Goal: Information Seeking & Learning: Learn about a topic

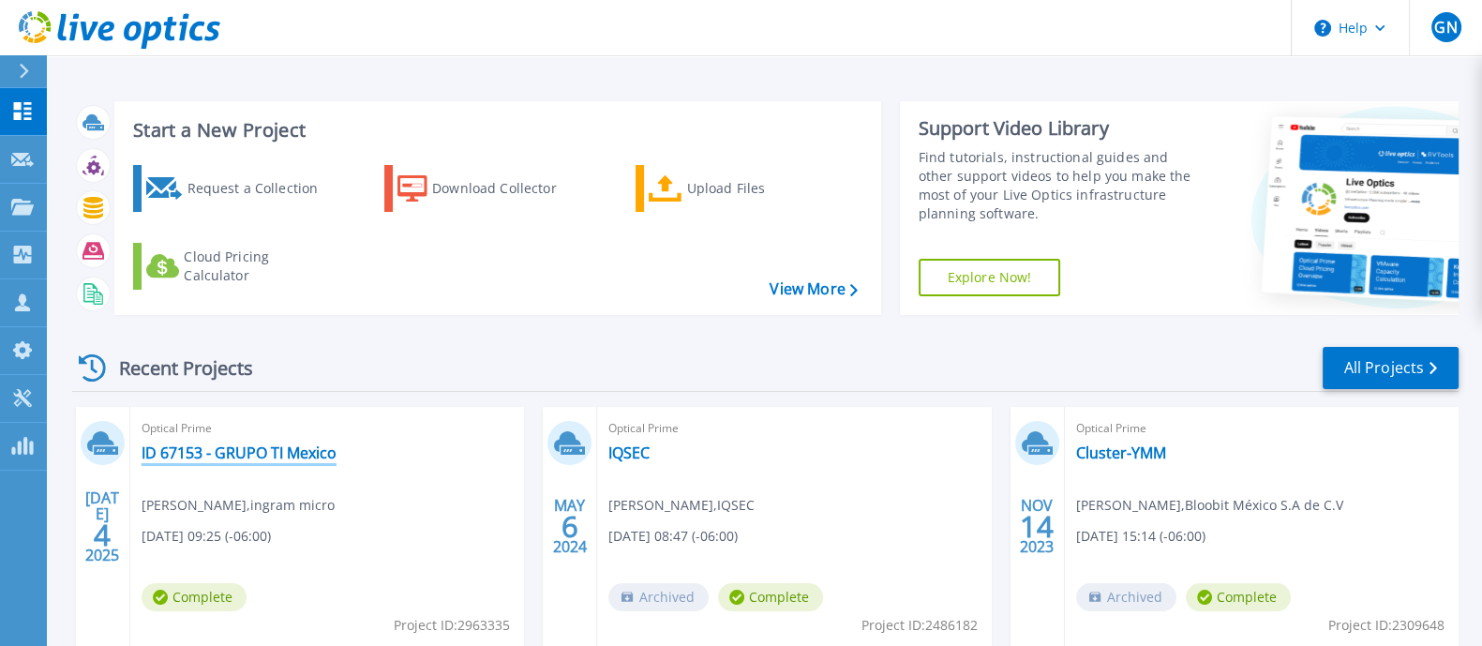
click at [297, 447] on link "ID 67153 - GRUPO TI Mexico" at bounding box center [239, 452] width 195 height 19
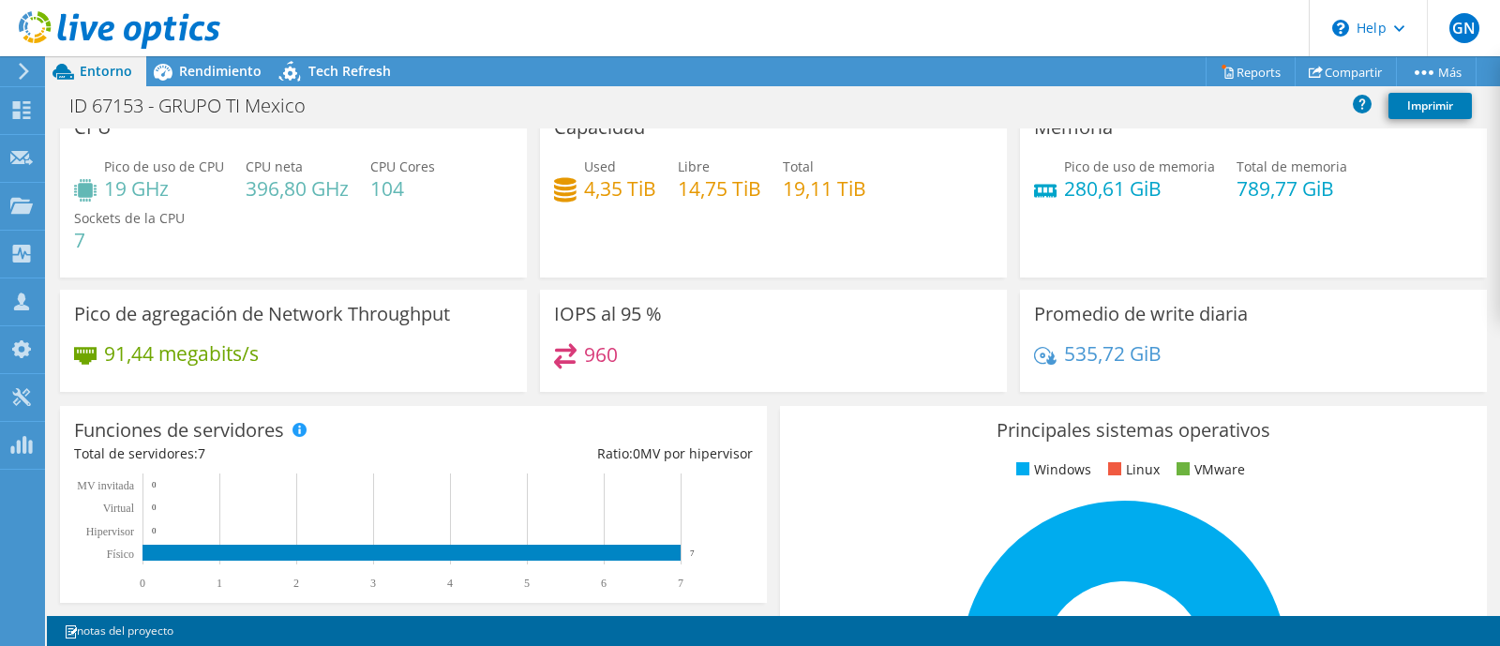
scroll to position [22, 0]
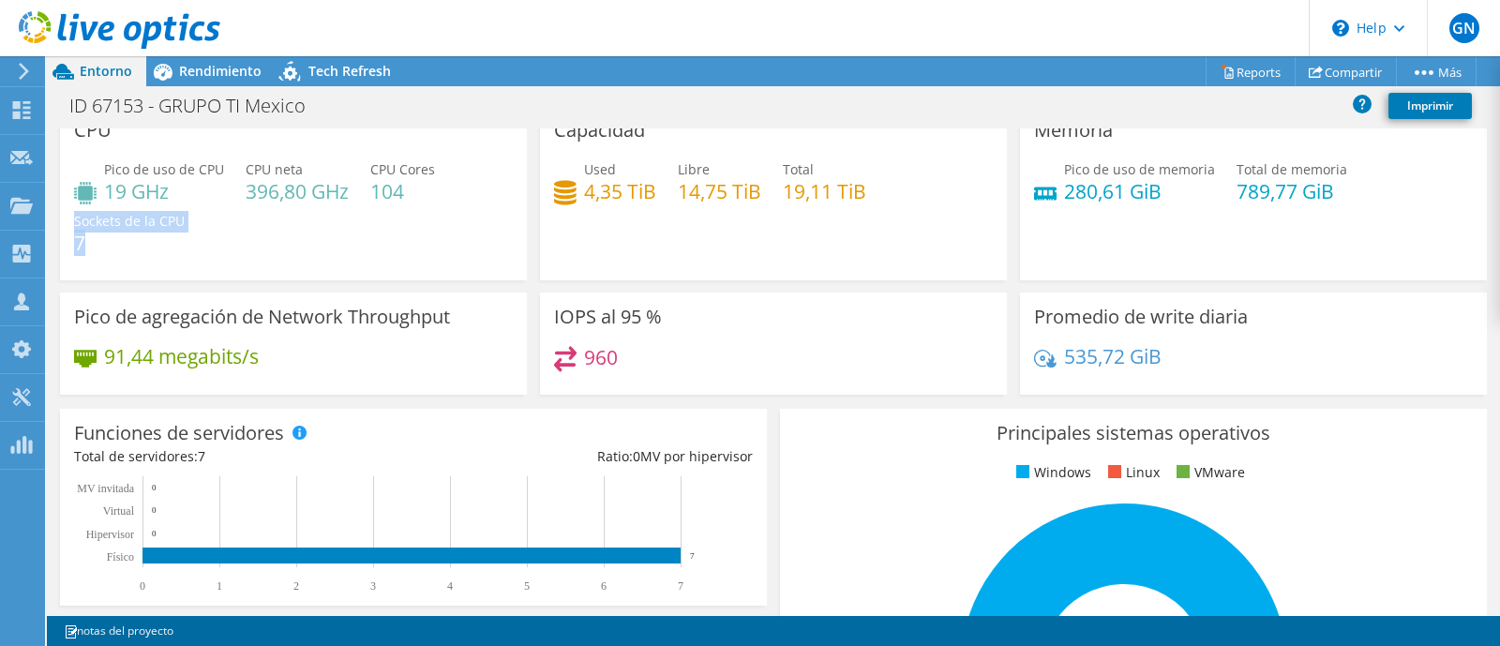
drag, startPoint x: 131, startPoint y: 234, endPoint x: 70, endPoint y: 233, distance: 60.9
click at [70, 233] on div "CPU Pico de uso de CPU 19 GHz CPU neta 396,80 GHz CPU Cores 104 Sockets de la C…" at bounding box center [293, 193] width 467 height 174
drag, startPoint x: 232, startPoint y: 257, endPoint x: 260, endPoint y: 252, distance: 28.5
click at [233, 257] on div "Pico de uso de CPU 19 GHz CPU neta 396,80 GHz CPU Cores 104 Sockets de la CPU 7" at bounding box center [293, 215] width 439 height 112
drag, startPoint x: 422, startPoint y: 191, endPoint x: 354, endPoint y: 190, distance: 67.5
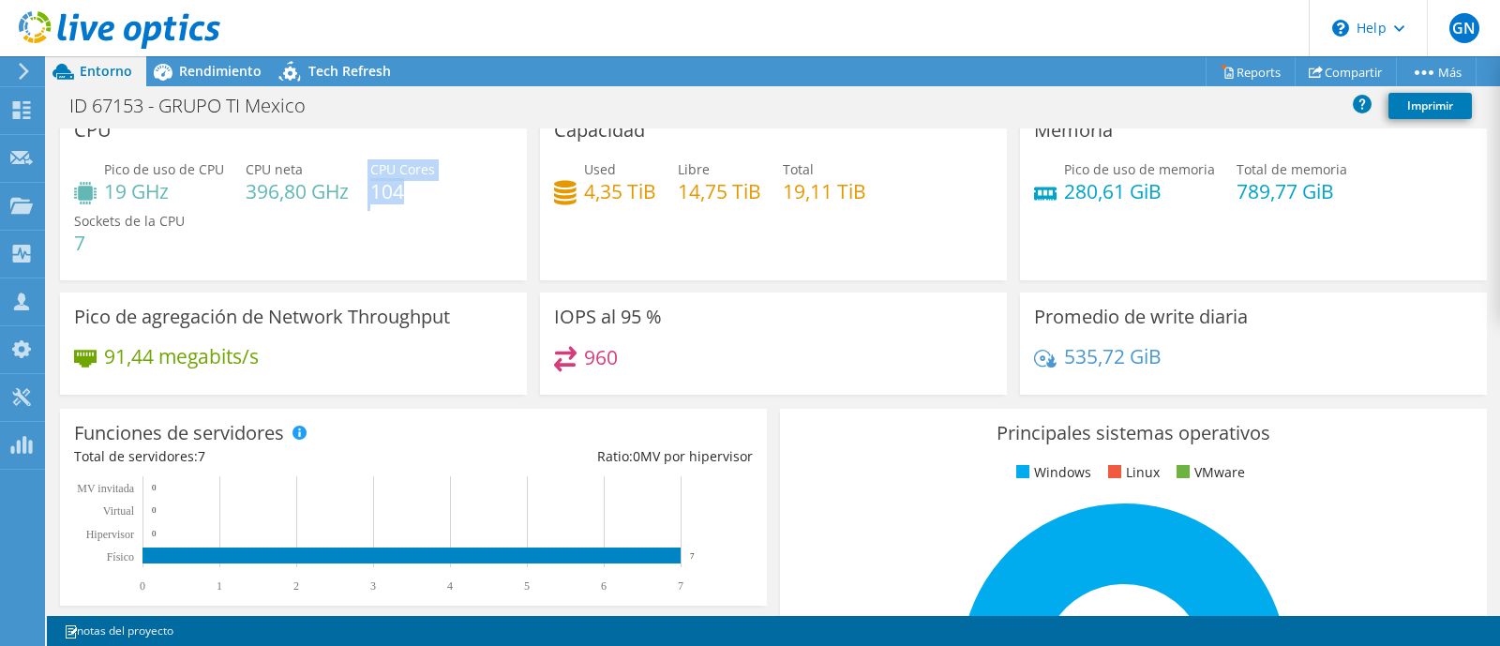
click at [354, 190] on div "Pico de uso de CPU 19 GHz CPU neta 396,80 GHz CPU Cores 104 Sockets de la CPU 7" at bounding box center [293, 215] width 439 height 112
click at [437, 251] on div "Pico de uso de CPU 19 GHz CPU neta 396,80 GHz CPU Cores 104 Sockets de la CPU 7" at bounding box center [293, 215] width 439 height 112
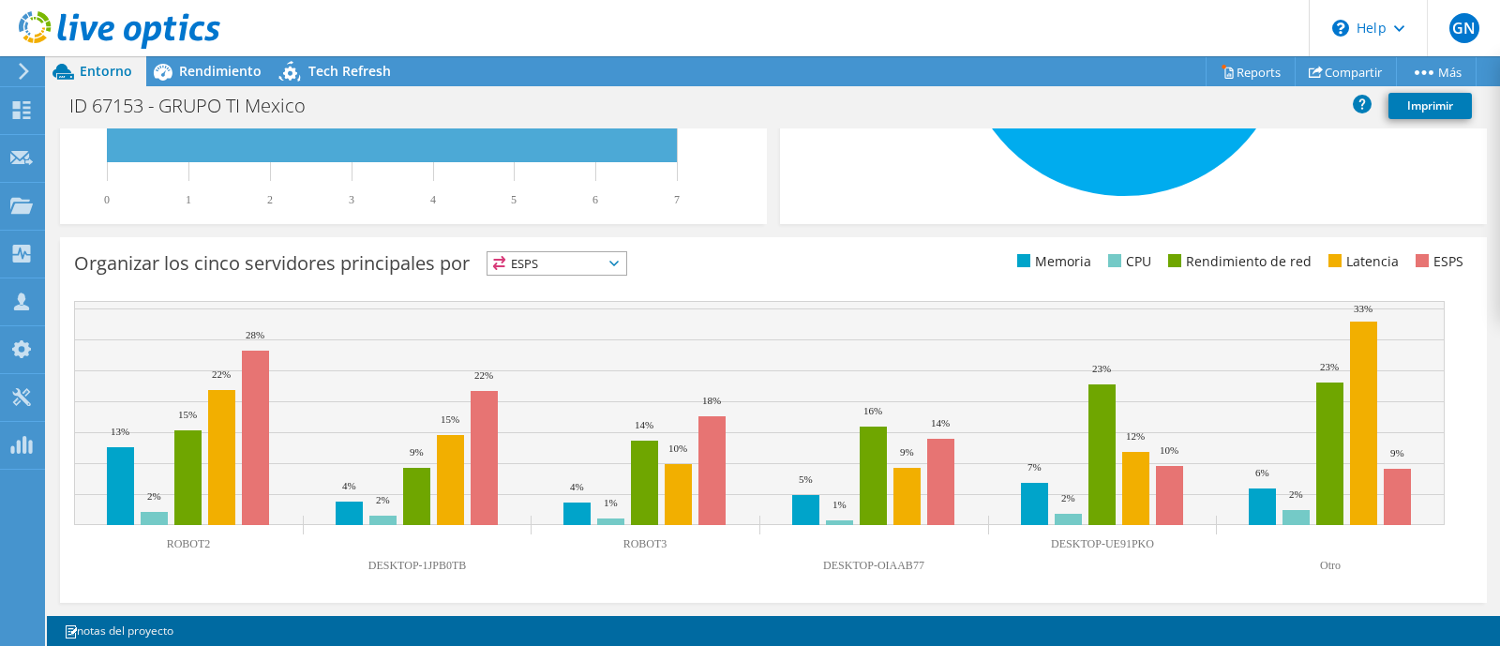
scroll to position [0, 0]
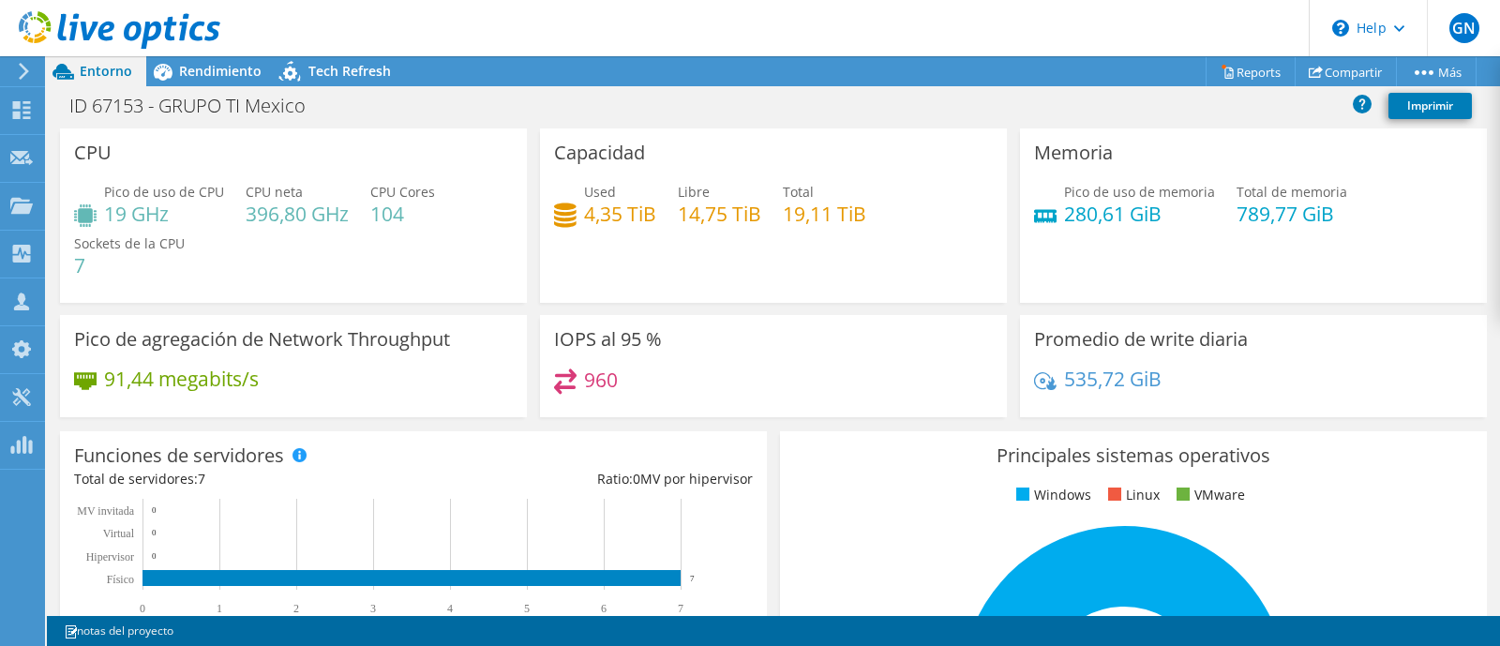
click at [26, 73] on icon at bounding box center [24, 71] width 14 height 17
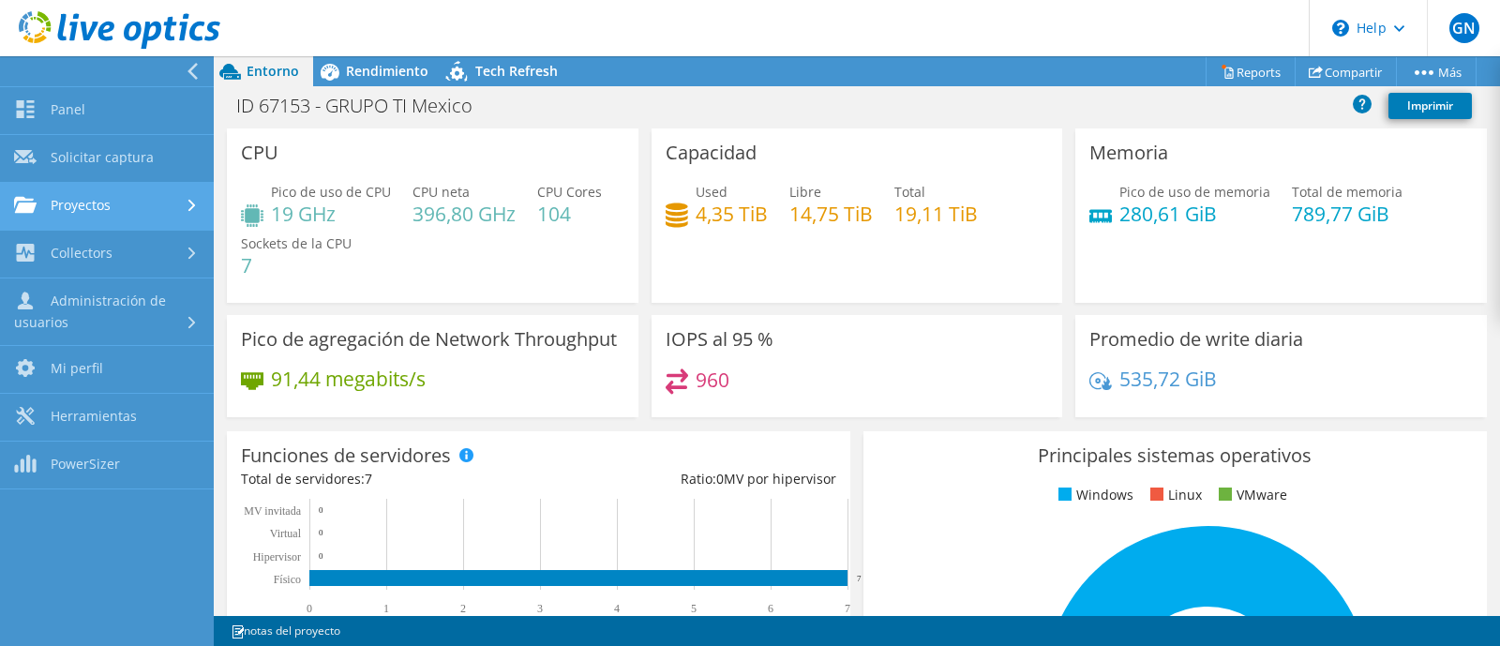
click at [99, 202] on link "Proyectos" at bounding box center [107, 207] width 214 height 48
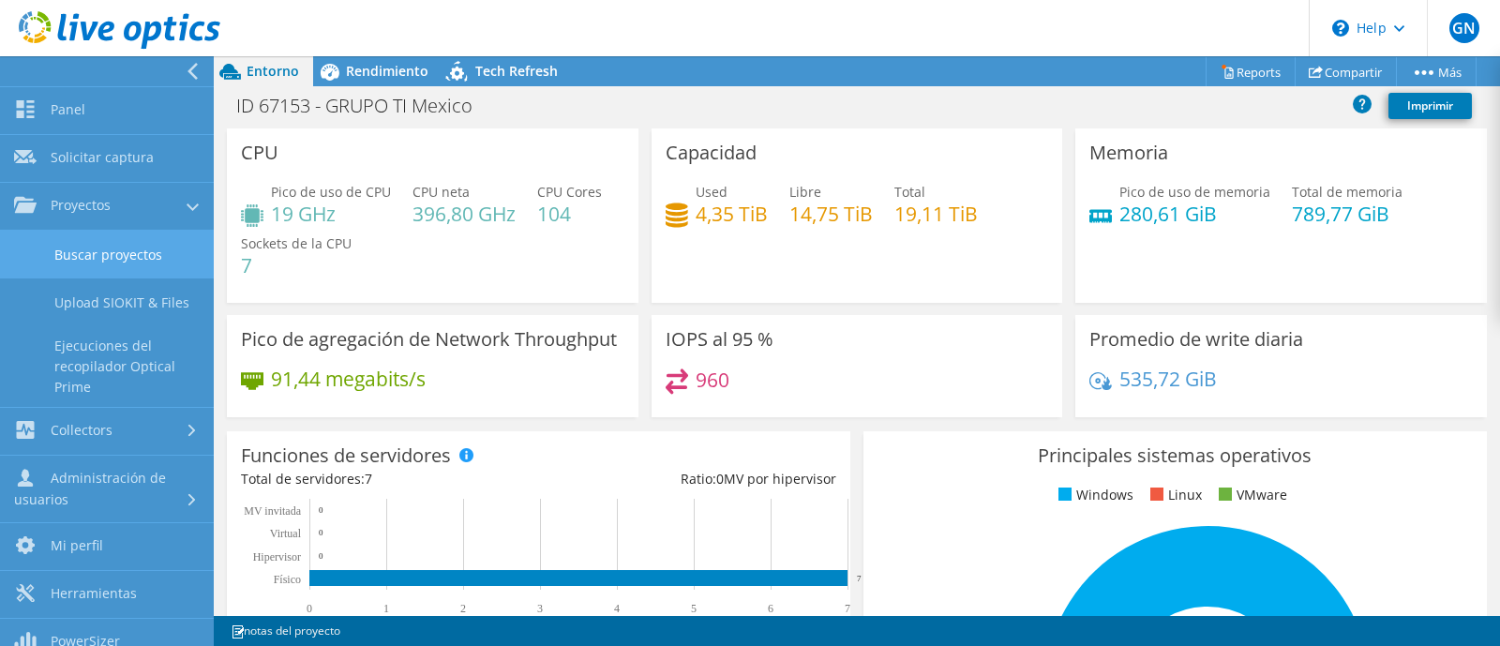
click at [137, 265] on link "Buscar proyectos" at bounding box center [107, 255] width 214 height 48
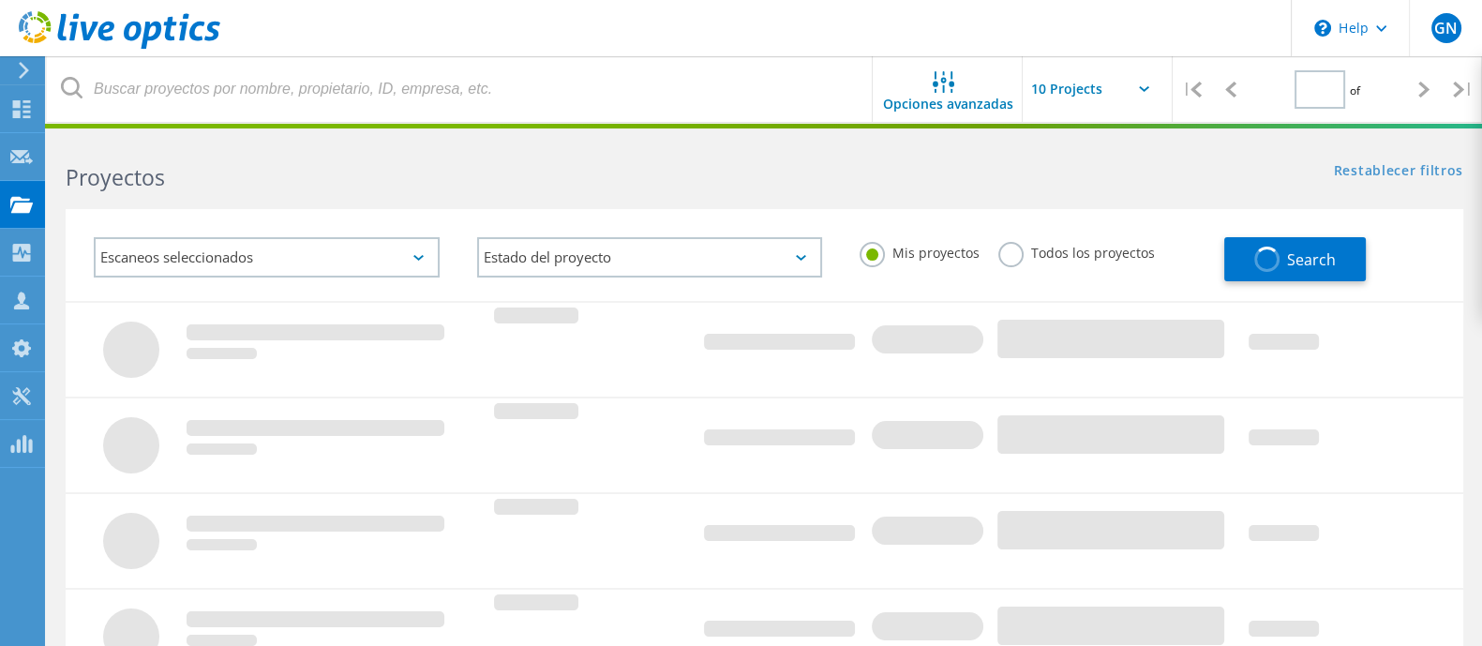
type input "1"
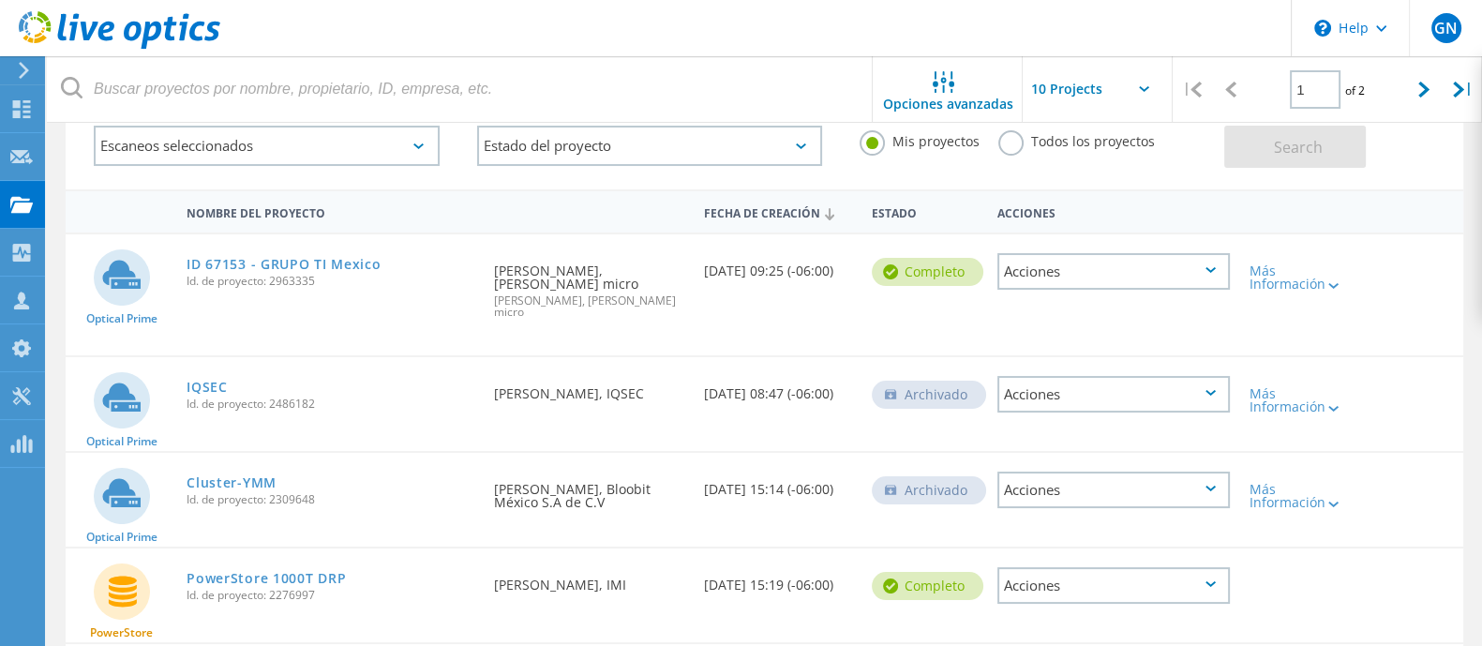
scroll to position [119, 0]
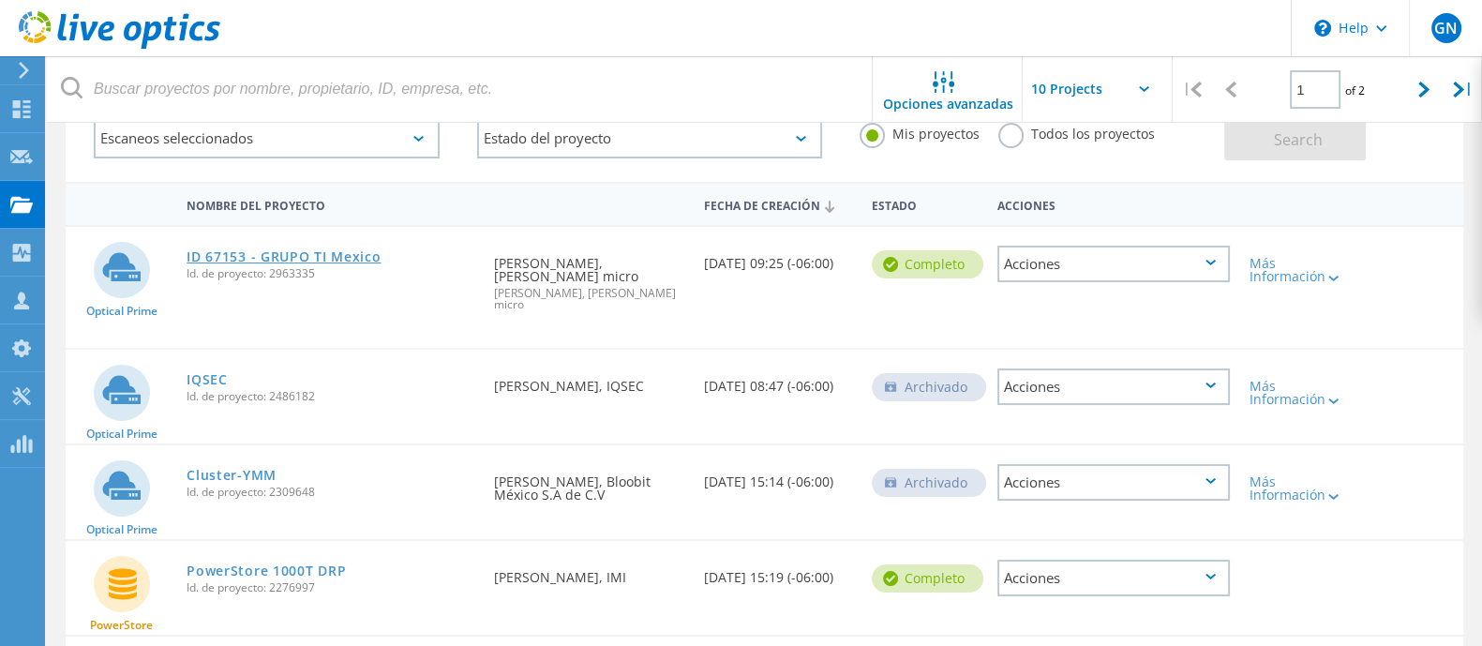
click at [312, 258] on link "ID 67153 - GRUPO TI Mexico" at bounding box center [284, 256] width 194 height 13
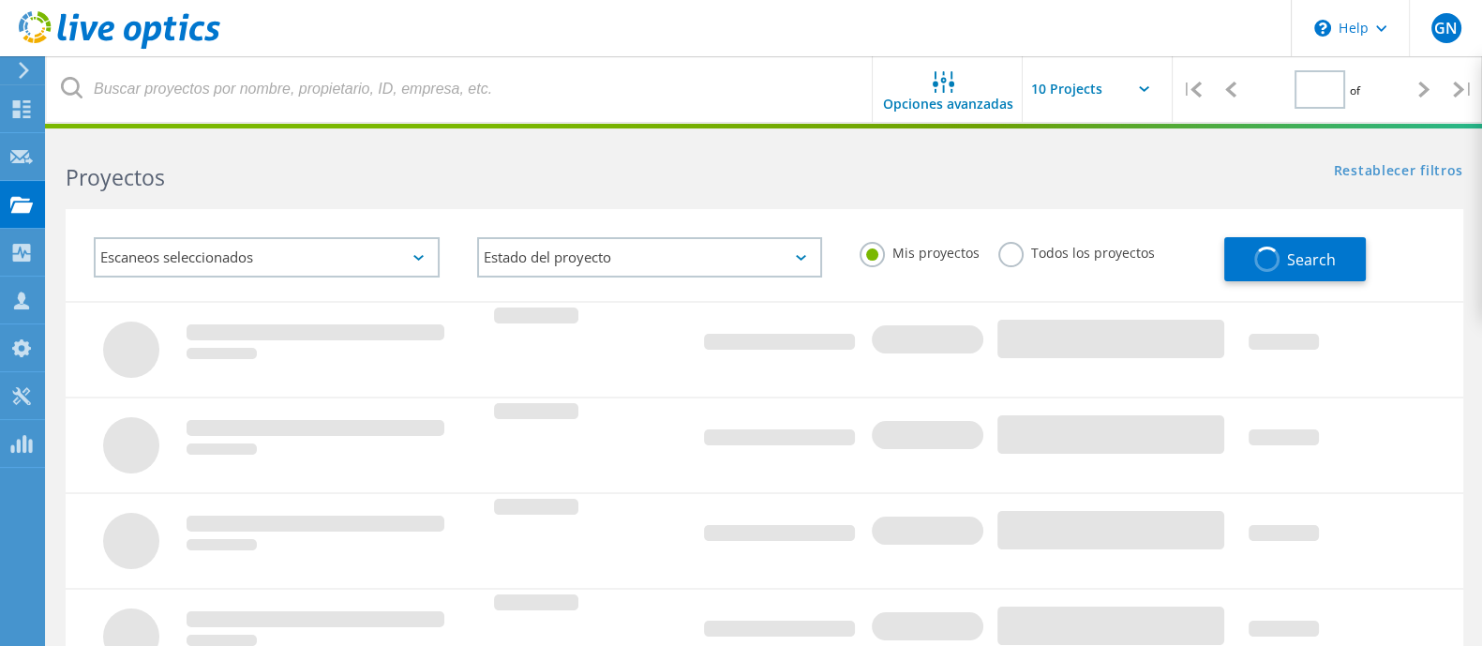
type input "1"
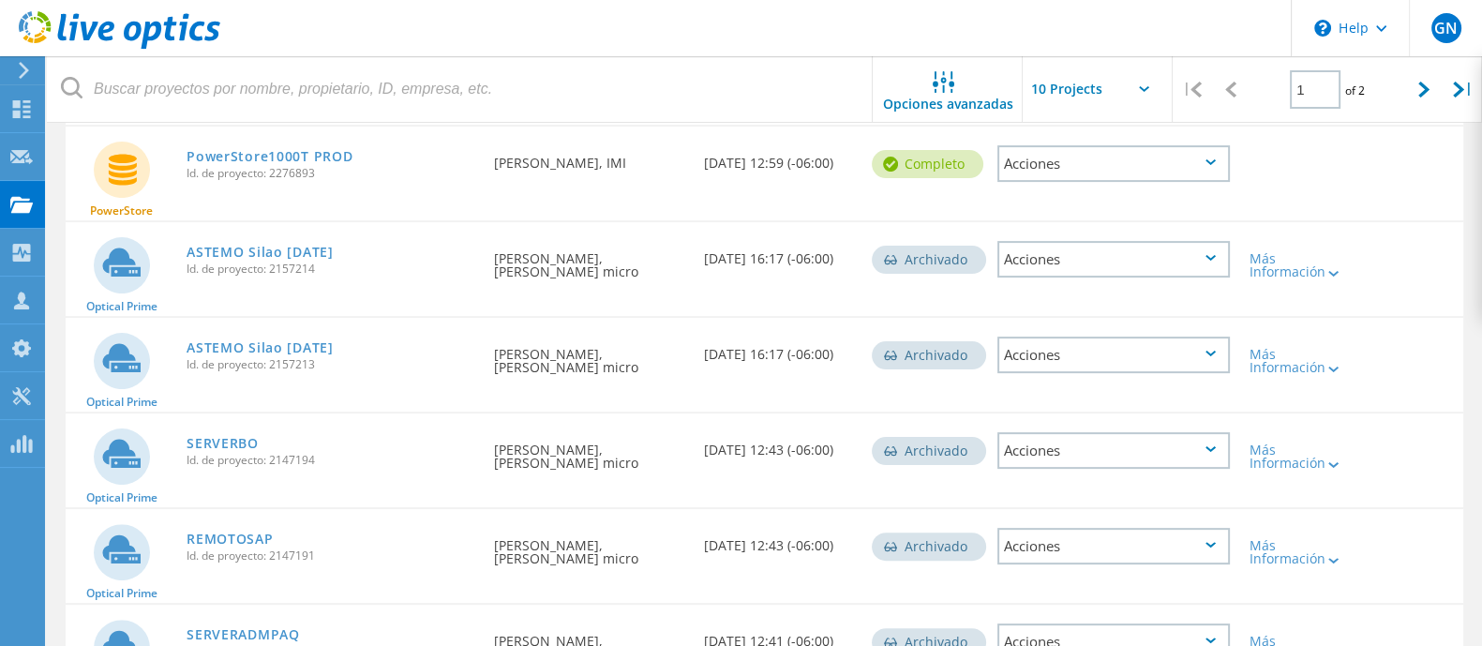
scroll to position [728, 0]
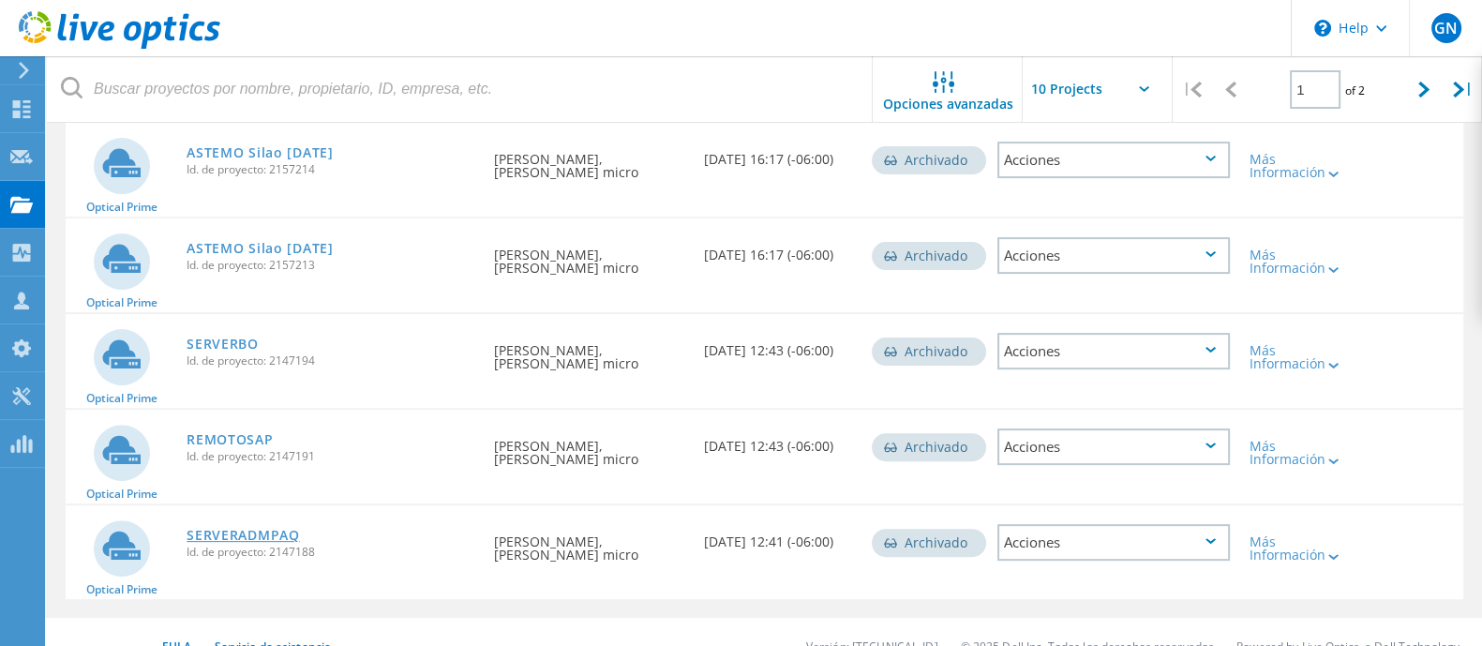
click at [281, 529] on link "SERVERADMPAQ" at bounding box center [243, 535] width 112 height 13
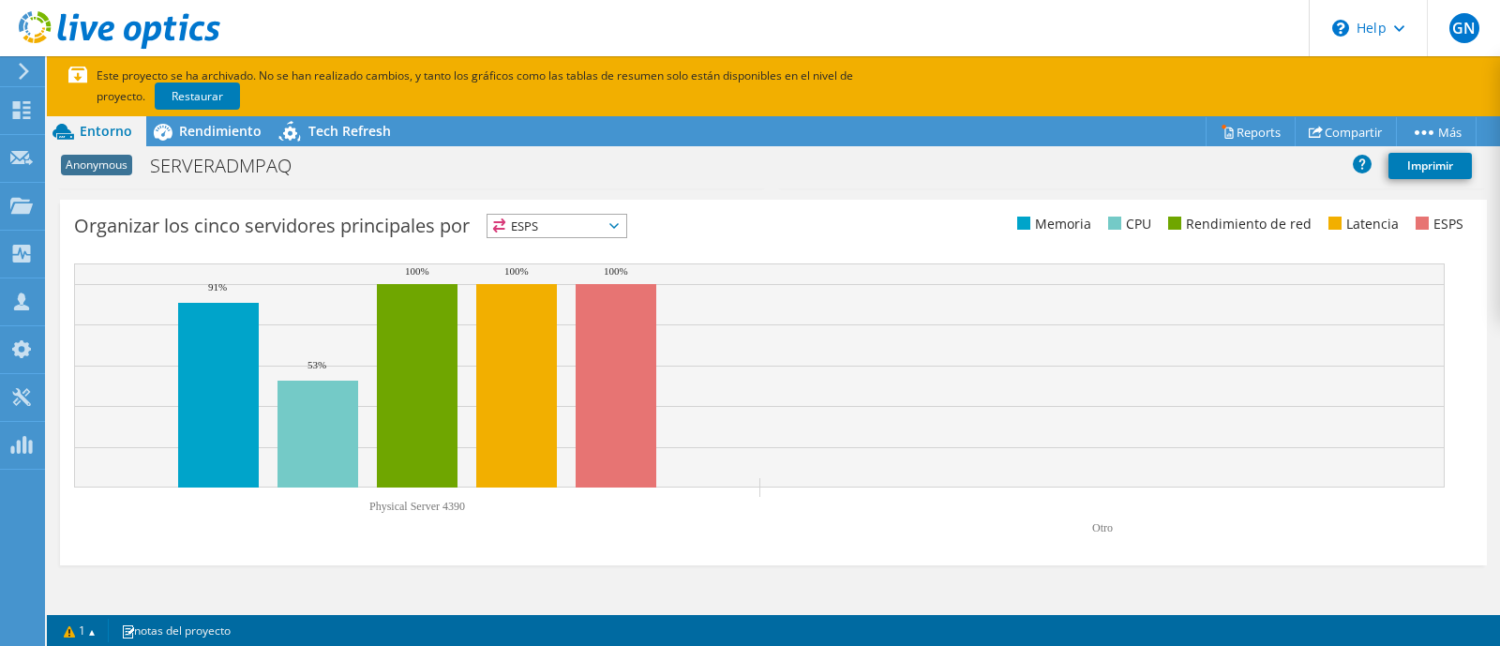
scroll to position [679, 0]
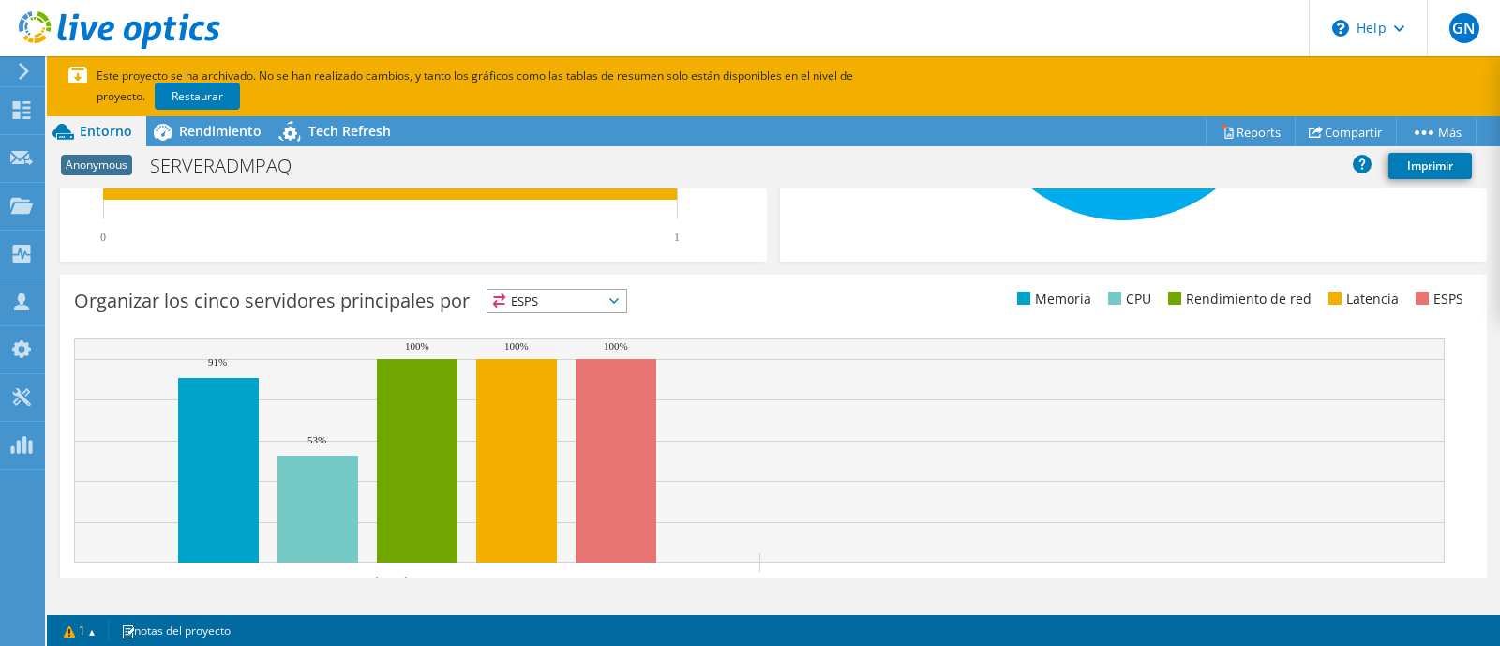
click at [617, 306] on span "ESPS" at bounding box center [556, 301] width 139 height 22
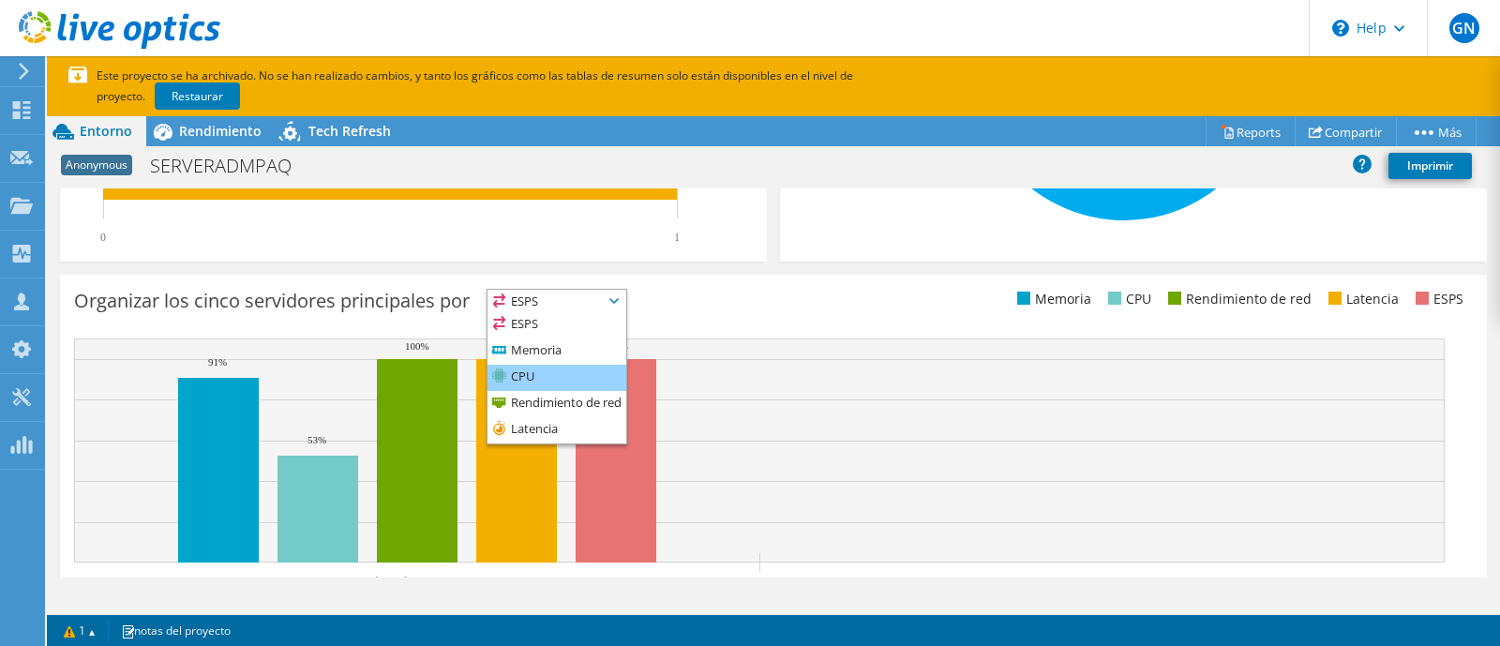
click at [578, 371] on li "CPU" at bounding box center [556, 378] width 139 height 26
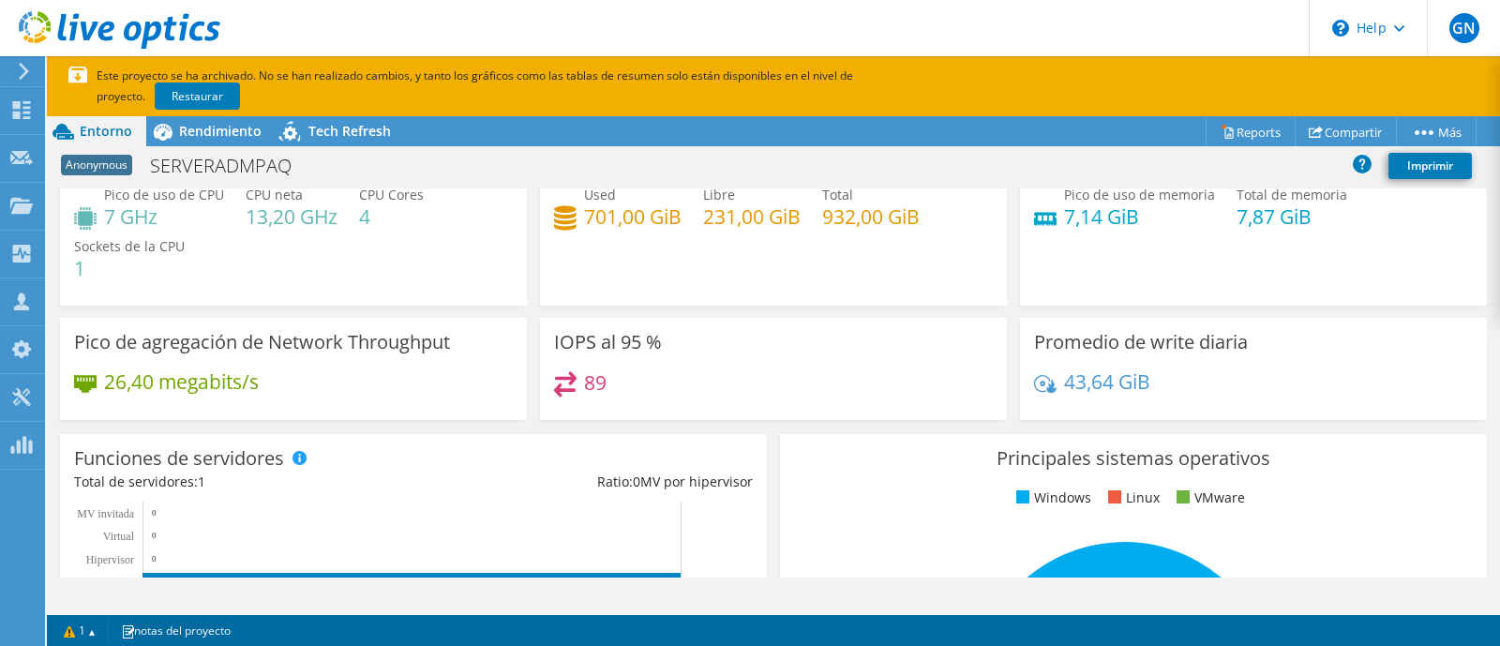
scroll to position [0, 0]
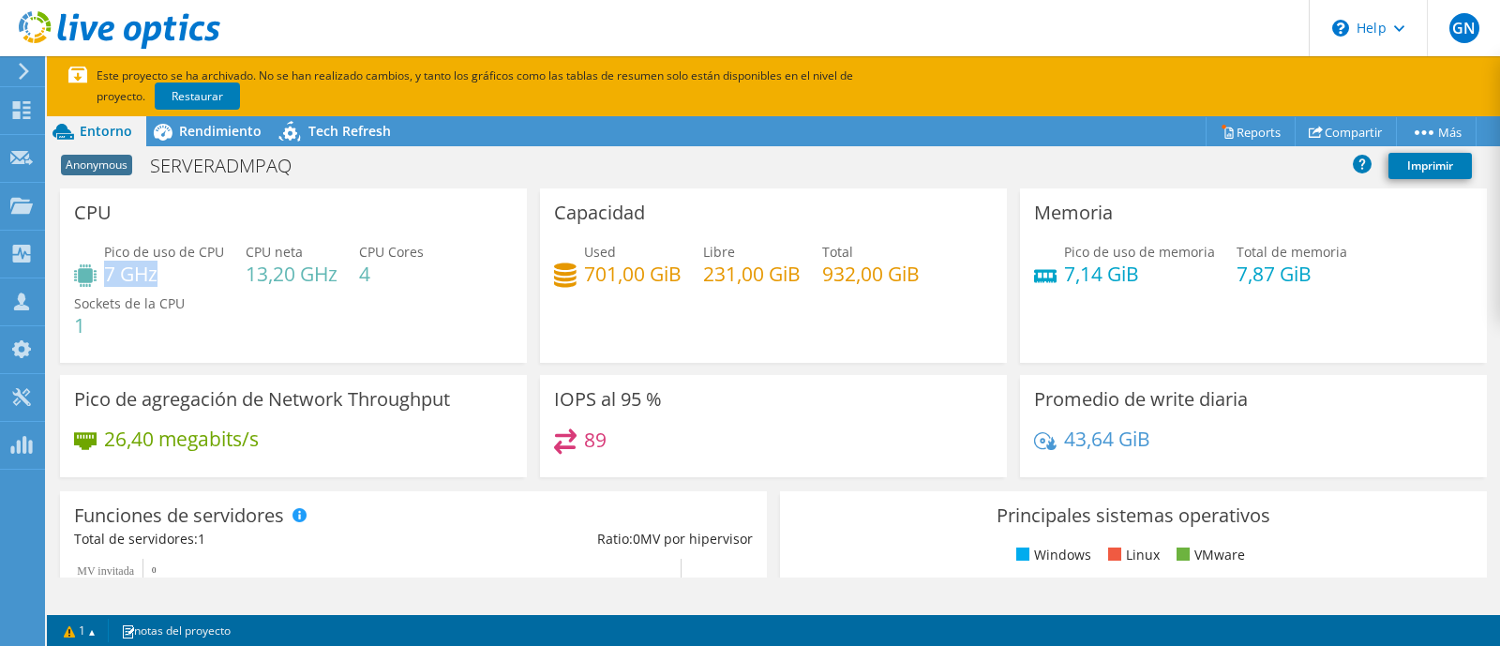
drag, startPoint x: 171, startPoint y: 271, endPoint x: 106, endPoint y: 269, distance: 64.7
click at [106, 269] on h4 "7 GHz" at bounding box center [164, 273] width 120 height 21
click at [248, 297] on div "Pico de uso de CPU 7 GHz CPU neta 13,20 GHz CPU Cores 4 Sockets de la CPU 1" at bounding box center [293, 298] width 439 height 112
drag, startPoint x: 248, startPoint y: 278, endPoint x: 323, endPoint y: 307, distance: 80.1
click at [332, 278] on h4 "13,20 GHz" at bounding box center [292, 273] width 92 height 21
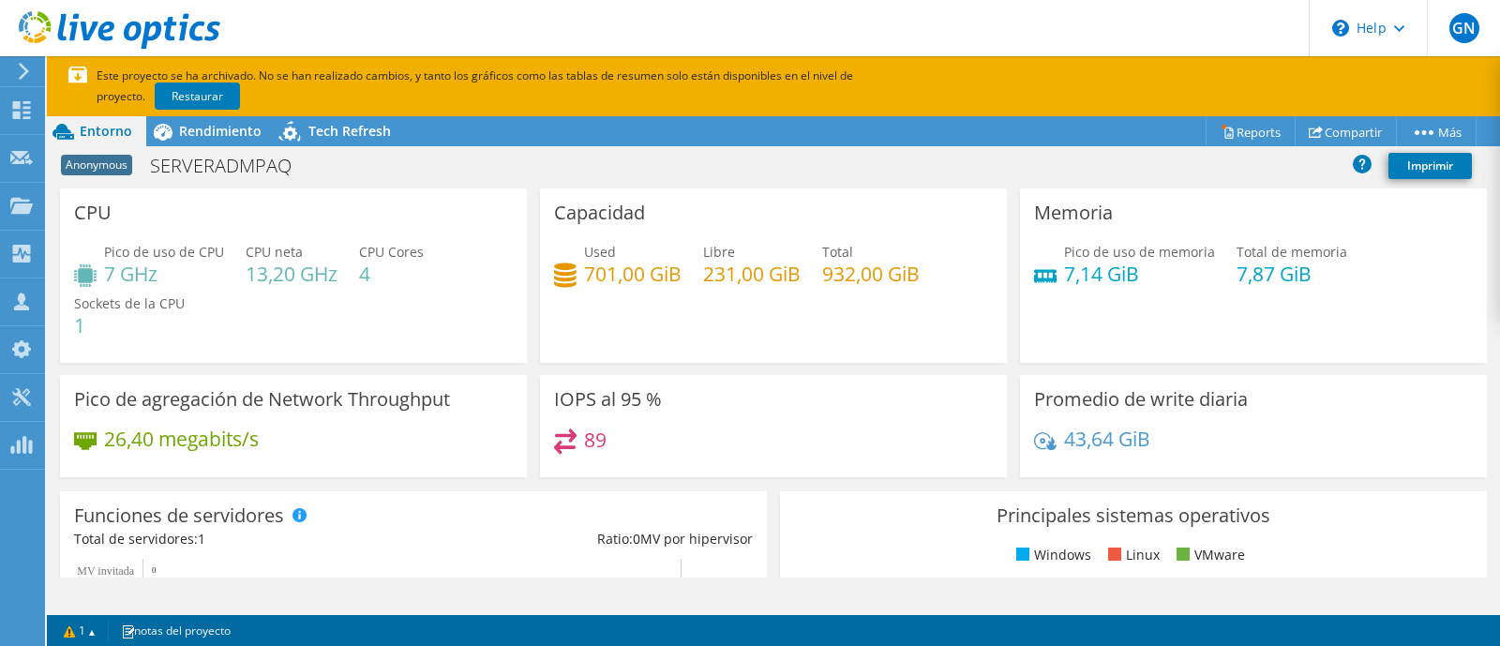
click at [320, 318] on div "Pico de uso de CPU 7 GHz CPU neta 13,20 GHz CPU Cores 4 Sockets de la CPU 1" at bounding box center [293, 298] width 439 height 112
drag, startPoint x: 378, startPoint y: 278, endPoint x: 357, endPoint y: 274, distance: 21.1
click at [359, 274] on h4 "4" at bounding box center [391, 273] width 65 height 21
drag, startPoint x: 1145, startPoint y: 280, endPoint x: 1060, endPoint y: 279, distance: 84.4
click at [1064, 279] on h4 "7,14 GiB" at bounding box center [1139, 273] width 151 height 21
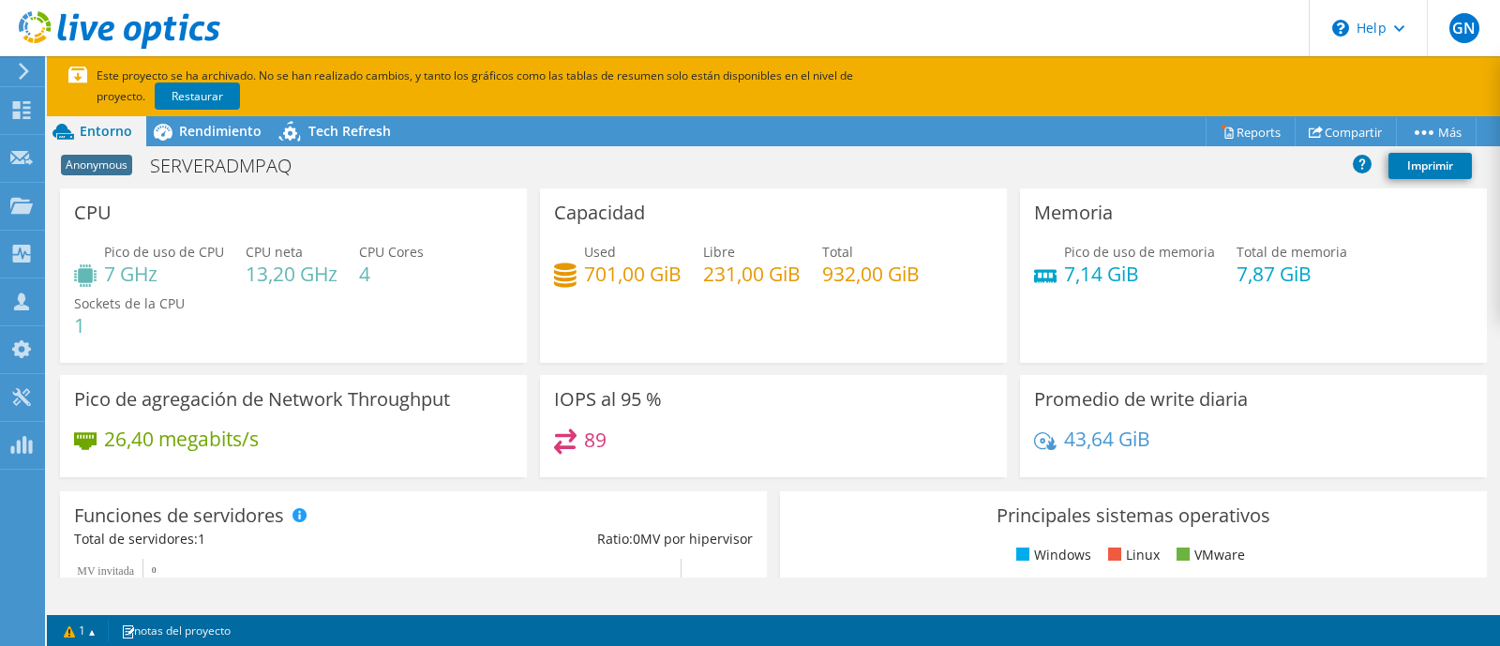
drag, startPoint x: 1292, startPoint y: 277, endPoint x: 1207, endPoint y: 277, distance: 84.4
click at [1244, 277] on h4 "7,87 GiB" at bounding box center [1291, 273] width 111 height 21
click at [1127, 280] on h4 "7,14 GiB" at bounding box center [1139, 273] width 151 height 21
drag, startPoint x: 1129, startPoint y: 278, endPoint x: 1055, endPoint y: 278, distance: 74.1
click at [1064, 278] on h4 "7,14 GiB" at bounding box center [1139, 273] width 151 height 21
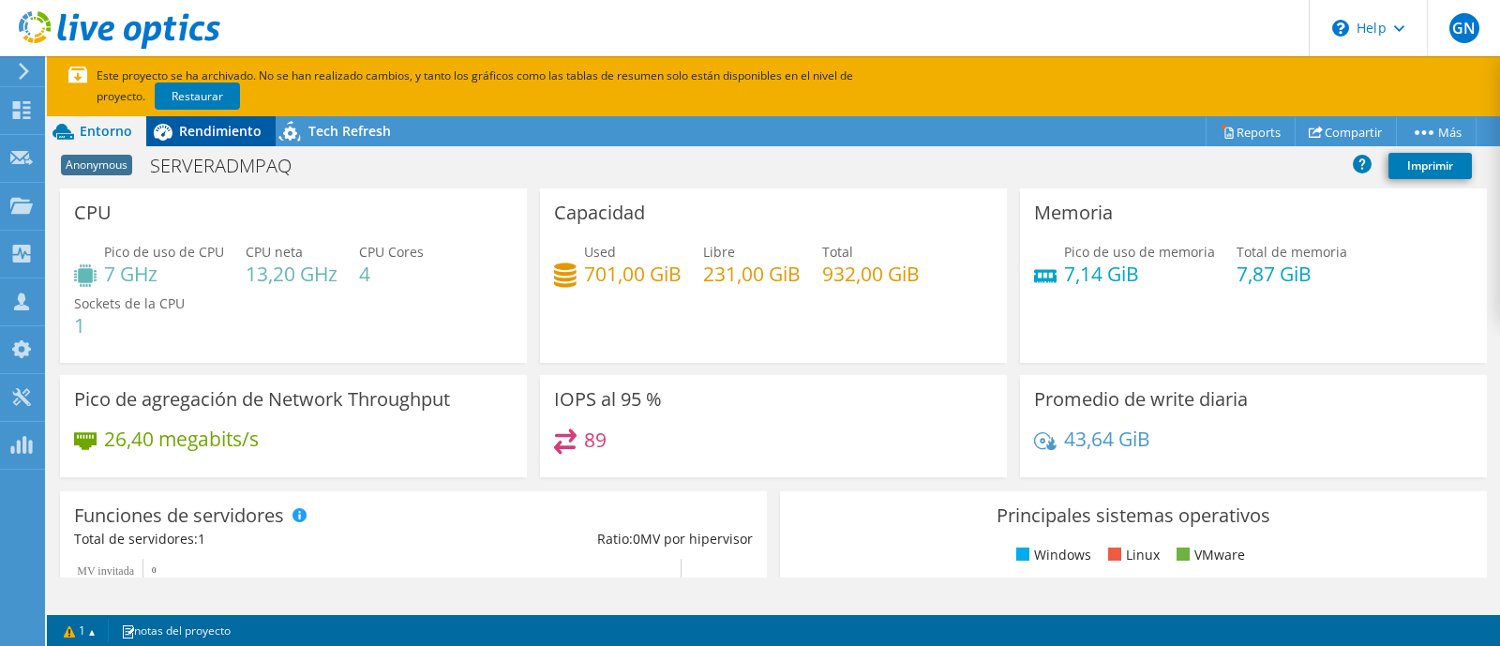
click at [223, 129] on span "Rendimiento" at bounding box center [220, 131] width 82 height 18
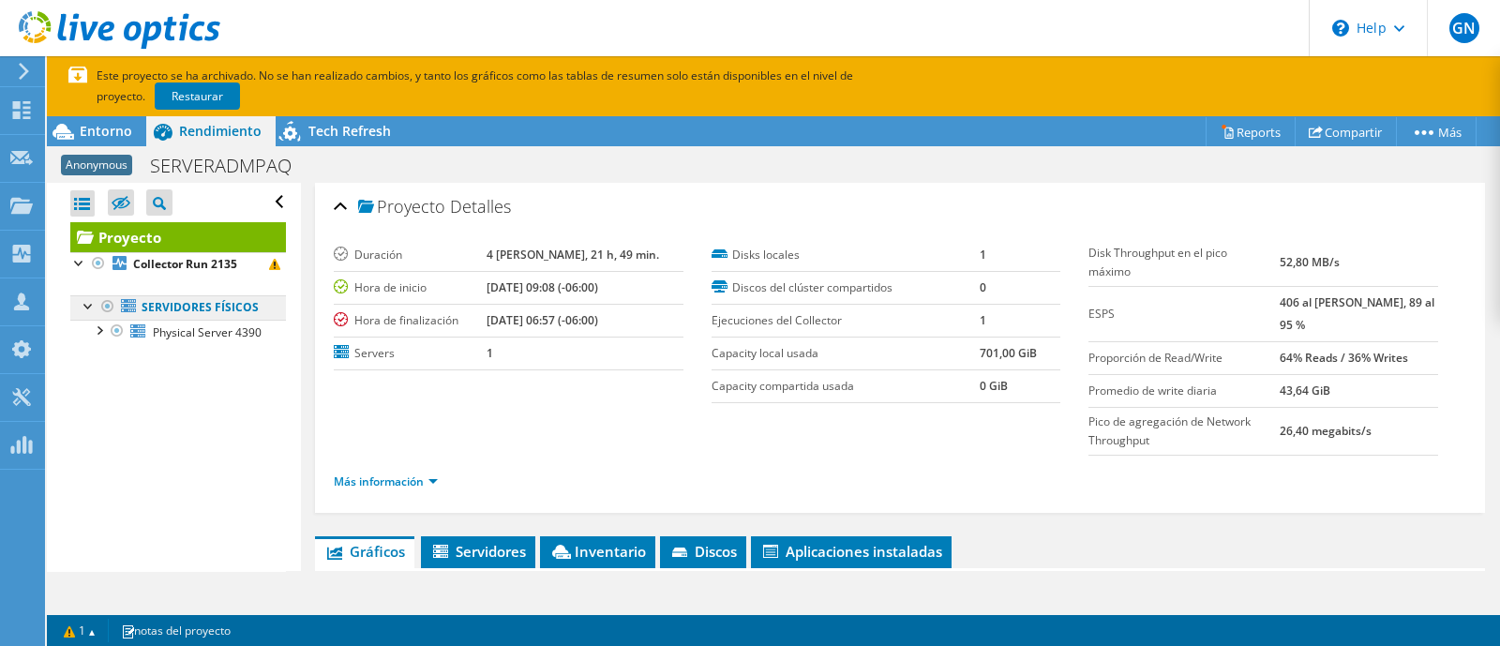
click at [197, 311] on link "Servidores físicos" at bounding box center [178, 307] width 216 height 24
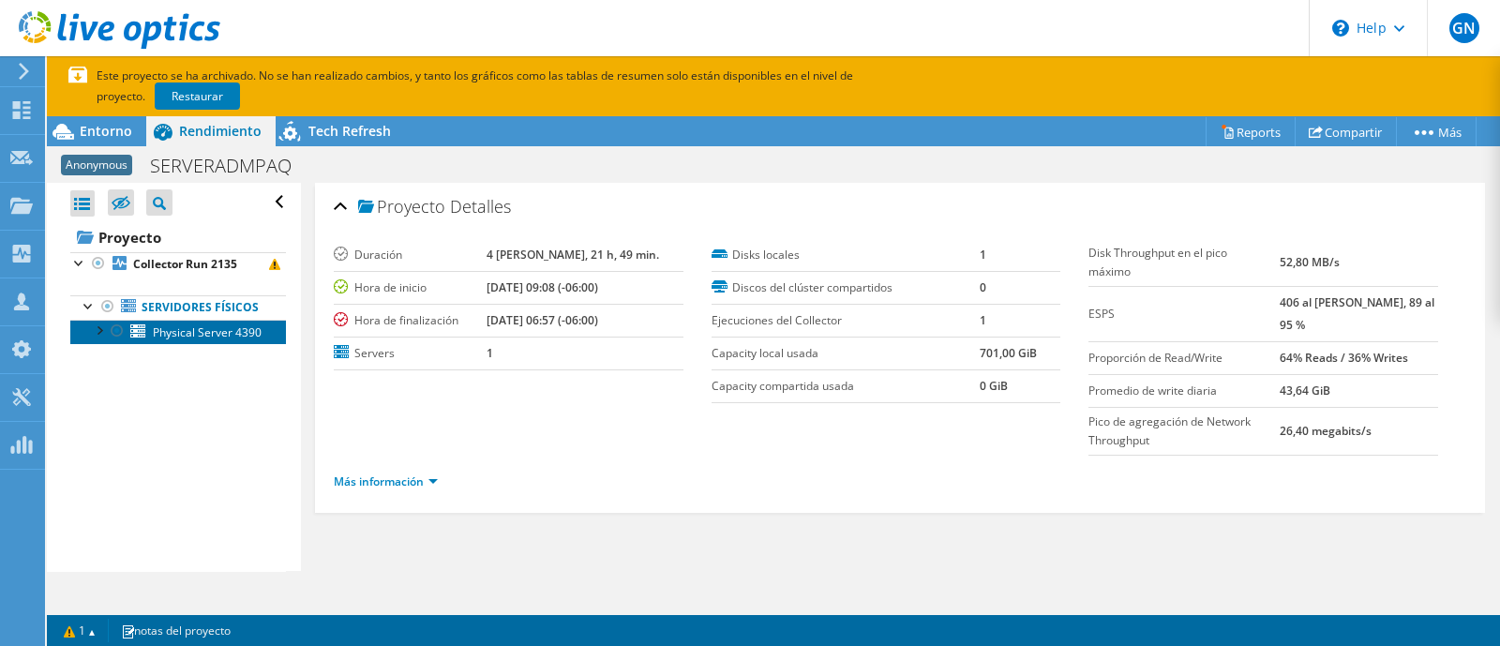
click at [172, 340] on span "Physical Server 4390" at bounding box center [207, 332] width 109 height 16
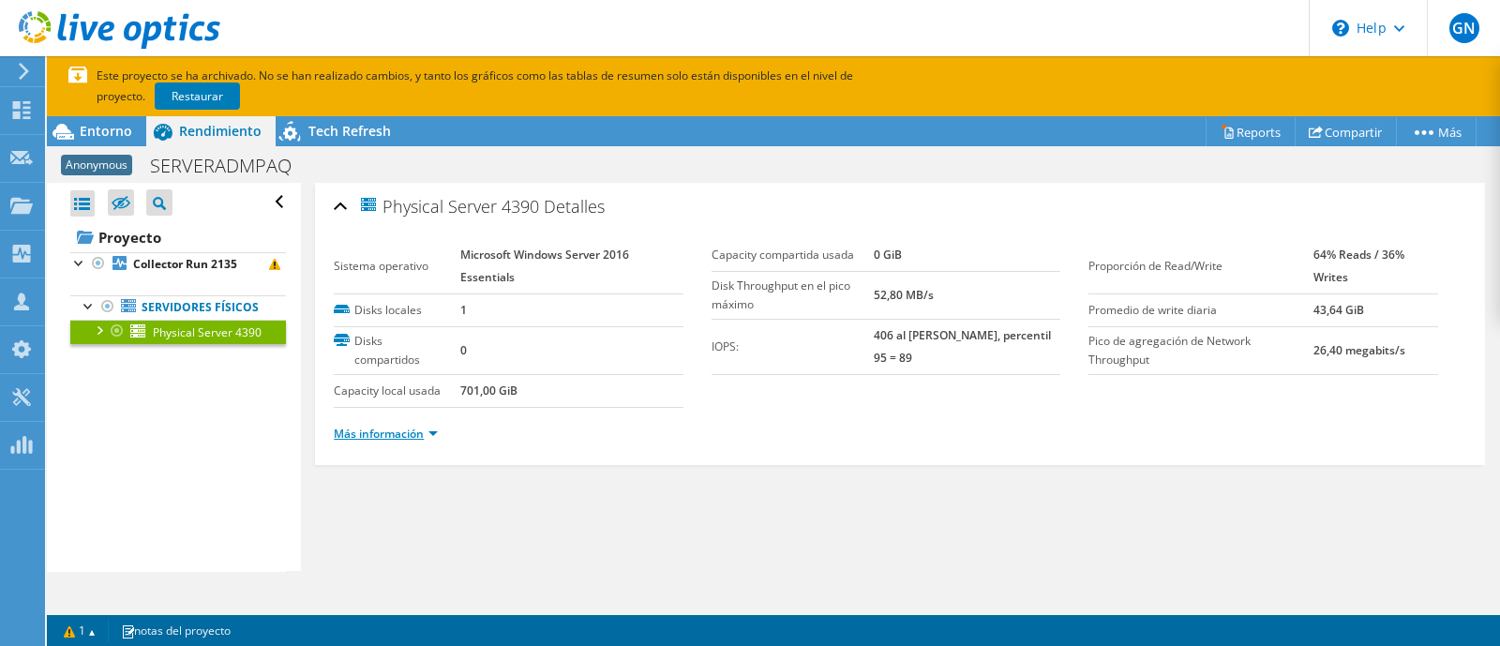
click at [417, 427] on link "Más información" at bounding box center [386, 434] width 104 height 16
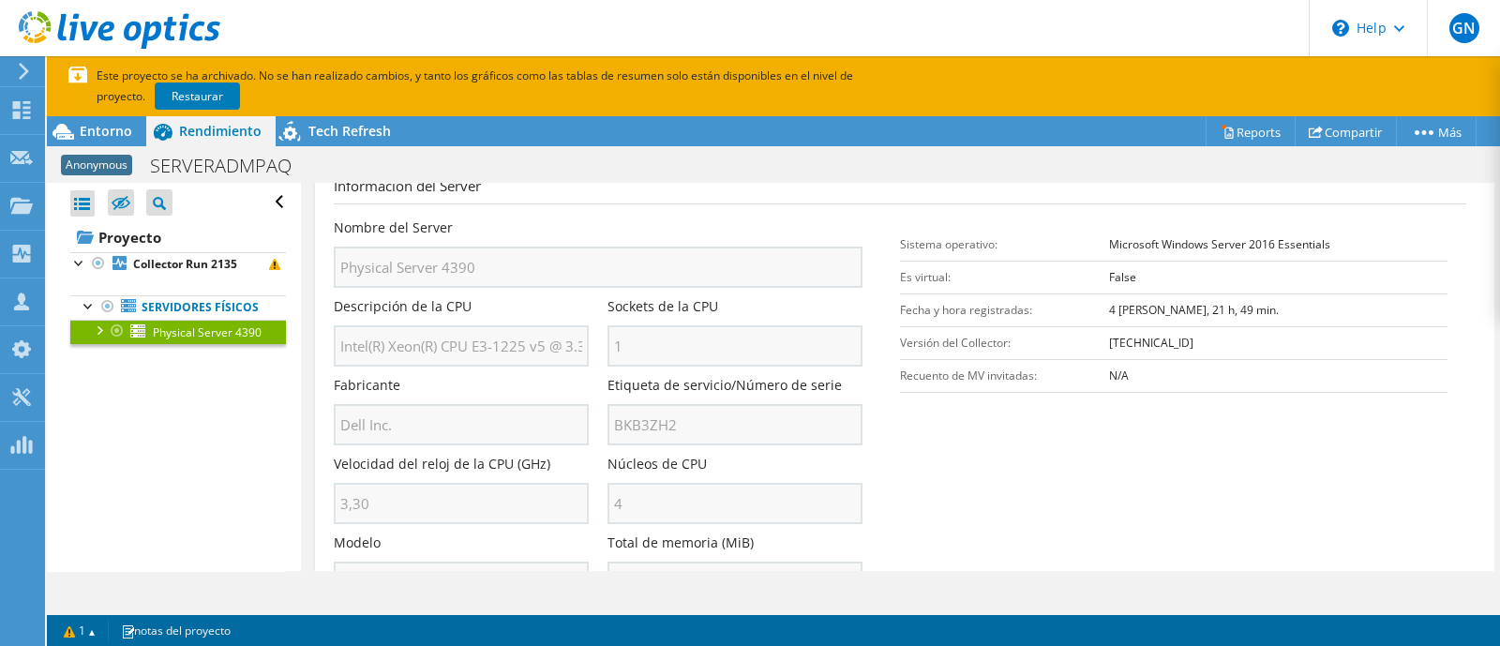
scroll to position [388, 0]
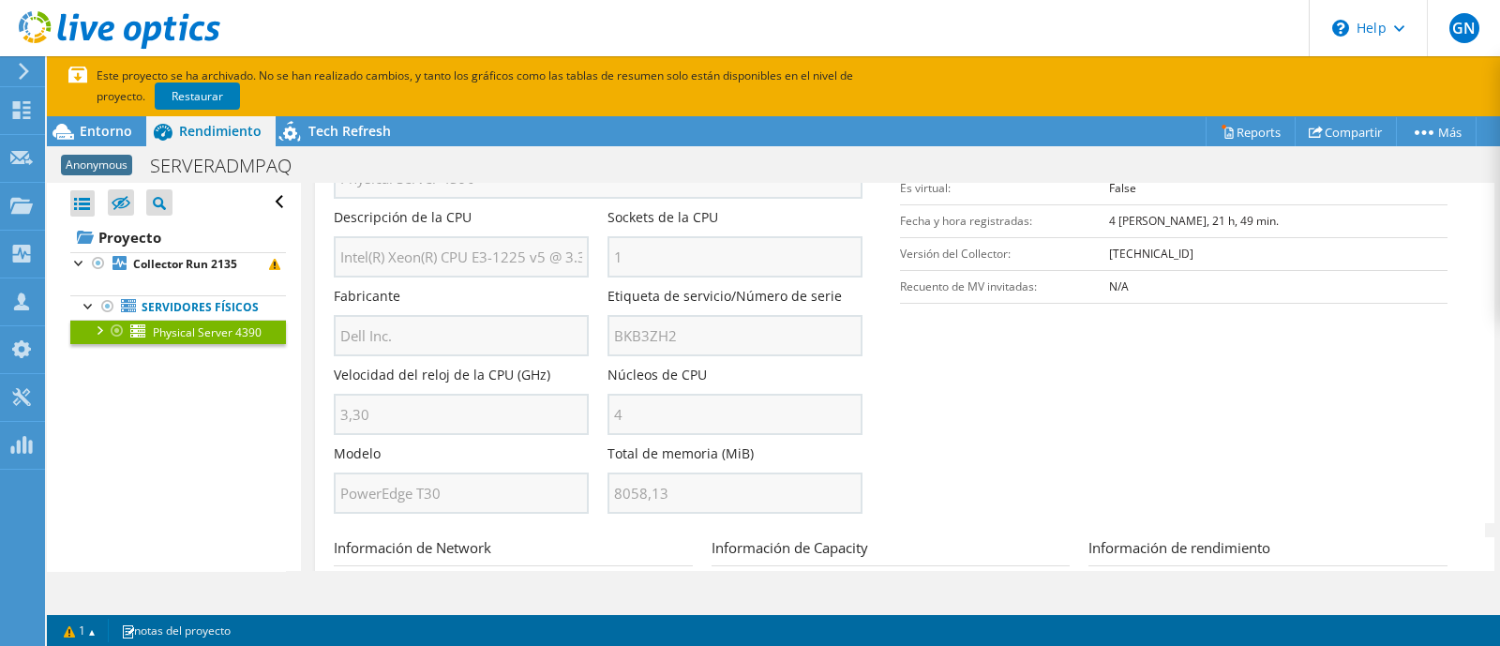
click at [19, 66] on icon at bounding box center [24, 71] width 14 height 17
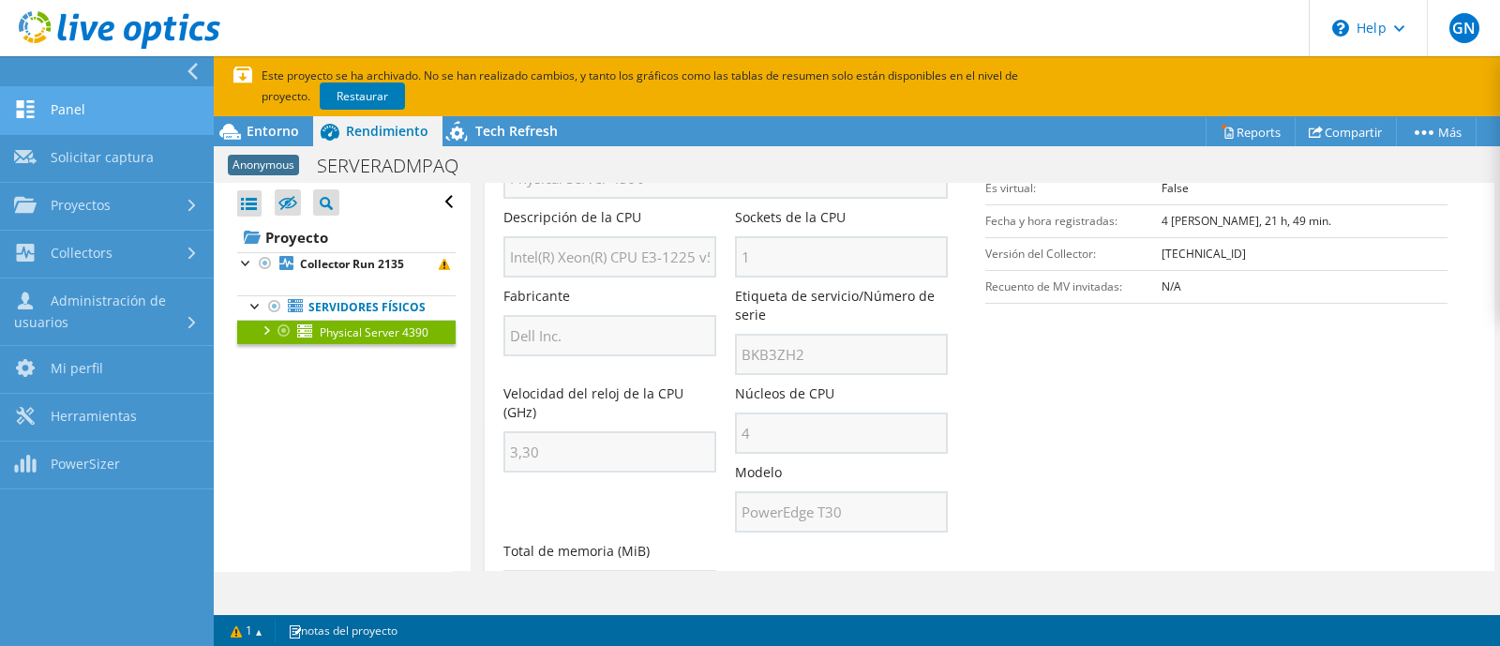
click at [66, 115] on link "Panel" at bounding box center [107, 111] width 214 height 48
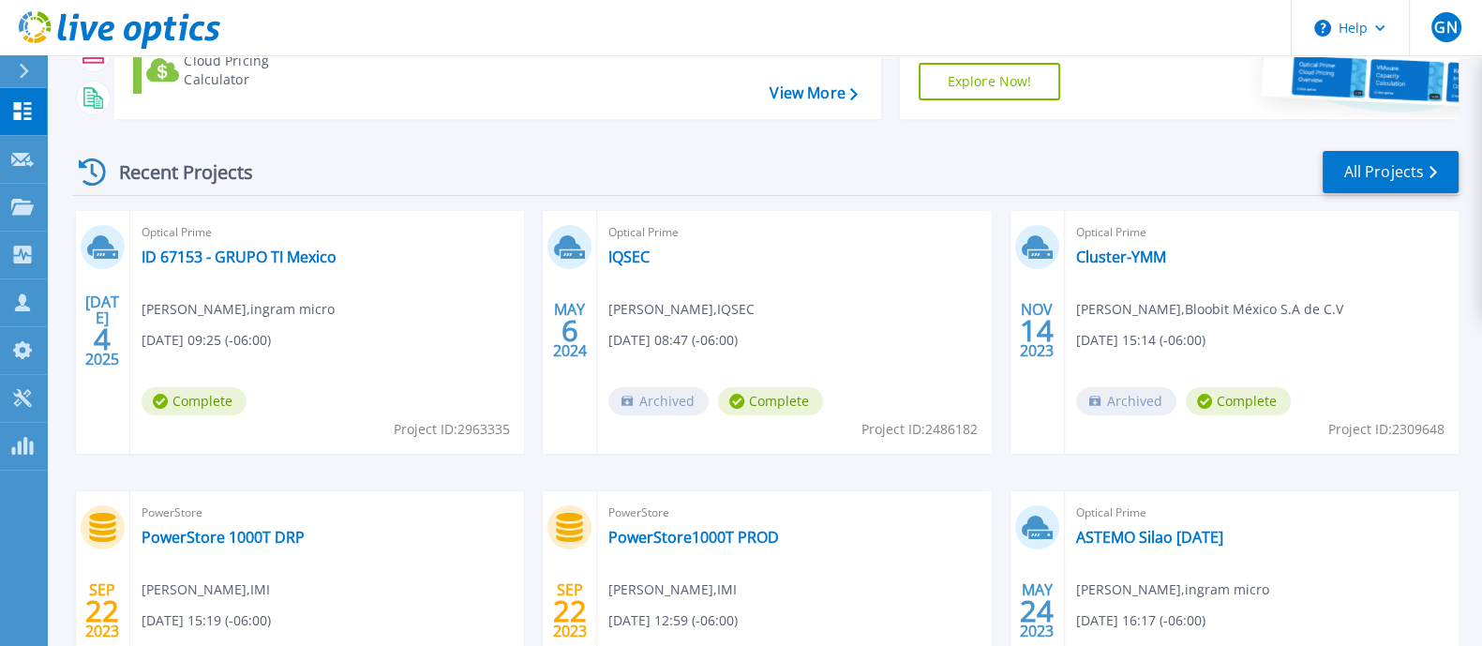
scroll to position [196, 0]
click at [1139, 254] on link "Cluster-YMM" at bounding box center [1121, 256] width 90 height 19
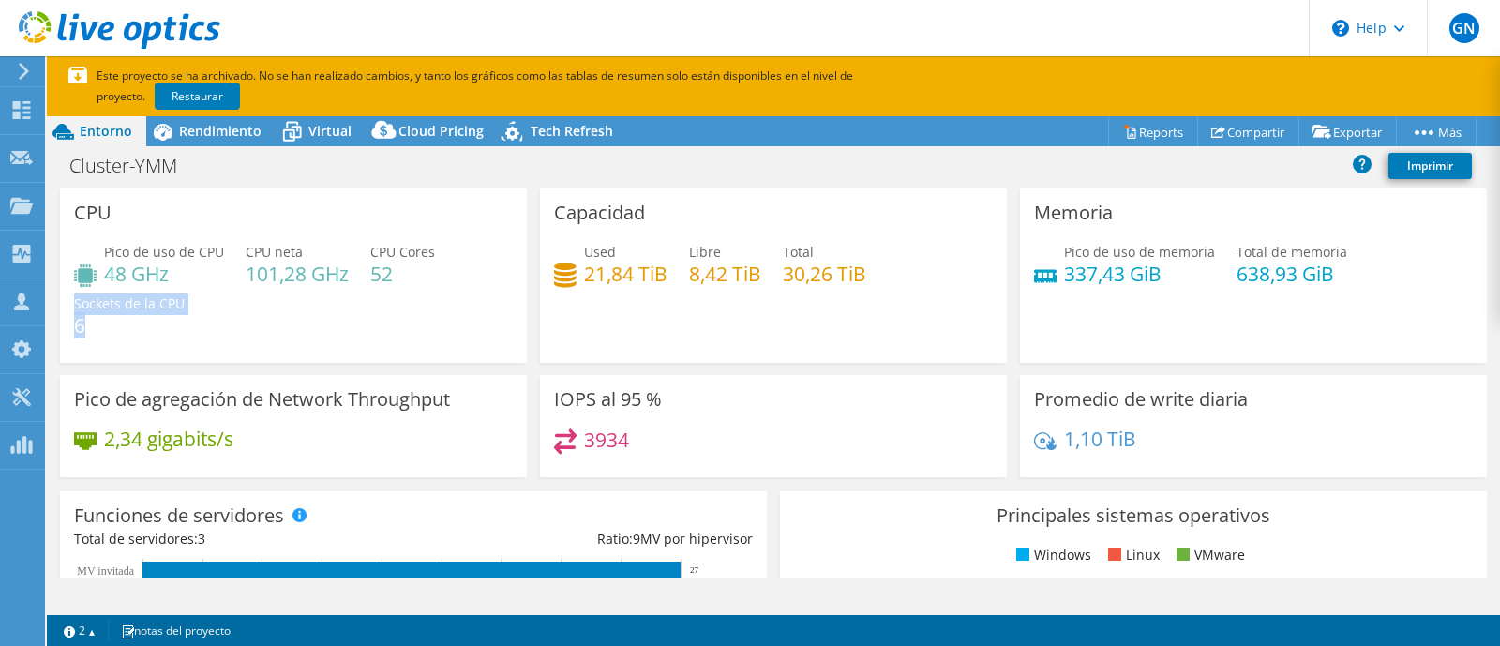
drag, startPoint x: 84, startPoint y: 330, endPoint x: 70, endPoint y: 330, distance: 14.1
click at [70, 330] on div "CPU Pico de uso de CPU 48 GHz CPU [PERSON_NAME] 101,28 GHz CPU Cores 52 Sockets…" at bounding box center [293, 275] width 467 height 174
select select "USD"
click at [200, 339] on div "Pico de uso de CPU 48 GHz CPU neta 101,28 GHz CPU Cores 52 Sockets de la CPU 6" at bounding box center [293, 298] width 439 height 112
drag, startPoint x: 395, startPoint y: 276, endPoint x: 367, endPoint y: 275, distance: 27.2
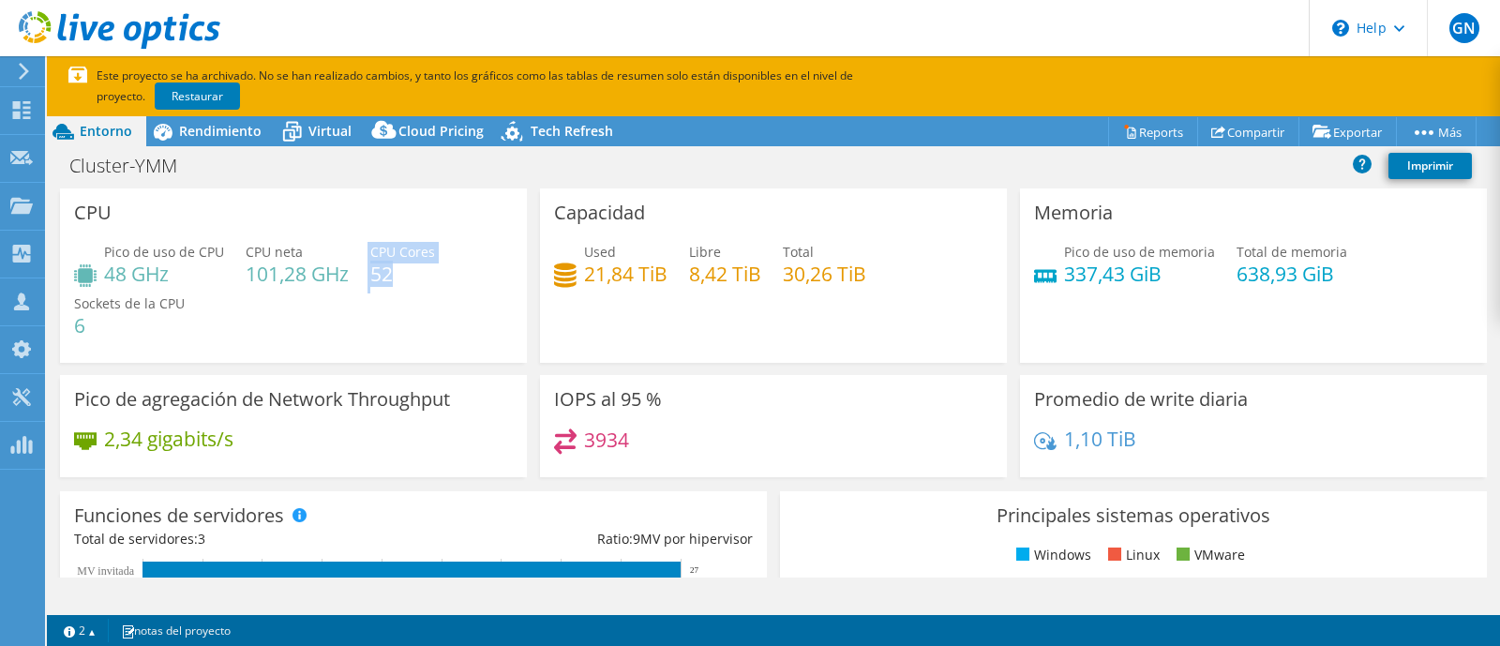
click at [367, 275] on div "Pico de uso de CPU 48 GHz CPU neta 101,28 GHz CPU Cores 52 Sockets de la CPU 6" at bounding box center [293, 298] width 439 height 112
click at [370, 310] on div "Pico de uso de CPU 48 GHz CPU neta 101,28 GHz CPU Cores 52 Sockets de la CPU 6" at bounding box center [293, 298] width 439 height 112
click at [227, 136] on span "Rendimiento" at bounding box center [220, 131] width 82 height 18
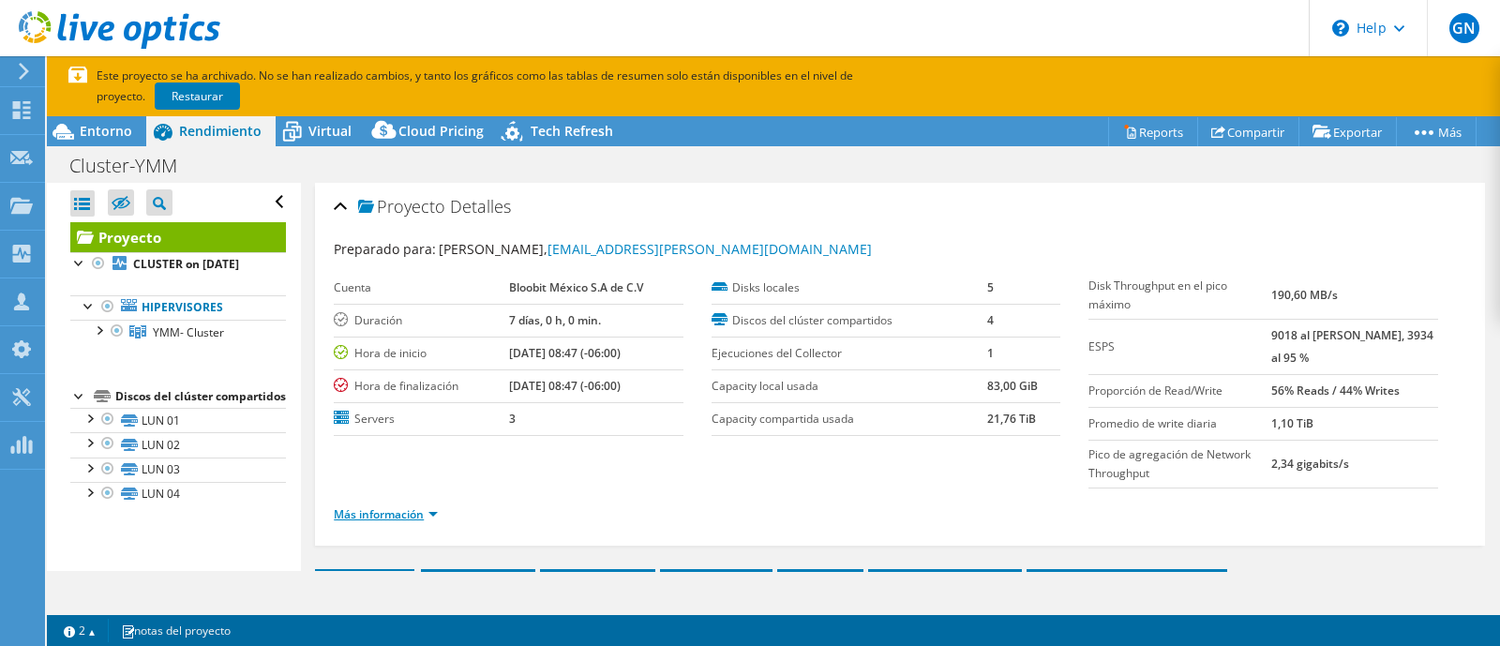
click at [424, 510] on link "Más información" at bounding box center [386, 514] width 104 height 16
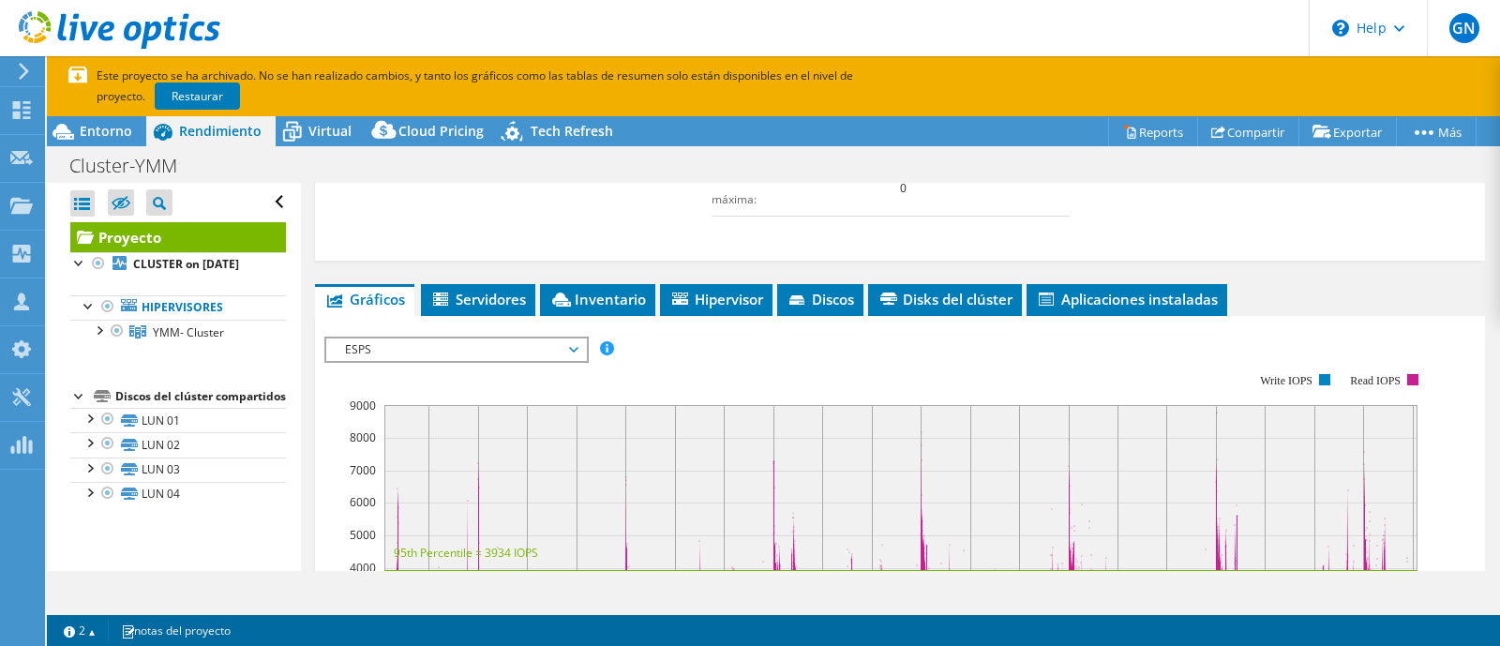
scroll to position [637, 0]
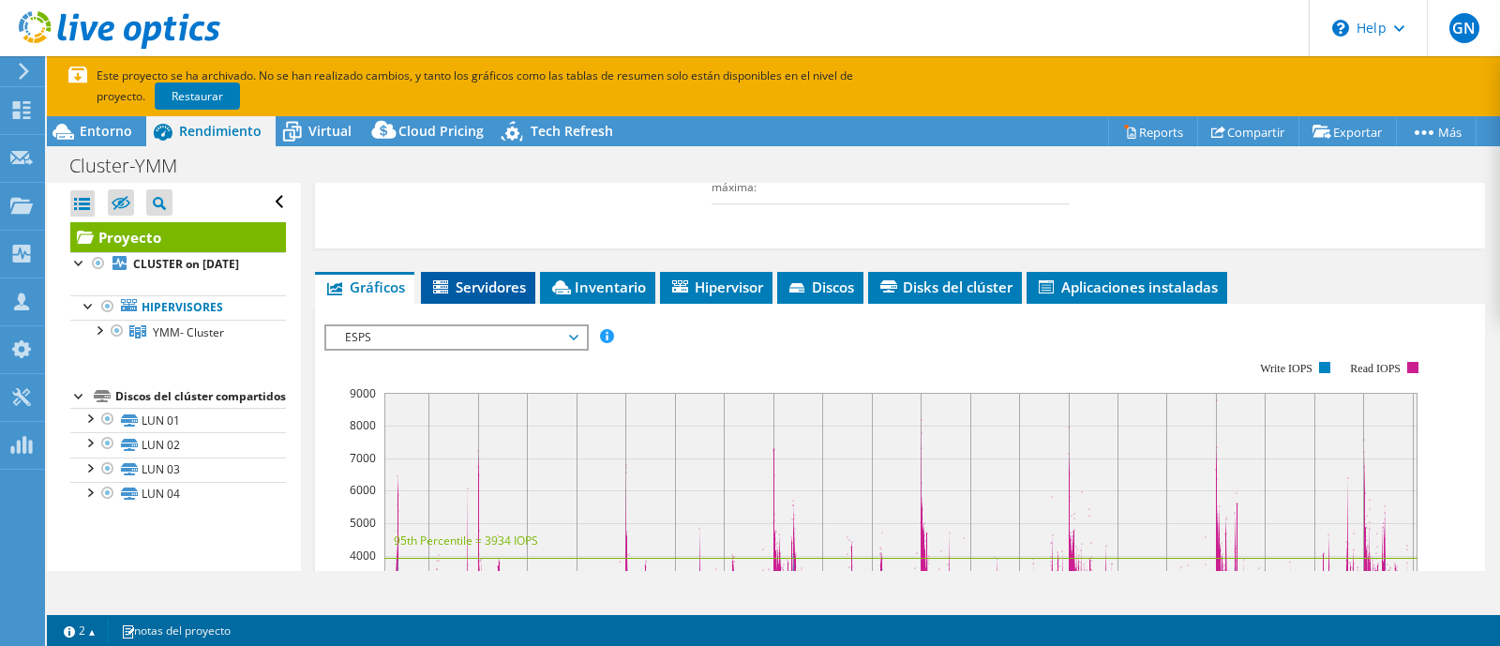
click at [494, 296] on span "Servidores" at bounding box center [478, 286] width 96 height 19
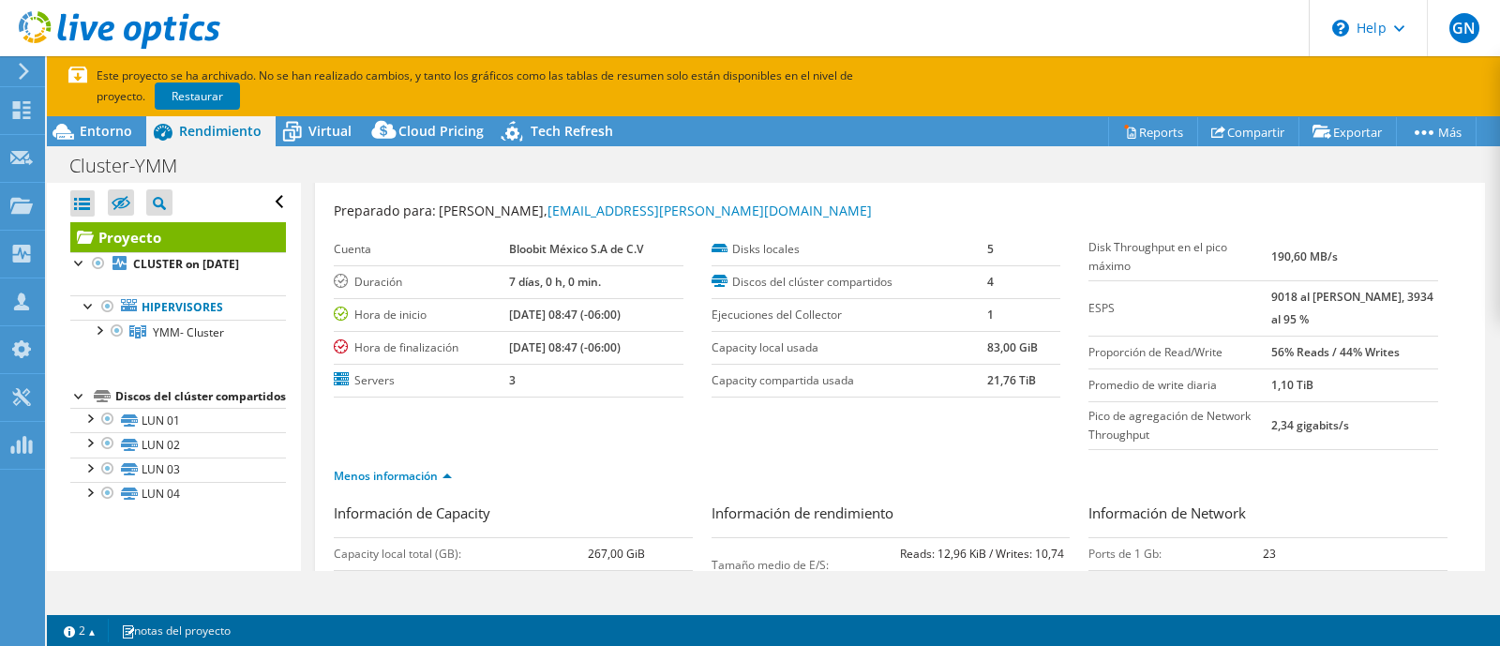
scroll to position [0, 0]
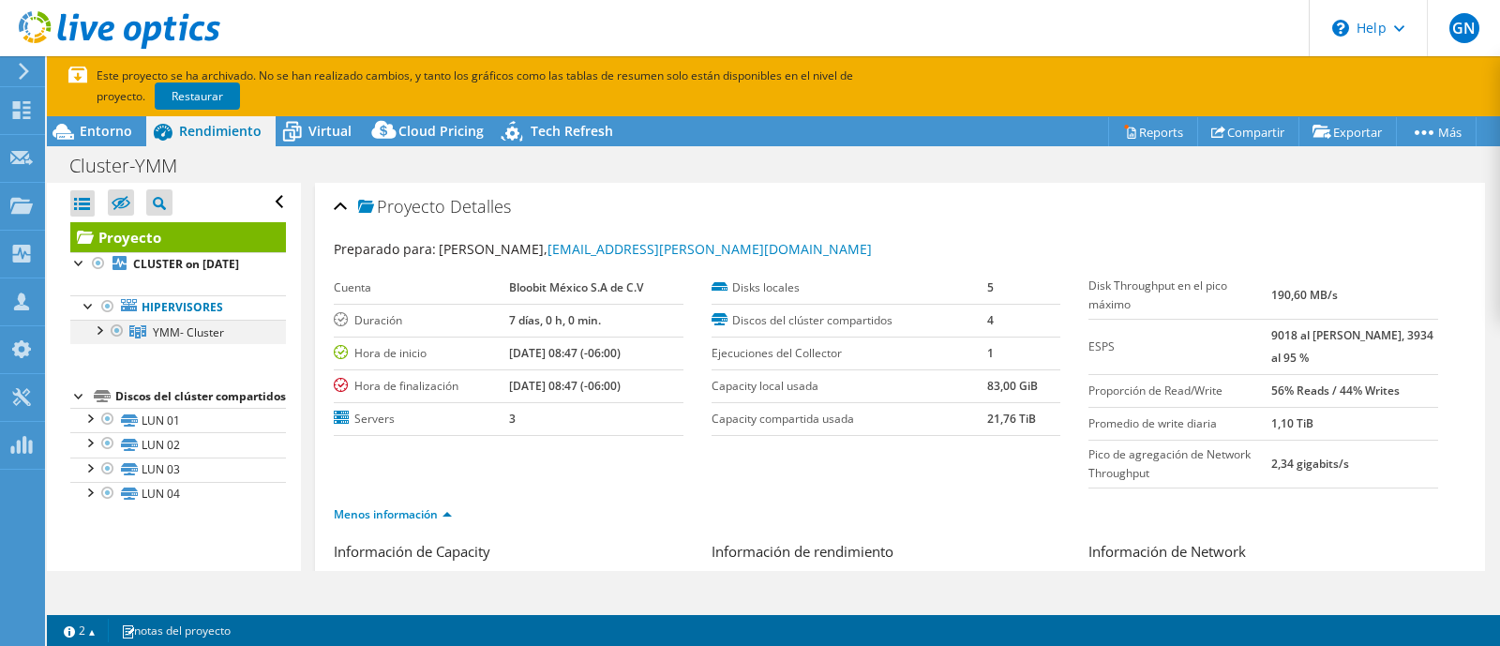
click at [94, 338] on div at bounding box center [98, 329] width 19 height 19
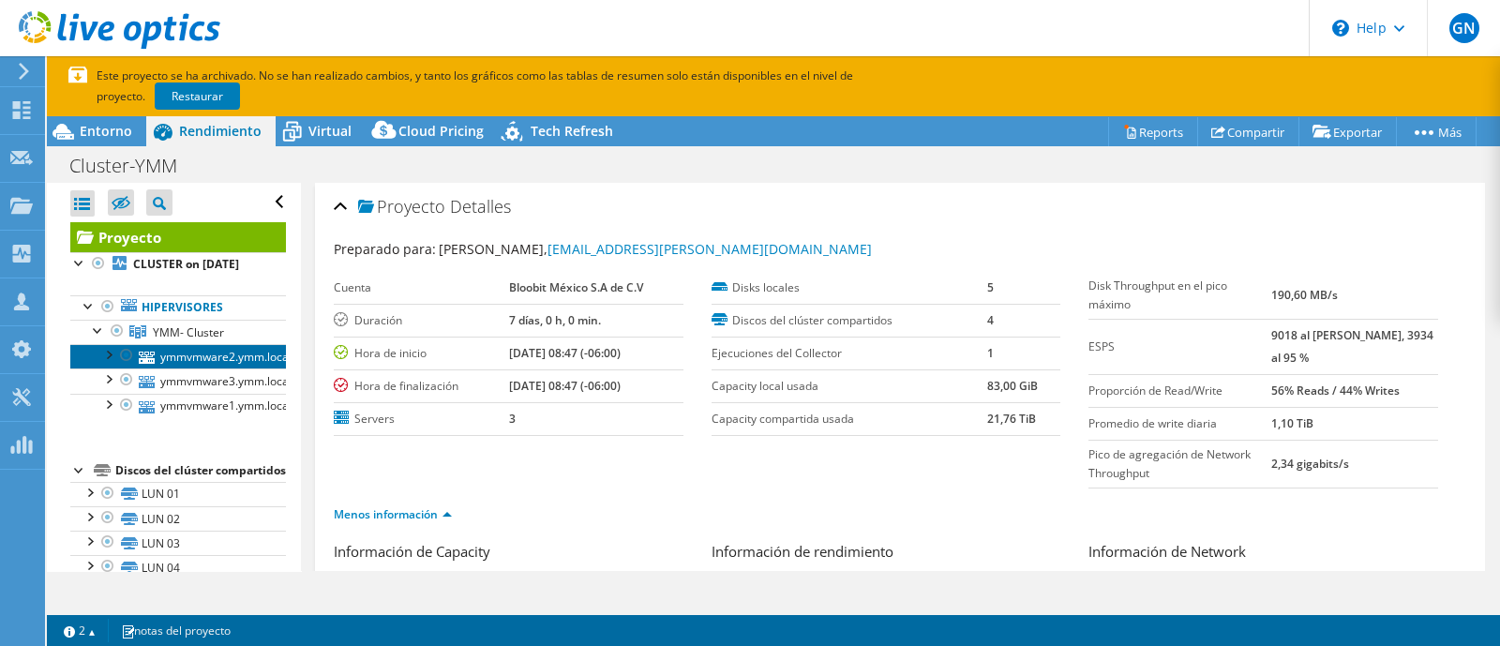
click at [160, 368] on link "ymmvmware2.ymm.local" at bounding box center [178, 356] width 216 height 24
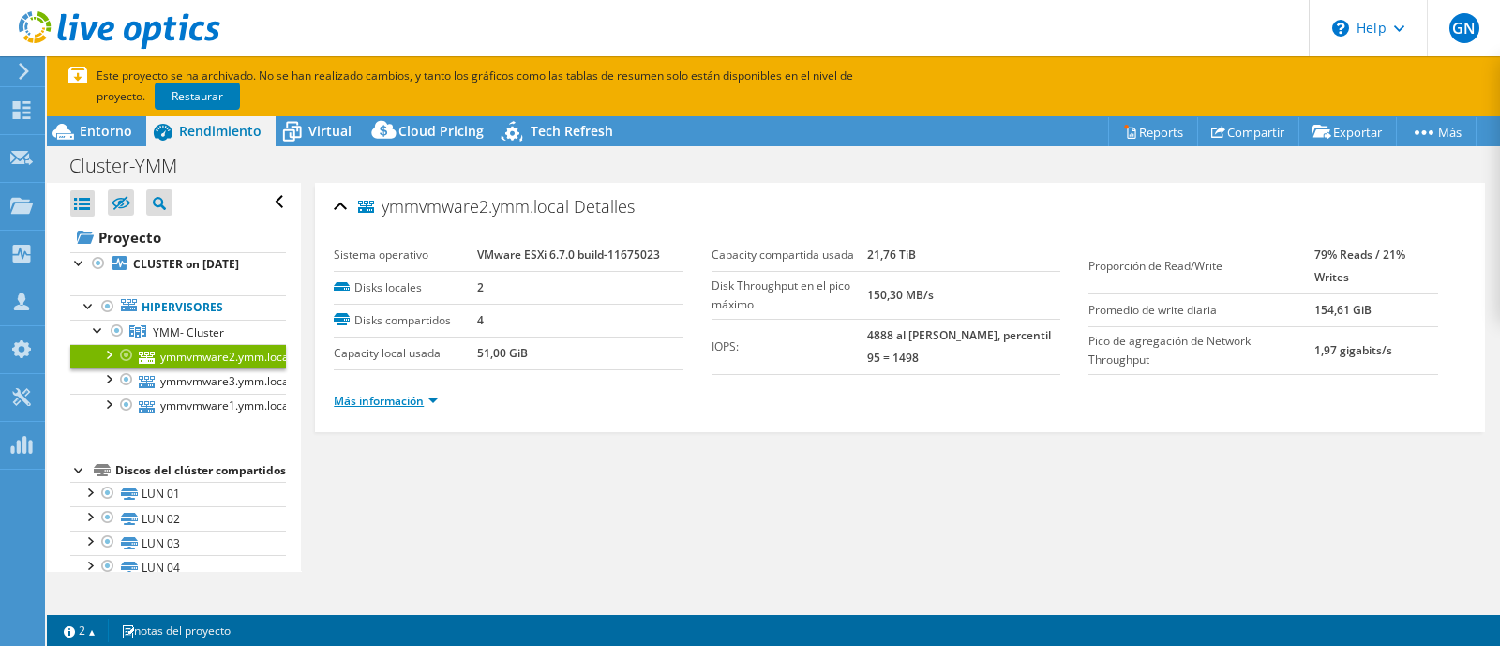
click at [397, 393] on link "Más información" at bounding box center [386, 401] width 104 height 16
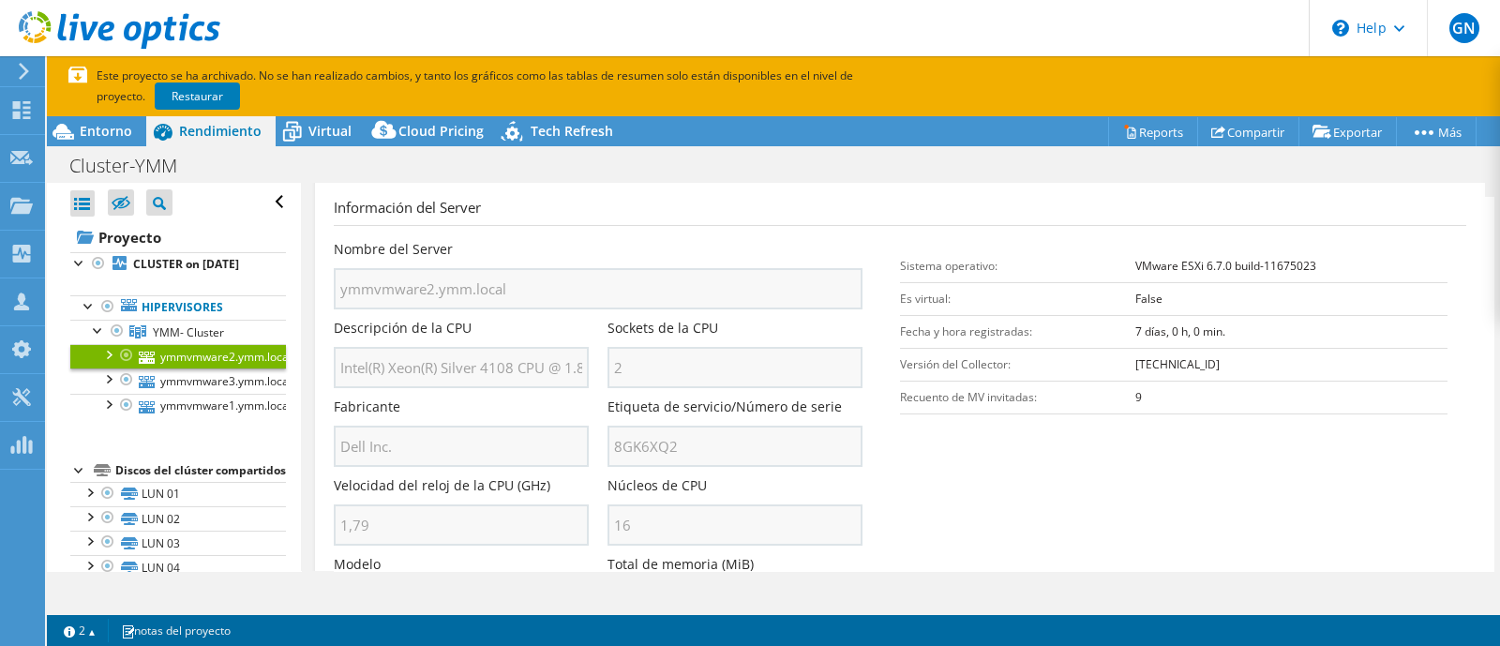
scroll to position [310, 0]
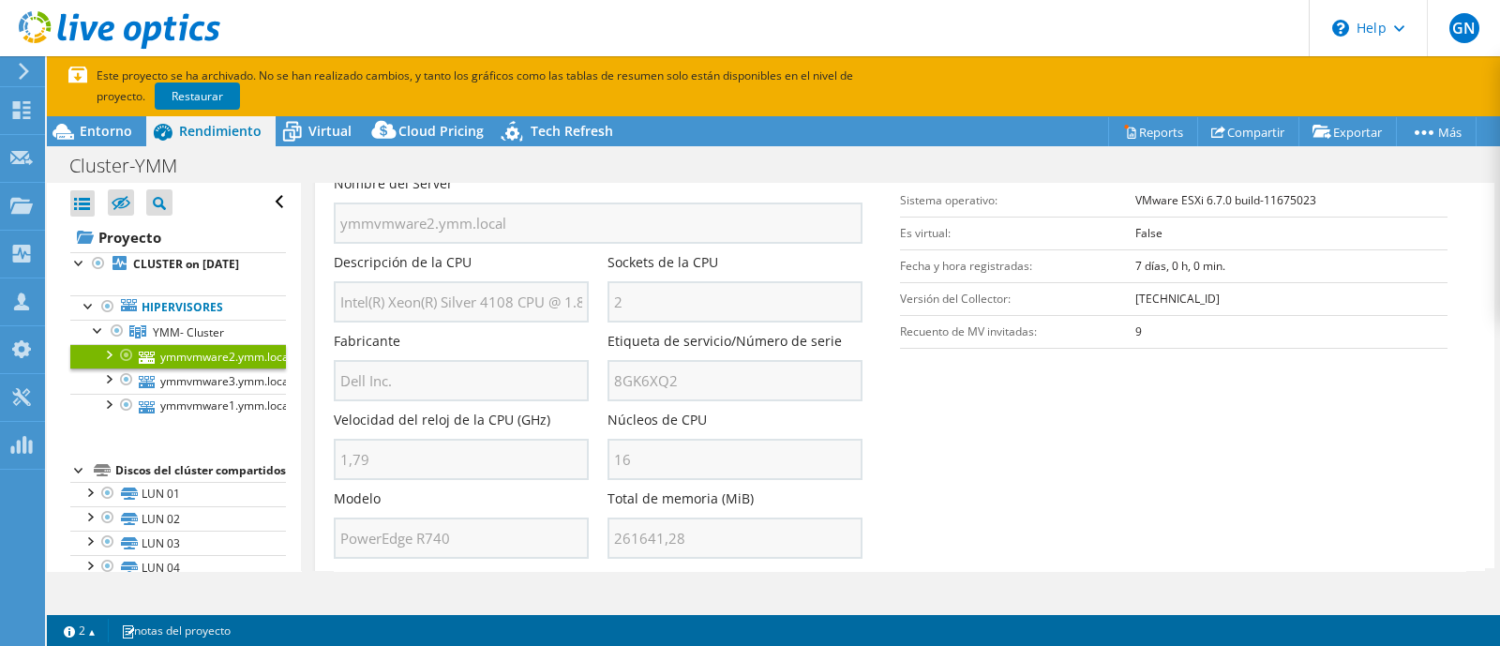
click at [1317, 410] on section "Información del Server Nombre del Server ymmvmware2.ymm.local Descripción de la…" at bounding box center [905, 349] width 1142 height 437
click at [112, 136] on span "Entorno" at bounding box center [106, 131] width 52 height 18
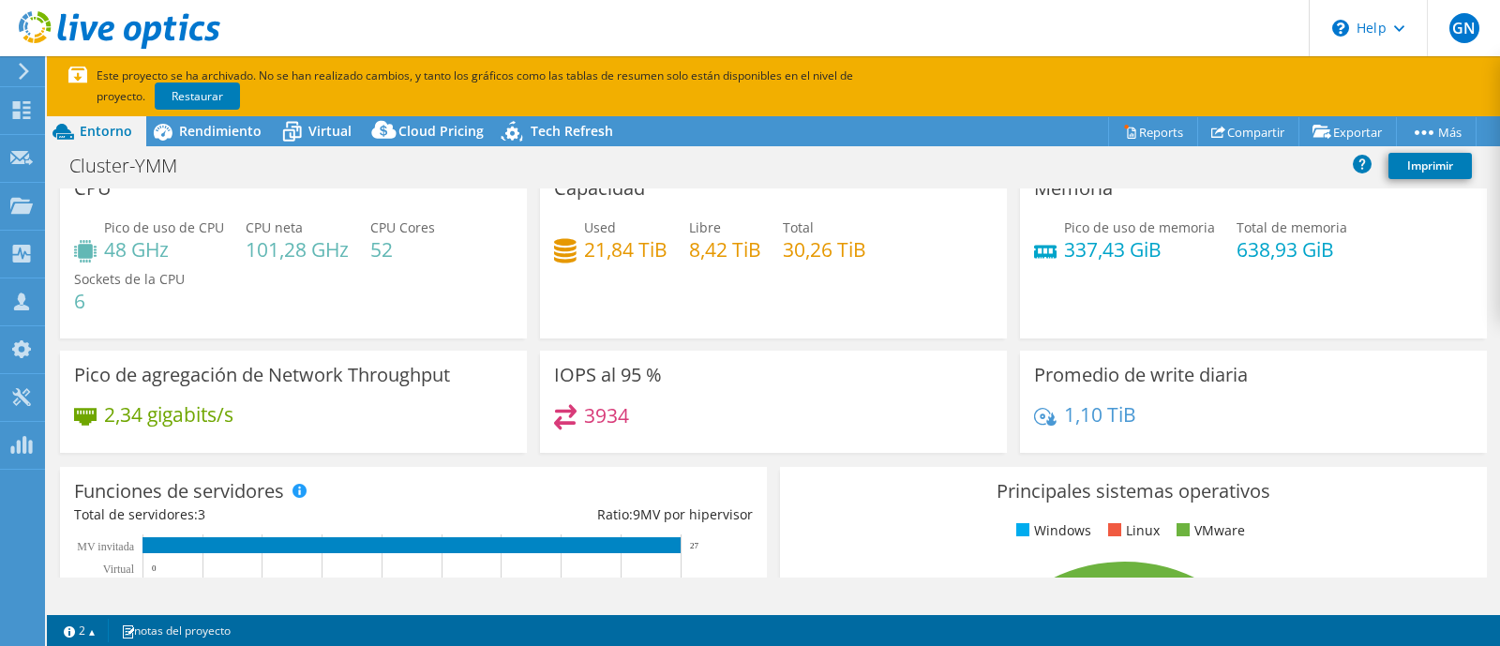
scroll to position [0, 0]
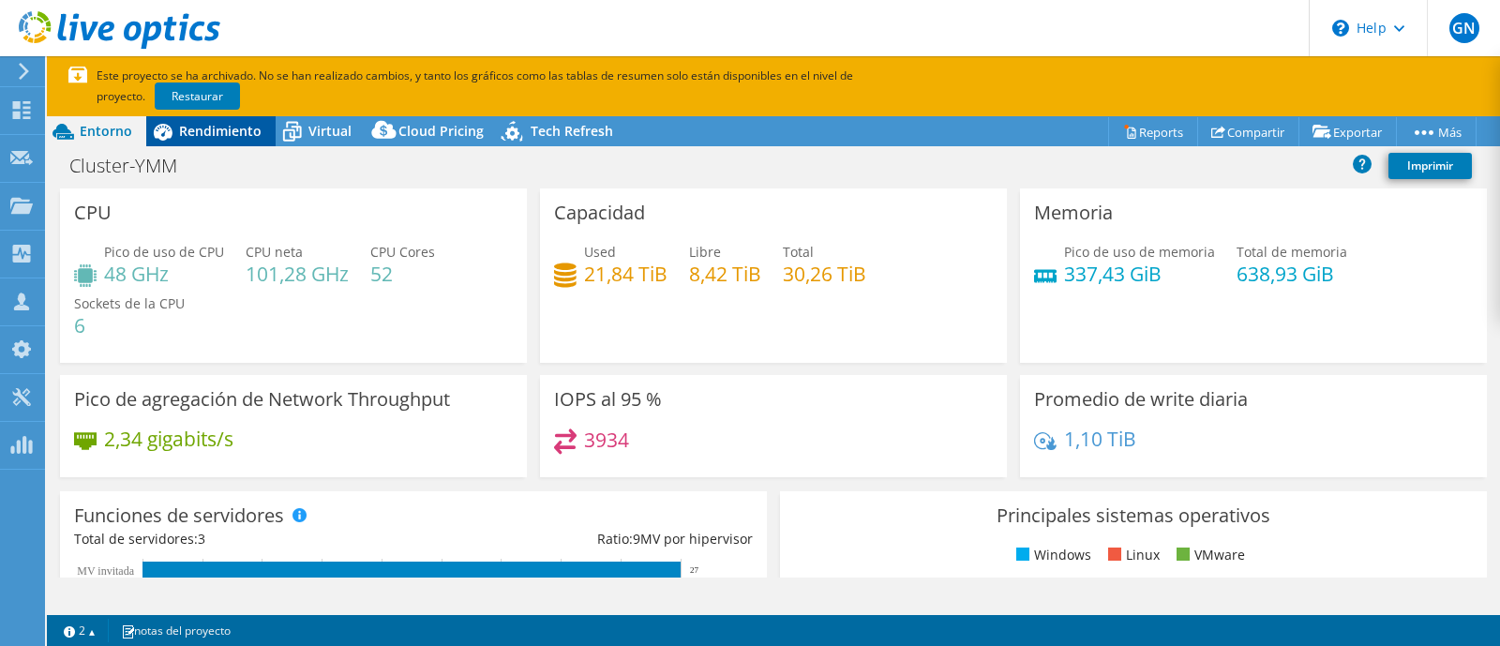
click at [235, 131] on span "Rendimiento" at bounding box center [220, 131] width 82 height 18
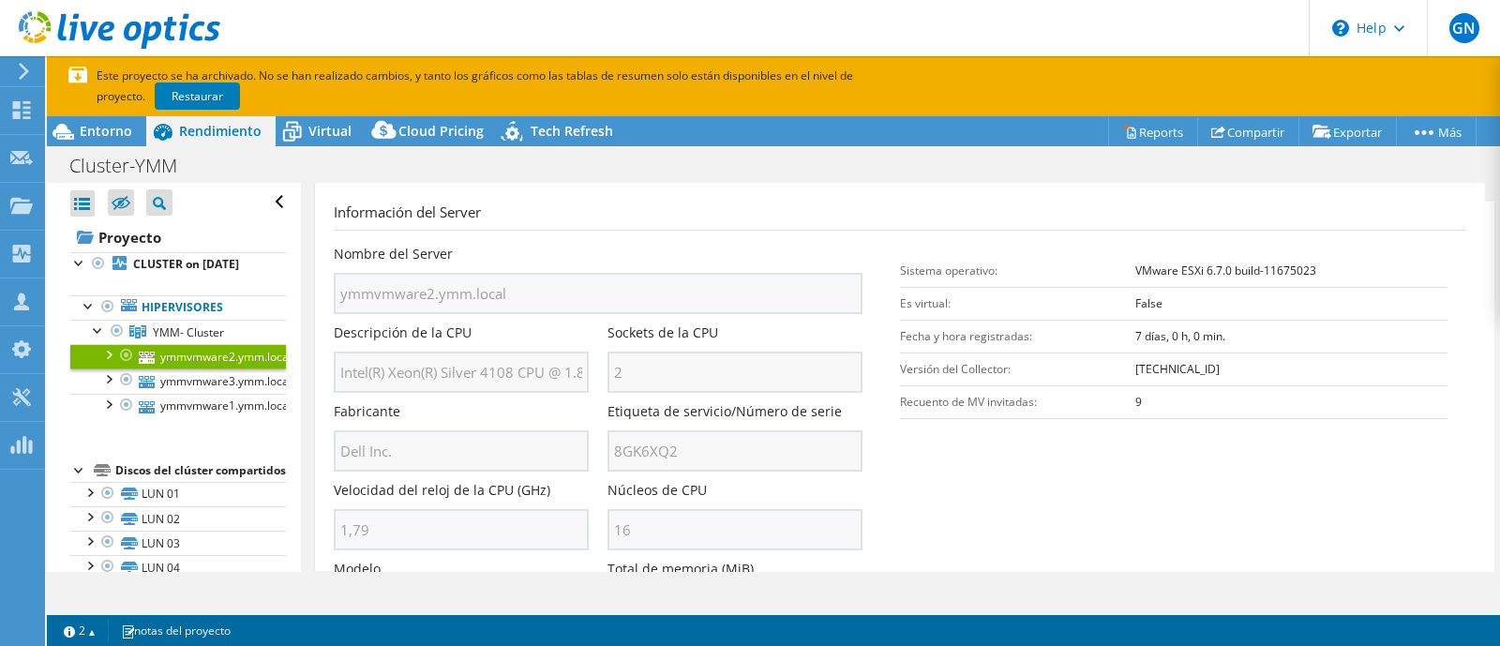
scroll to position [238, 0]
click at [227, 393] on link "ymmvmware3.ymm.local" at bounding box center [178, 380] width 216 height 24
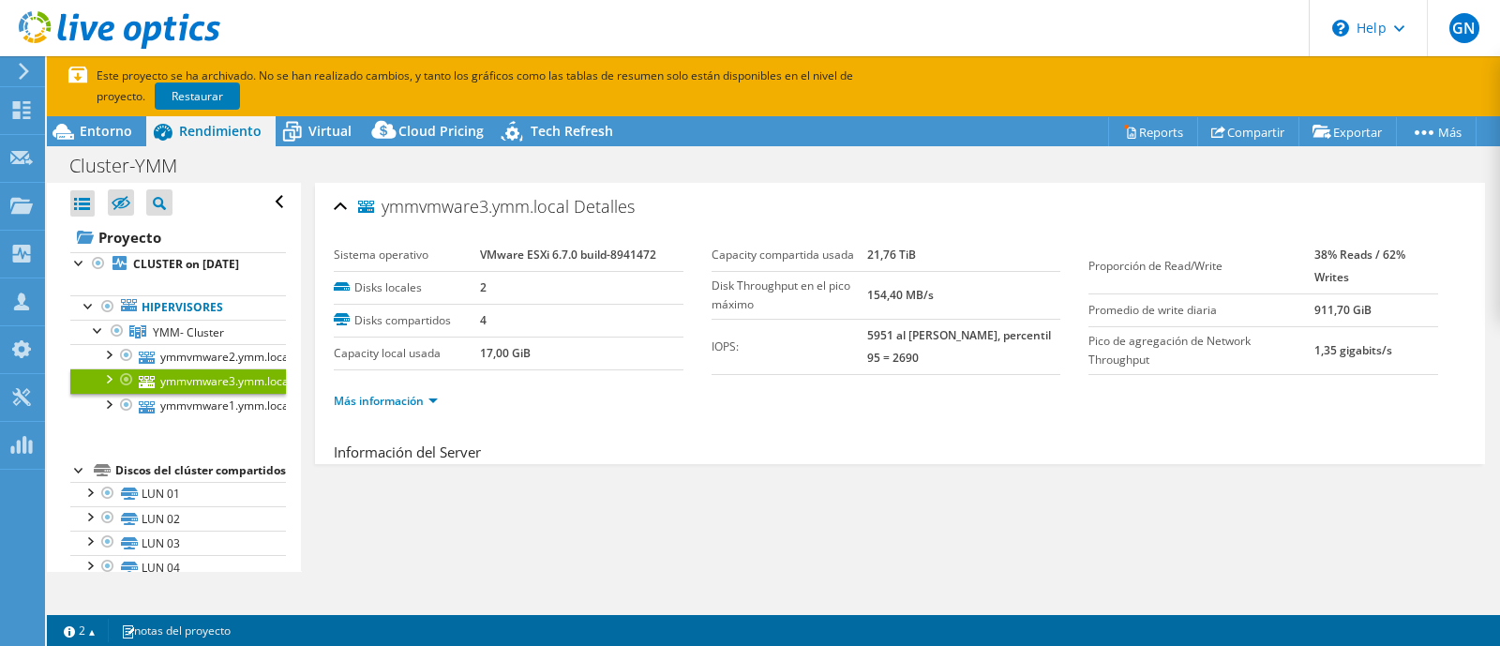
scroll to position [0, 0]
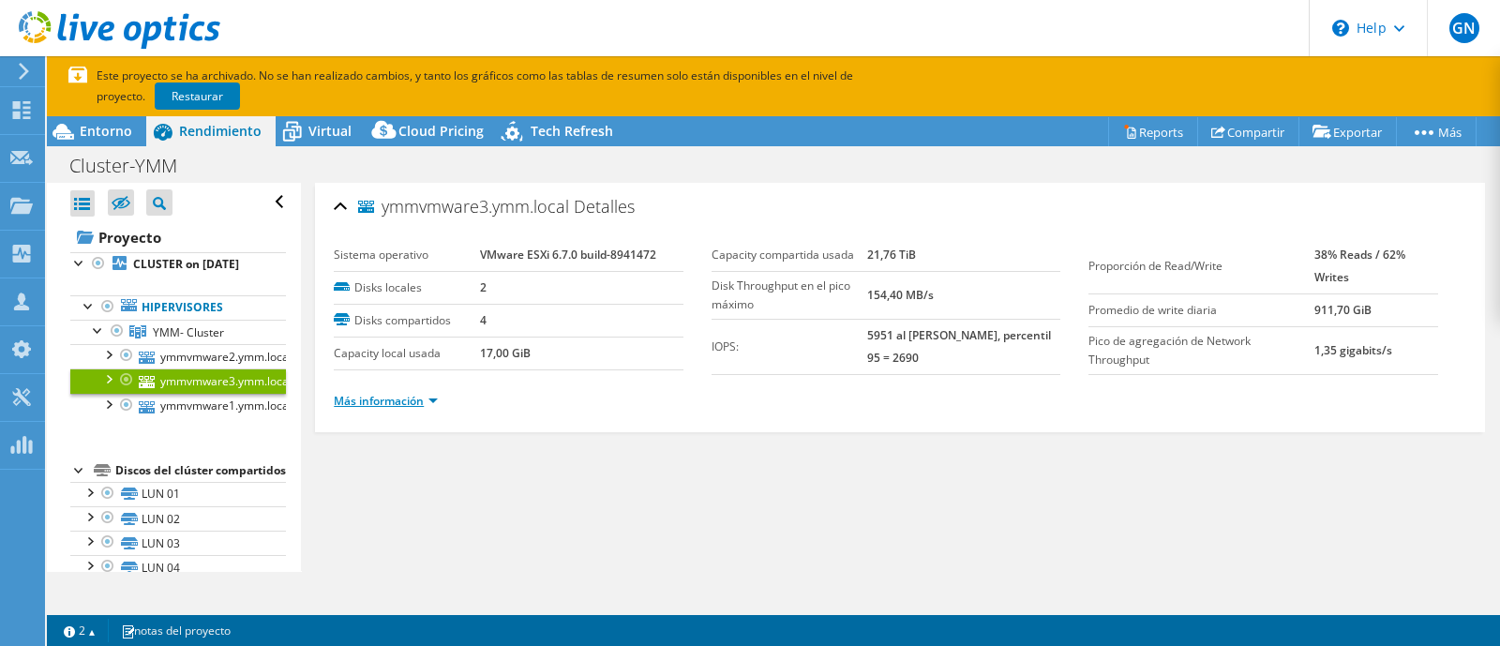
click at [402, 405] on link "Más información" at bounding box center [386, 401] width 104 height 16
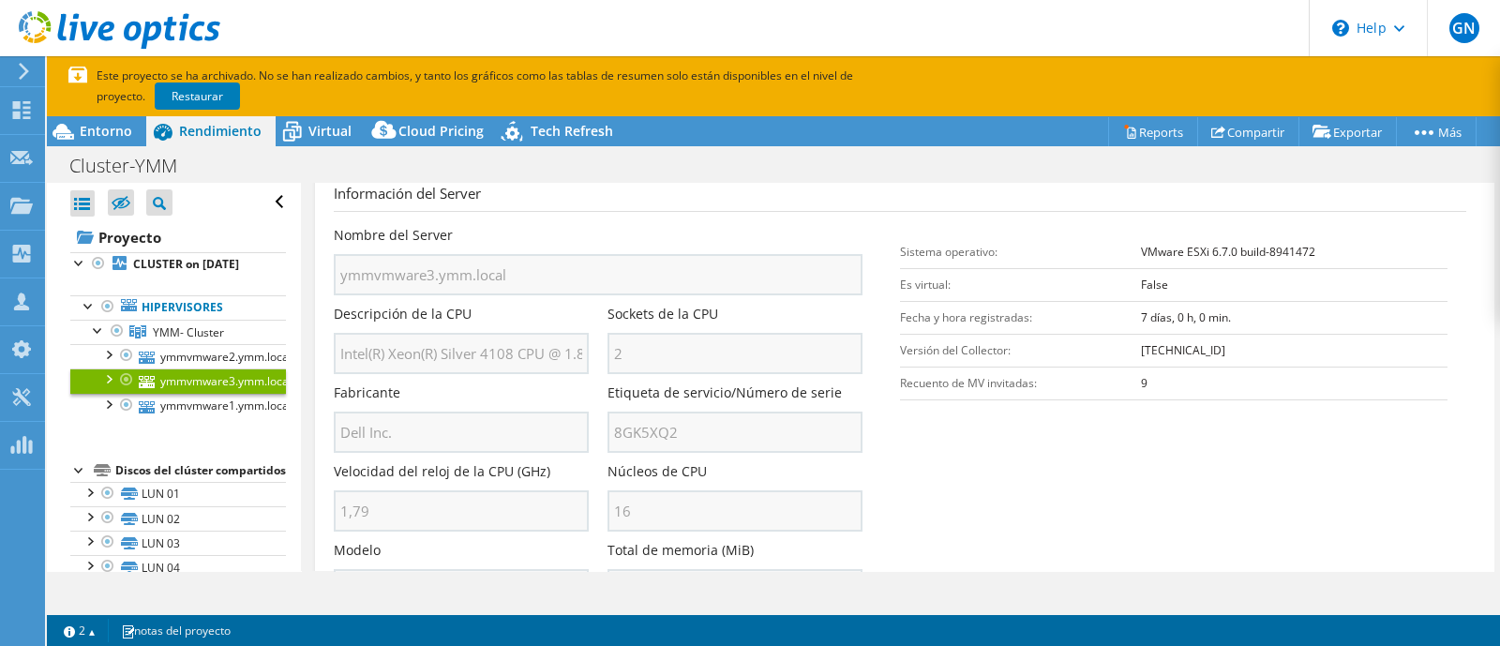
scroll to position [260, 0]
click at [176, 418] on link "ymmvmware1.ymm.local" at bounding box center [178, 406] width 216 height 24
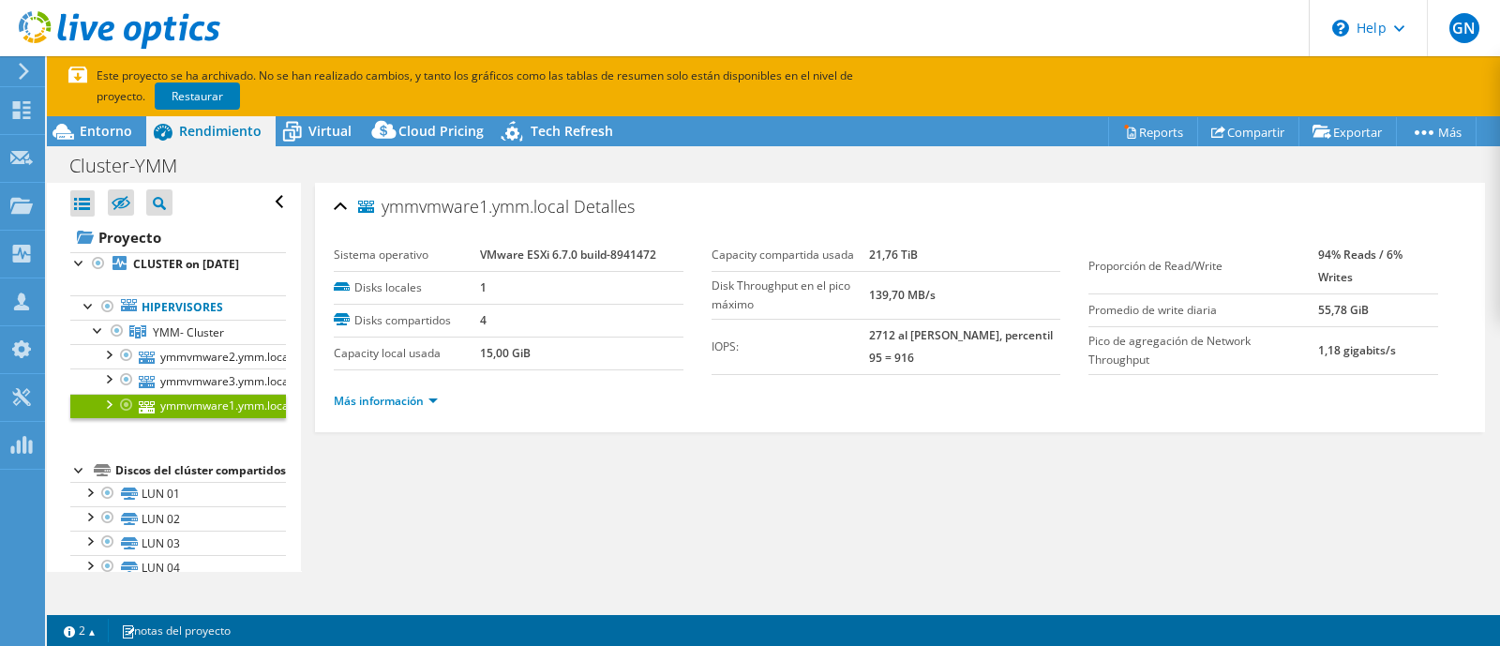
scroll to position [69, 0]
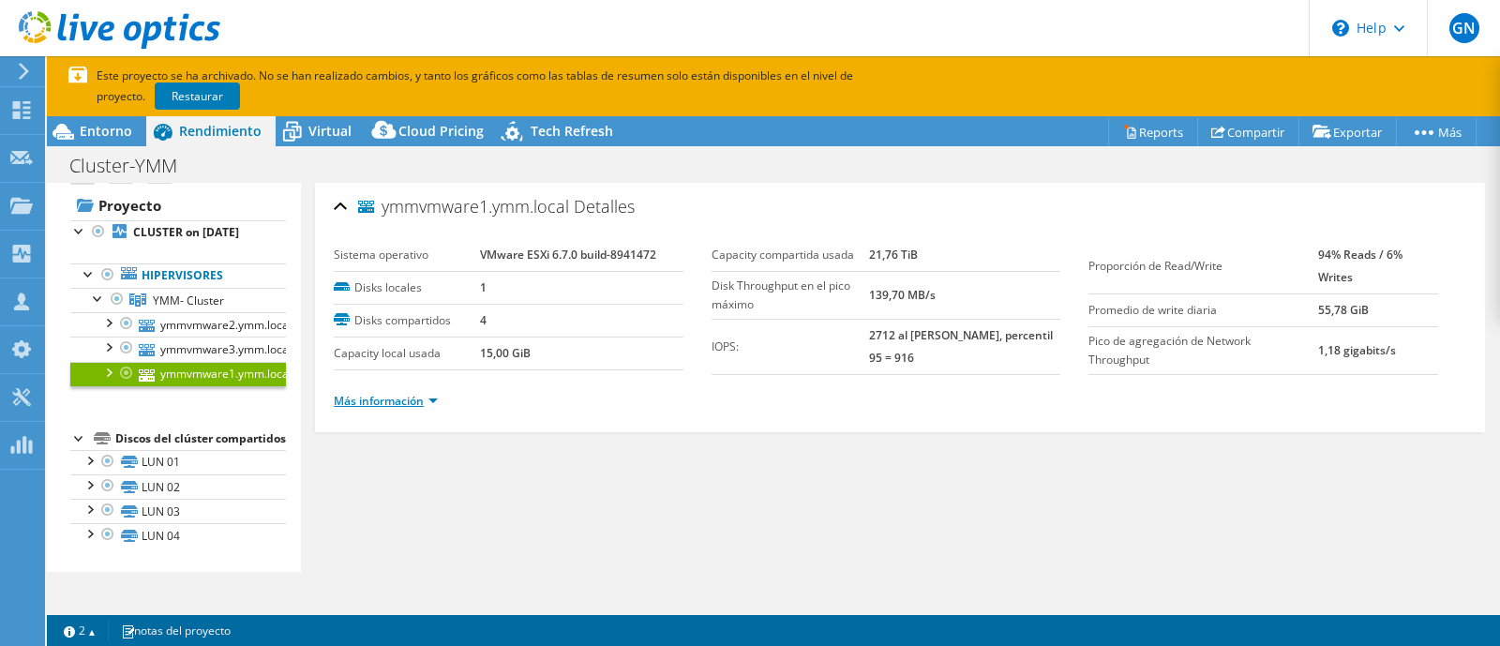
click at [390, 397] on link "Más información" at bounding box center [386, 401] width 104 height 16
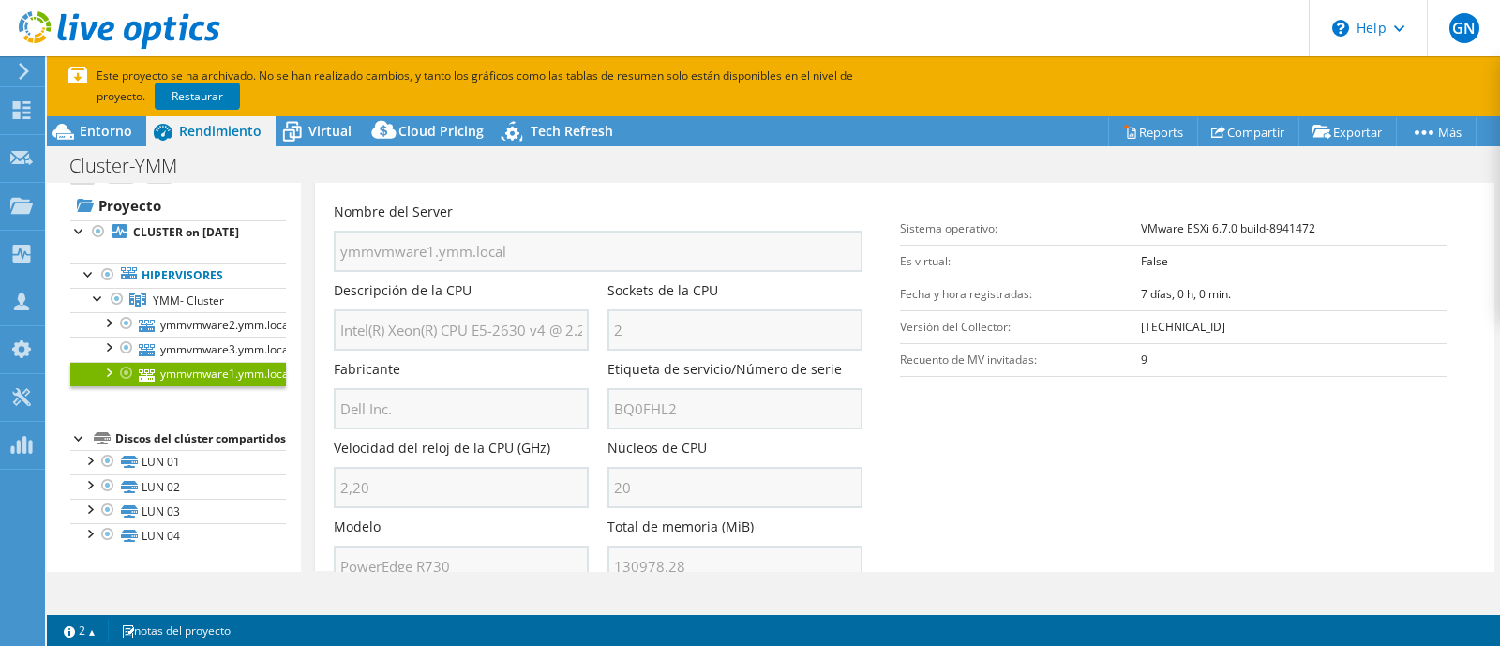
scroll to position [0, 105]
click at [212, 337] on link "ymmvmware3.ymm.local" at bounding box center [178, 349] width 216 height 24
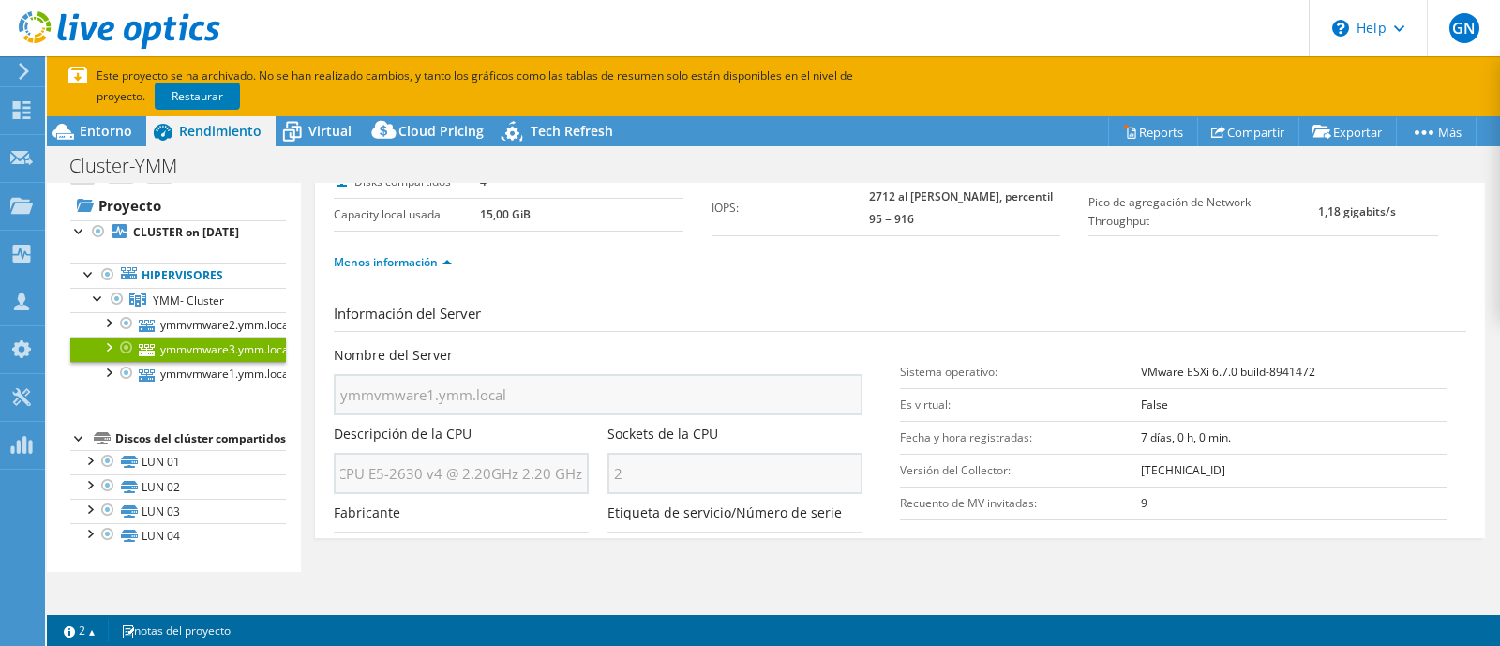
scroll to position [0, 0]
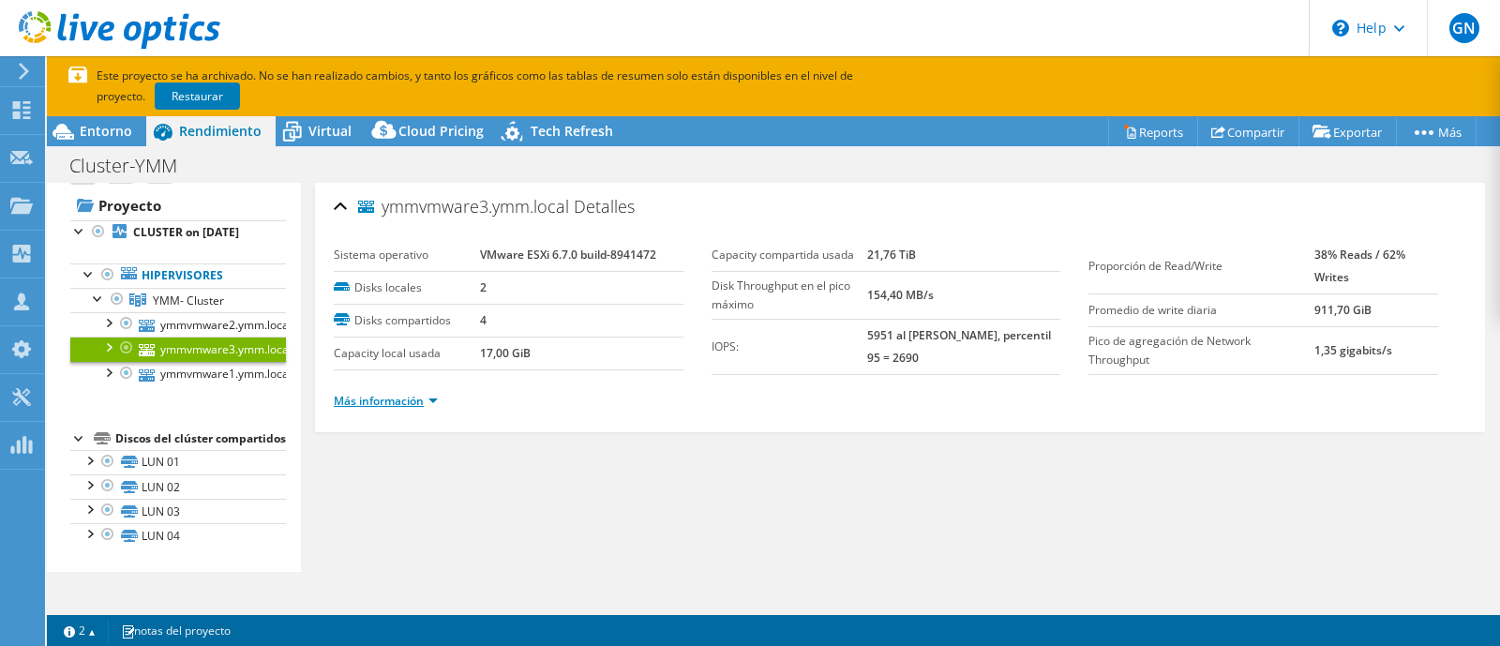
click at [398, 397] on link "Más información" at bounding box center [386, 401] width 104 height 16
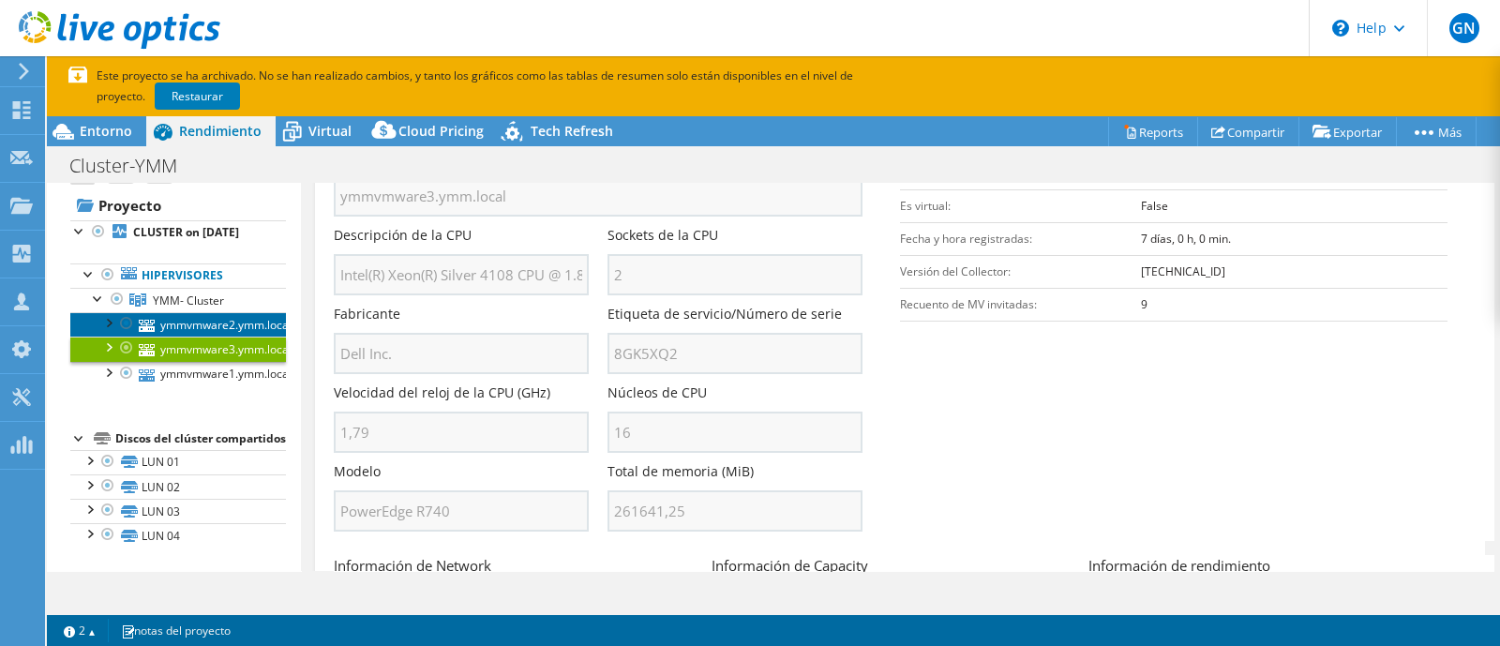
click at [214, 312] on link "ymmvmware2.ymm.local" at bounding box center [178, 324] width 216 height 24
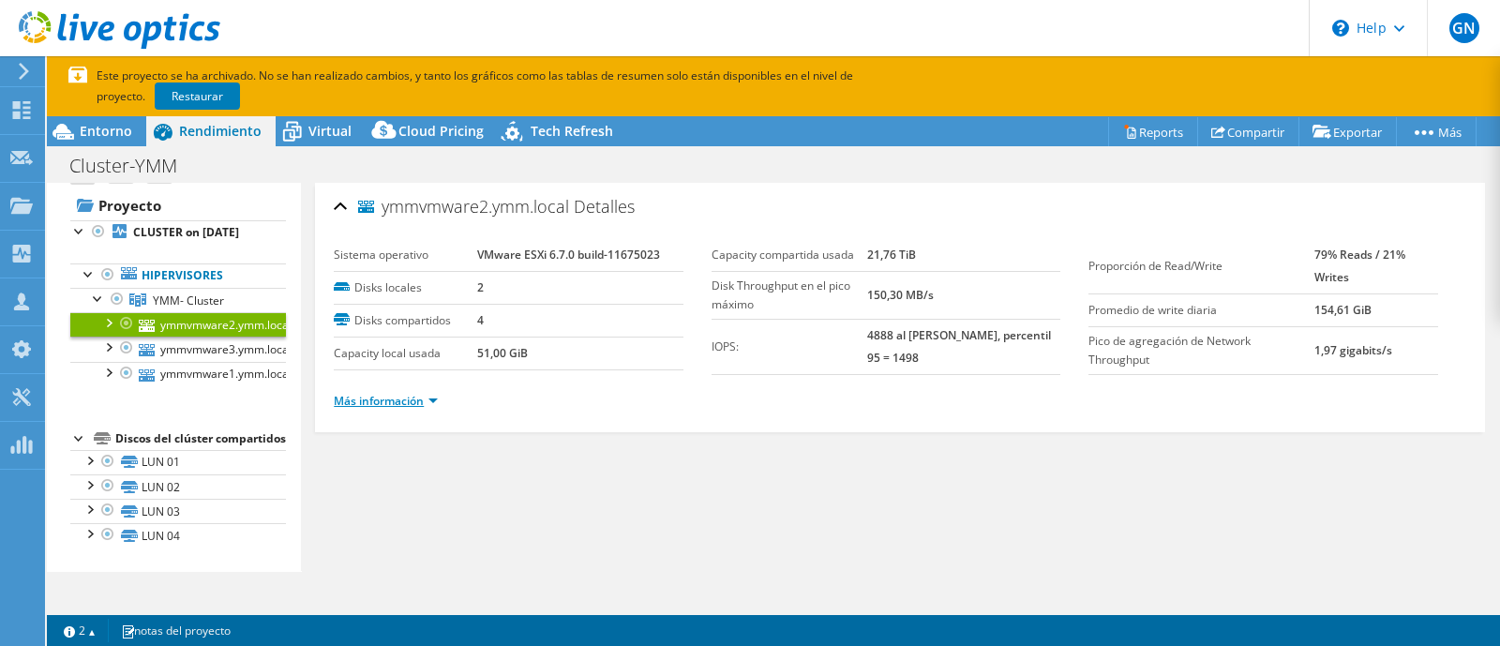
click at [352, 400] on link "Más información" at bounding box center [386, 401] width 104 height 16
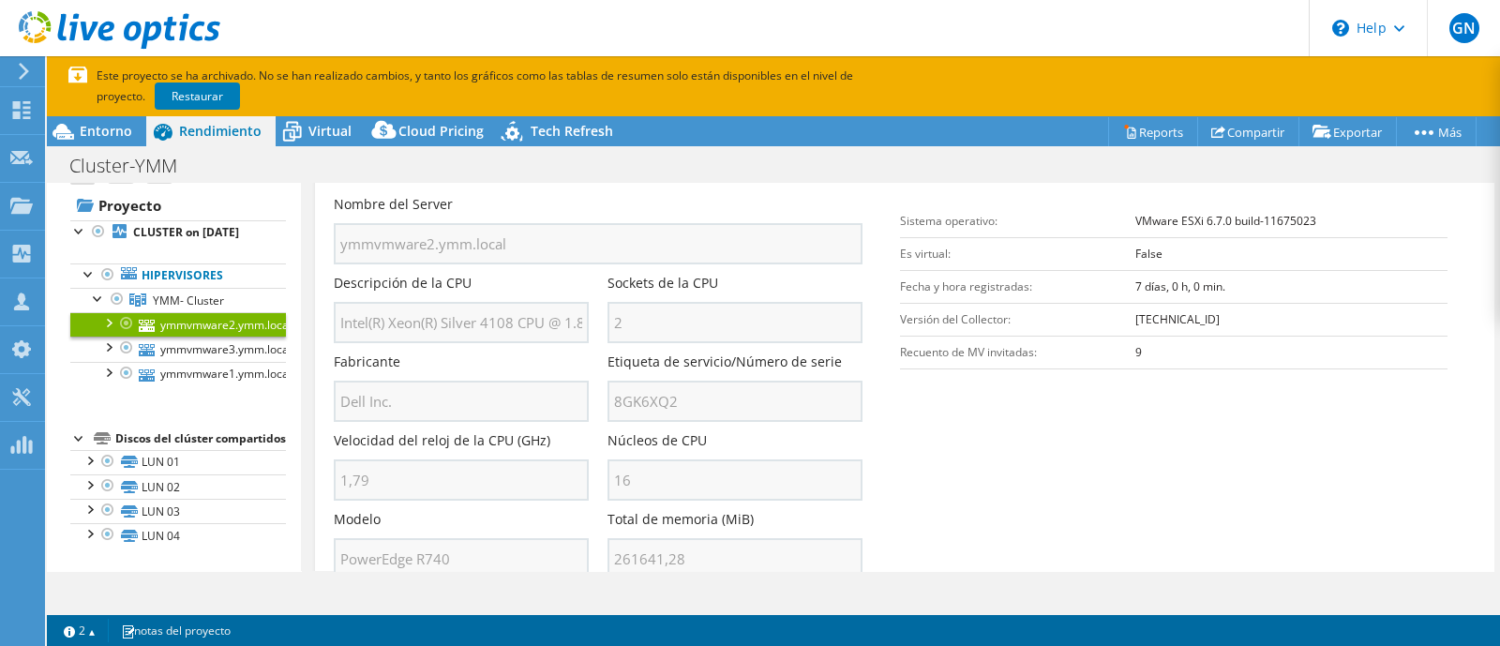
scroll to position [329, 0]
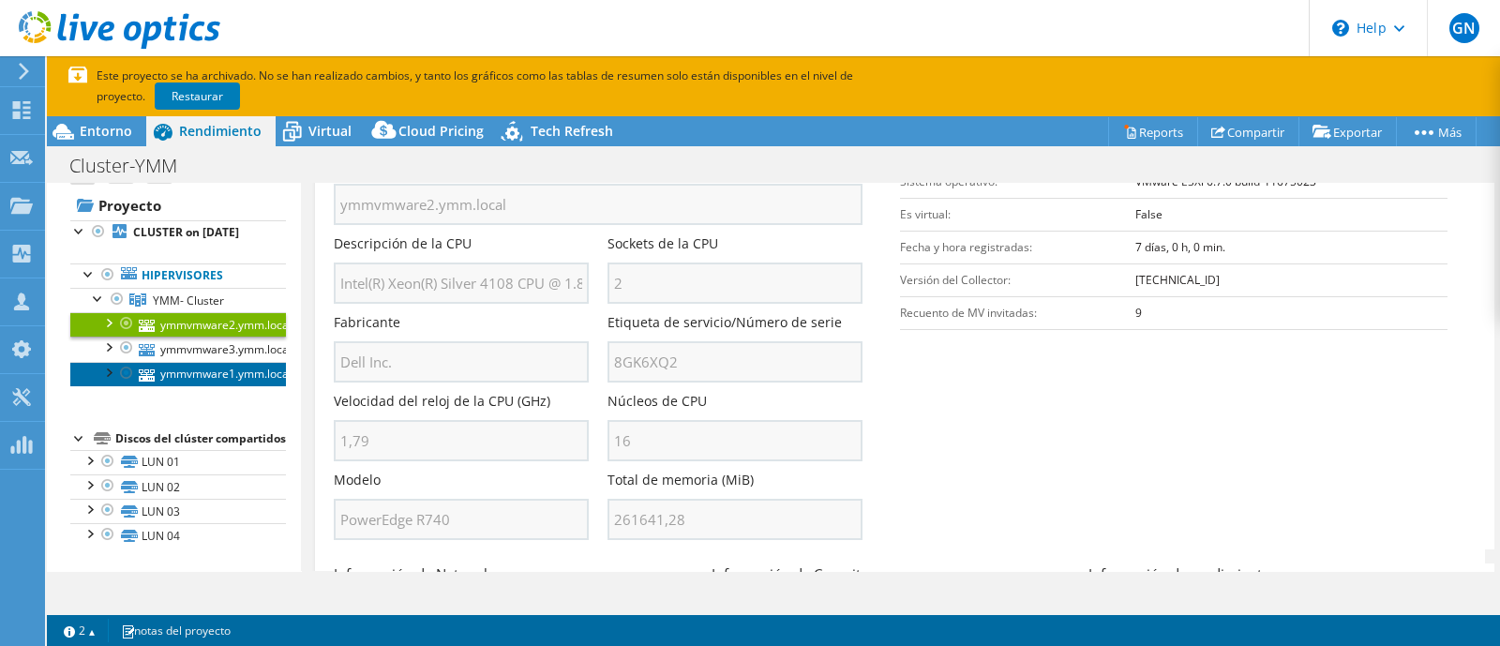
click at [202, 363] on link "ymmvmware1.ymm.local" at bounding box center [178, 374] width 216 height 24
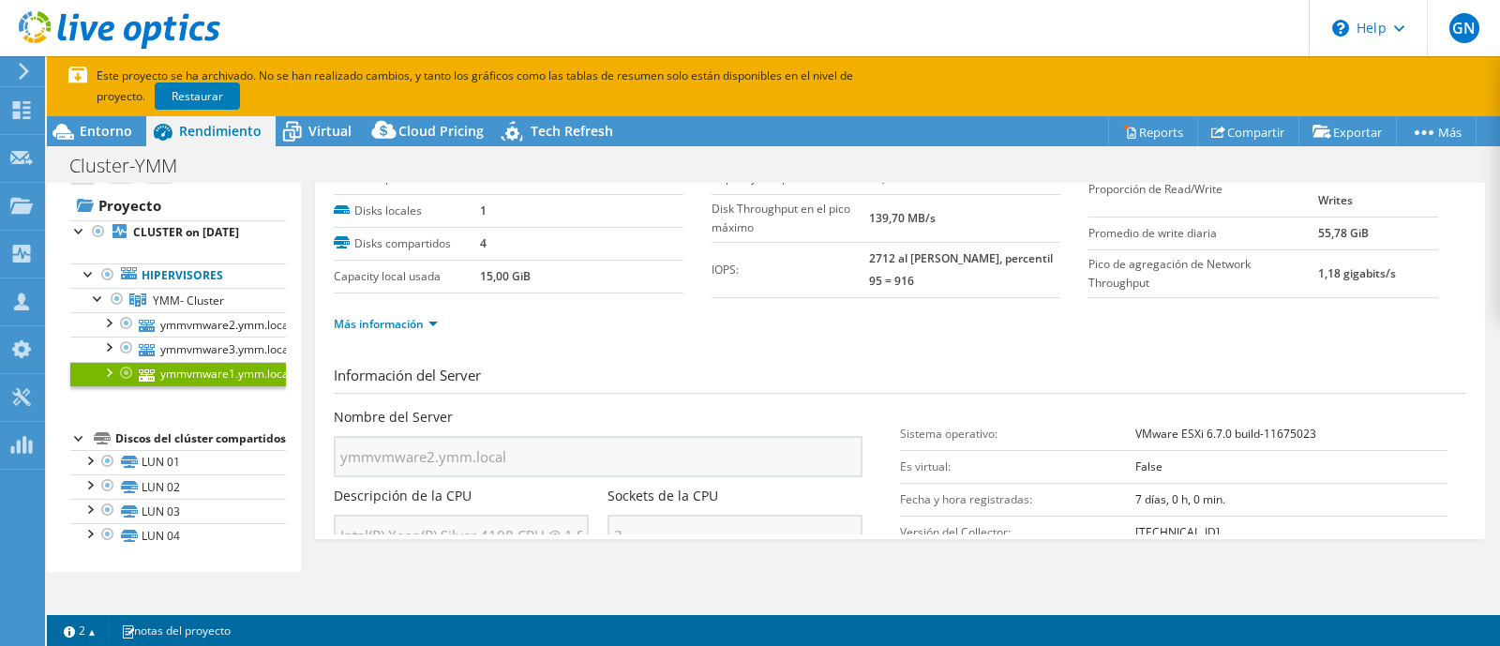
scroll to position [0, 0]
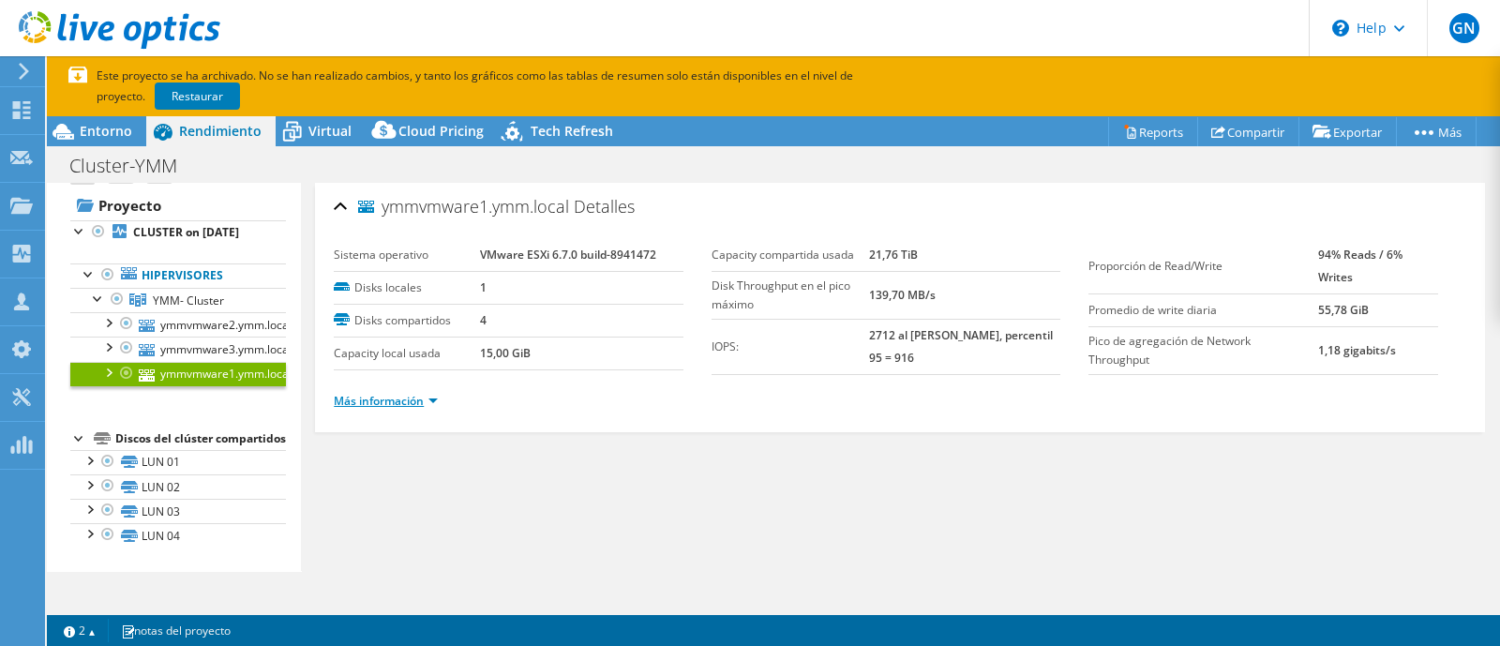
click at [363, 404] on link "Más información" at bounding box center [386, 401] width 104 height 16
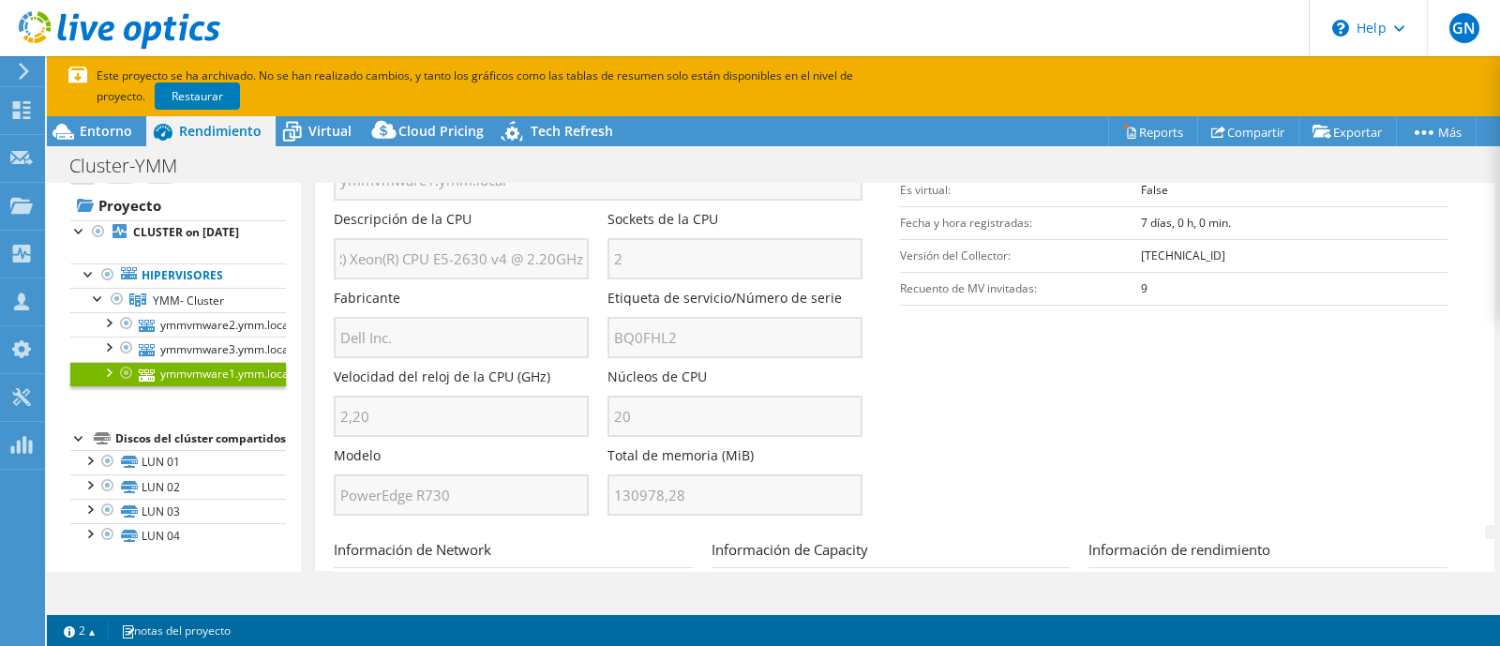
scroll to position [0, 105]
click at [953, 426] on section "Información del Server Nombre del Server ymmvmware1.ymm.local Descripción de la…" at bounding box center [905, 306] width 1142 height 437
click at [98, 130] on span "Entorno" at bounding box center [106, 131] width 52 height 18
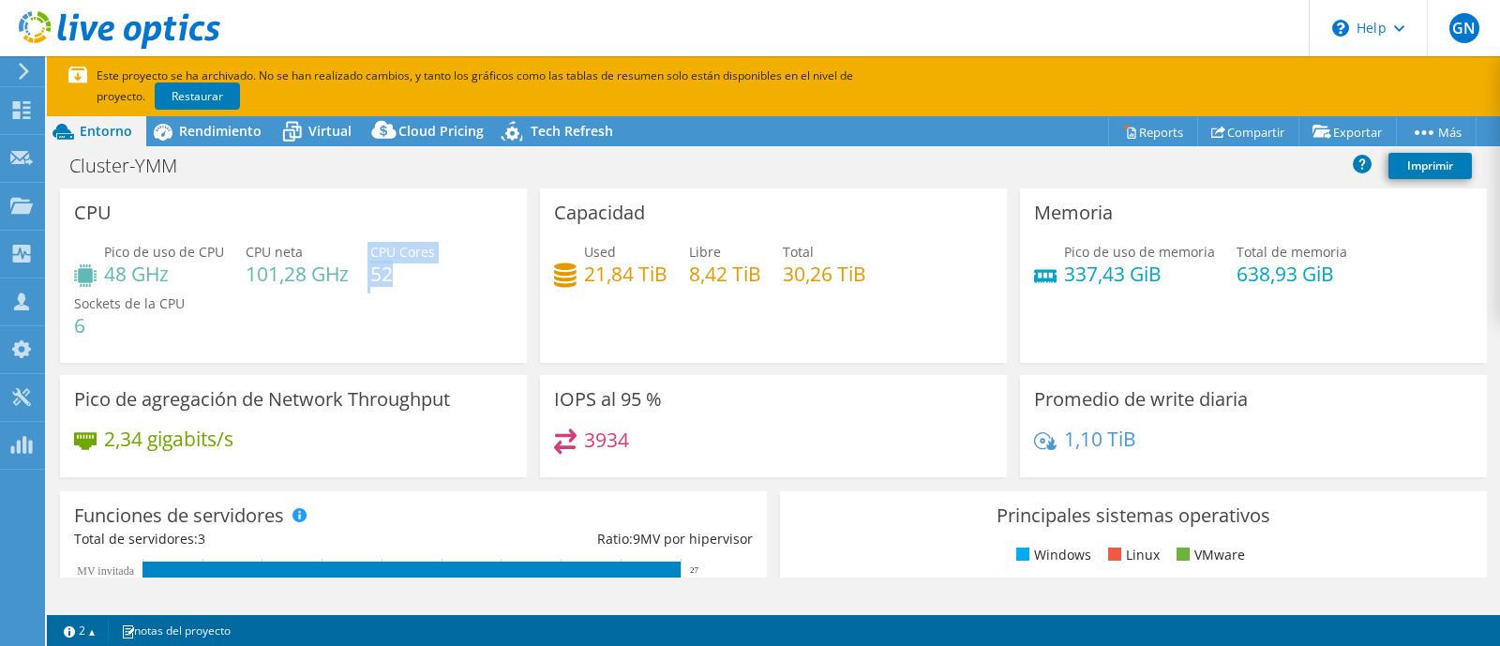
drag, startPoint x: 387, startPoint y: 275, endPoint x: 357, endPoint y: 274, distance: 30.0
click at [361, 273] on div "Pico de uso de CPU 48 GHz CPU neta 101,28 GHz CPU Cores 52 Sockets de la CPU 6" at bounding box center [293, 298] width 439 height 112
click at [347, 289] on div "Pico de uso de CPU 48 GHz CPU neta 101,28 GHz CPU Cores 52 Sockets de la CPU 6" at bounding box center [293, 298] width 439 height 112
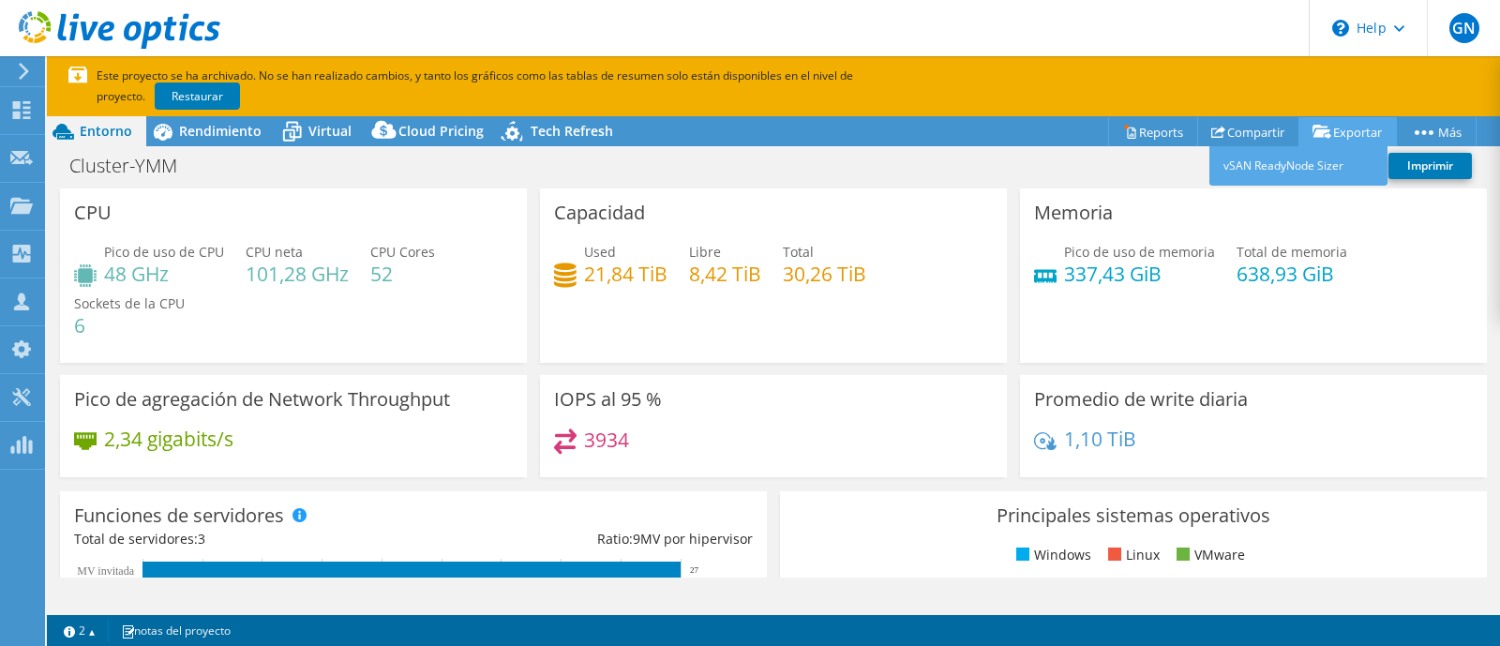
click at [1345, 125] on link "Exportar" at bounding box center [1347, 131] width 98 height 29
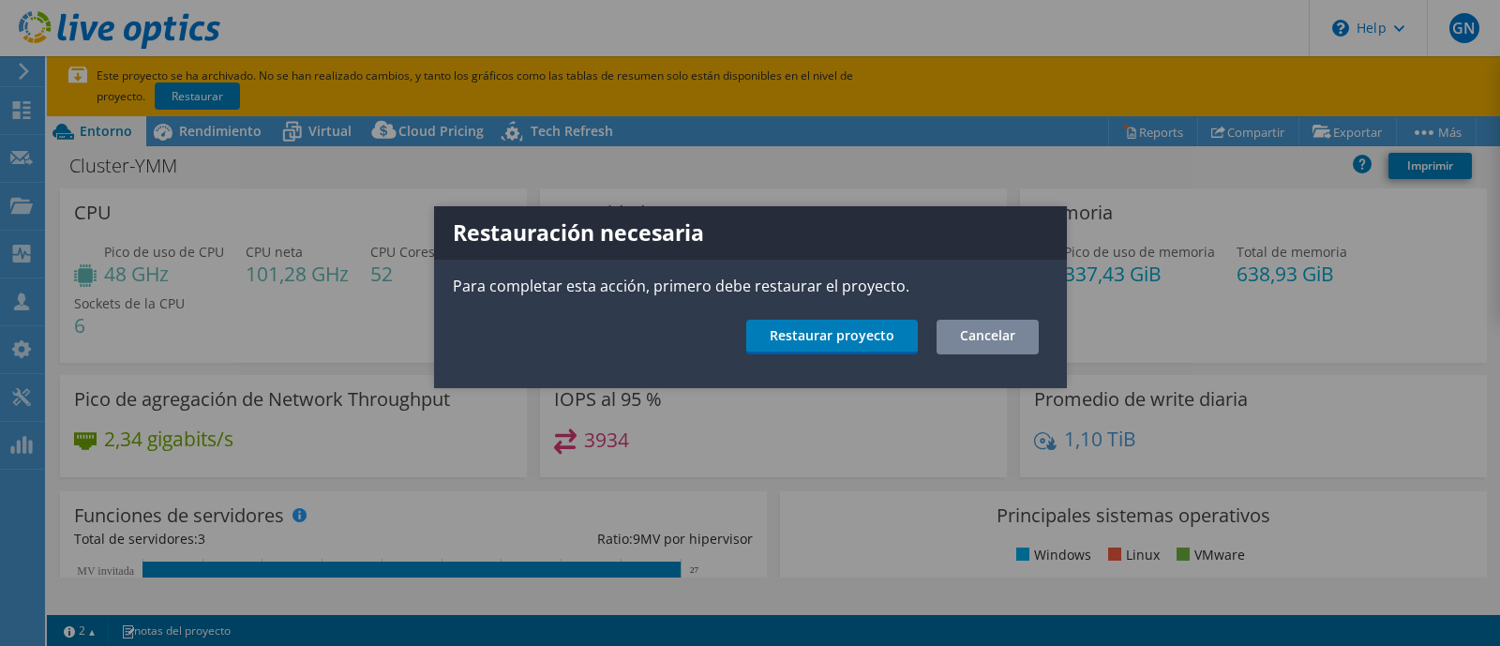
click at [1010, 345] on link "Cancelar" at bounding box center [987, 337] width 102 height 35
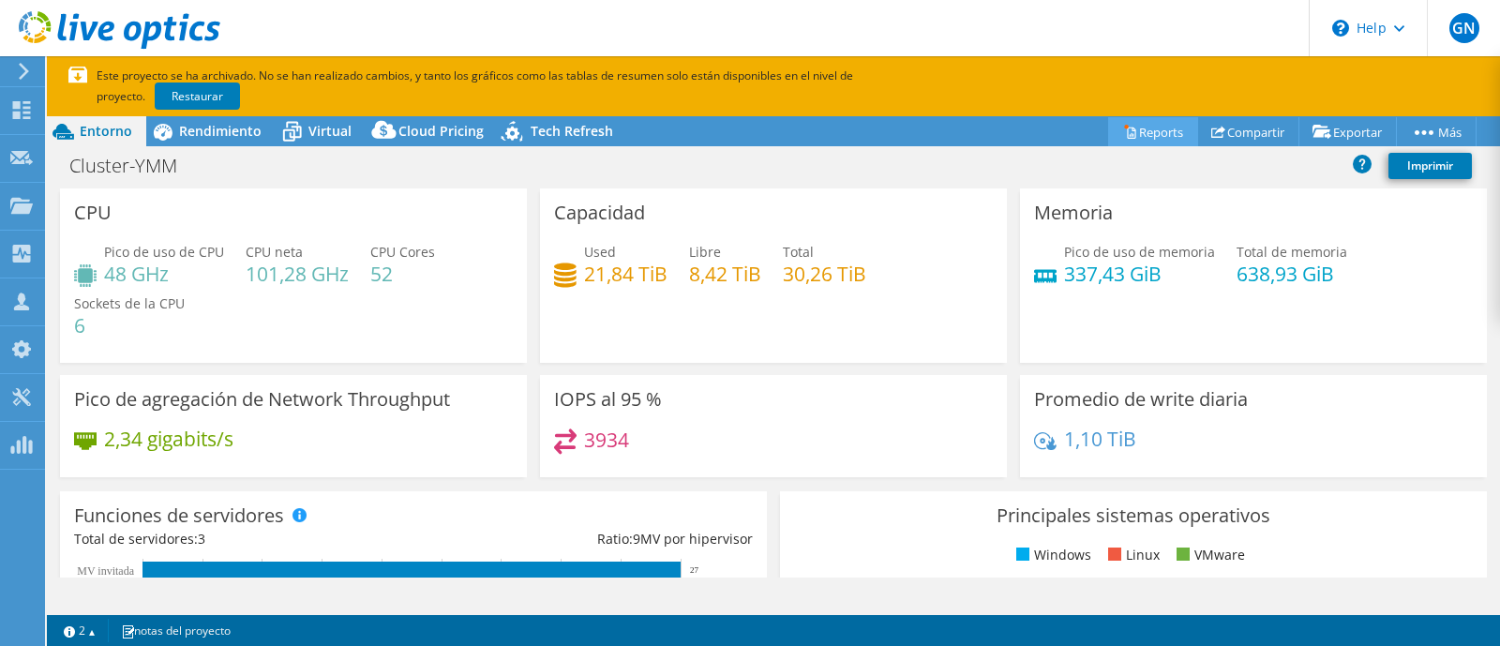
click at [1141, 138] on link "Reports" at bounding box center [1153, 131] width 90 height 29
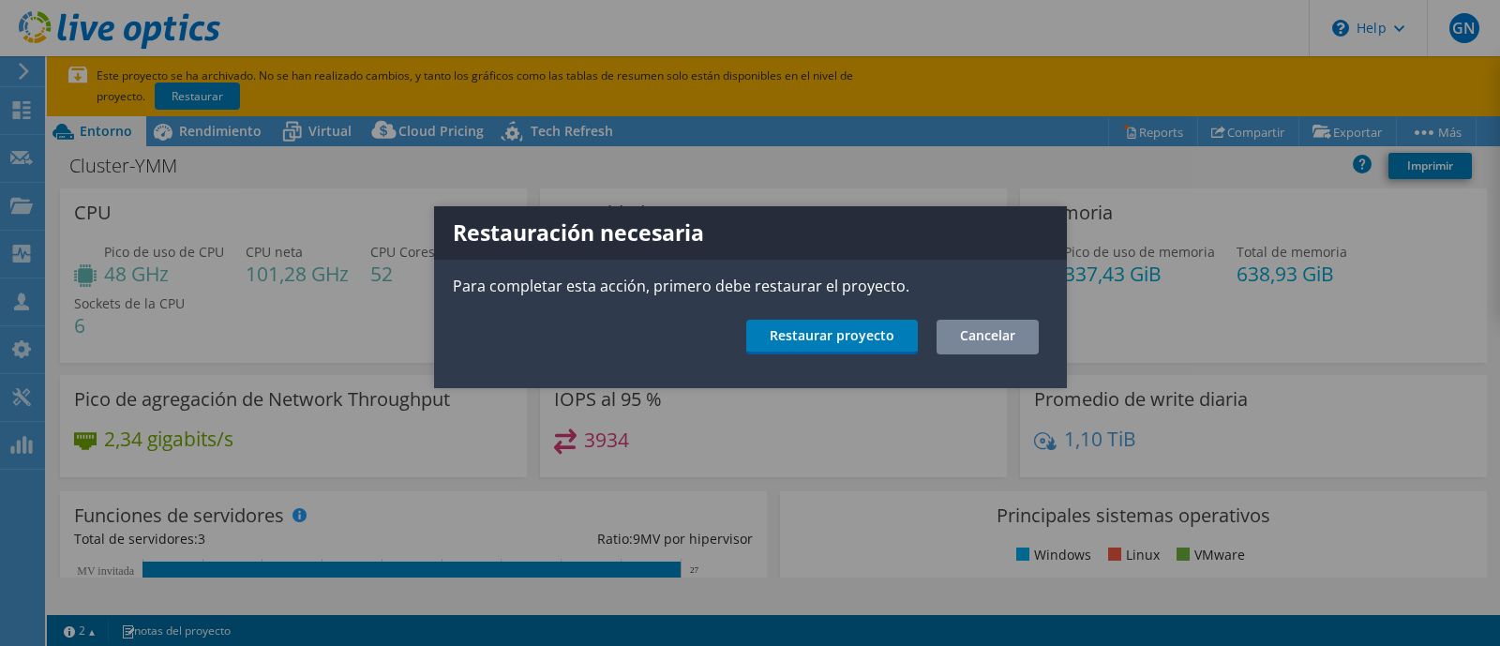
click at [991, 344] on link "Cancelar" at bounding box center [987, 337] width 102 height 35
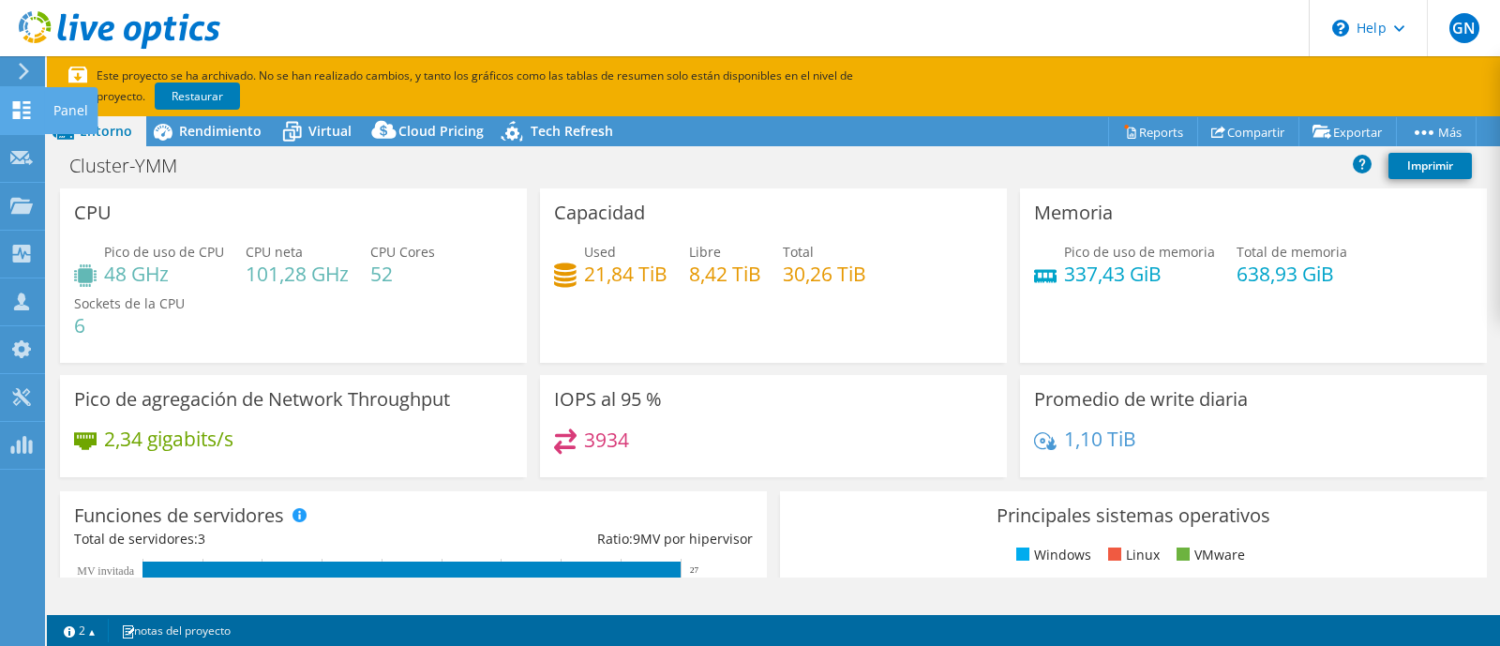
click at [27, 103] on icon at bounding box center [21, 110] width 22 height 18
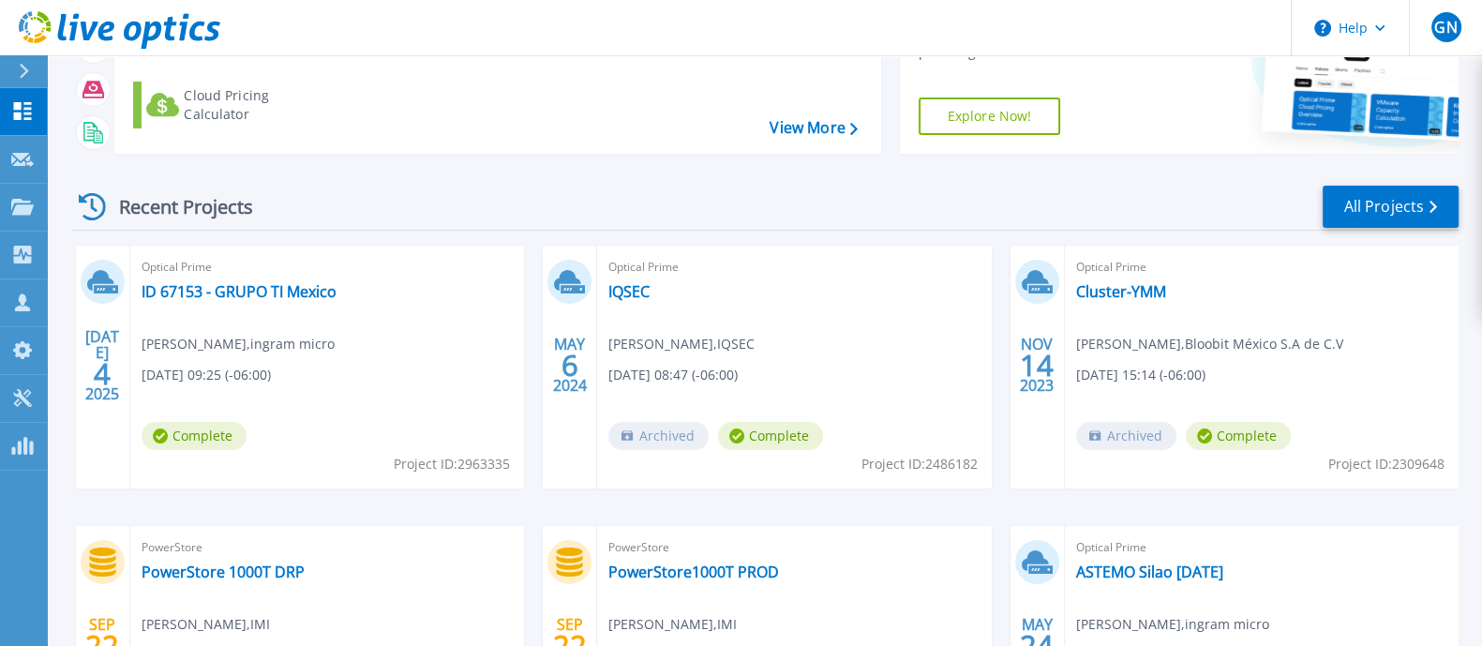
scroll to position [166, 0]
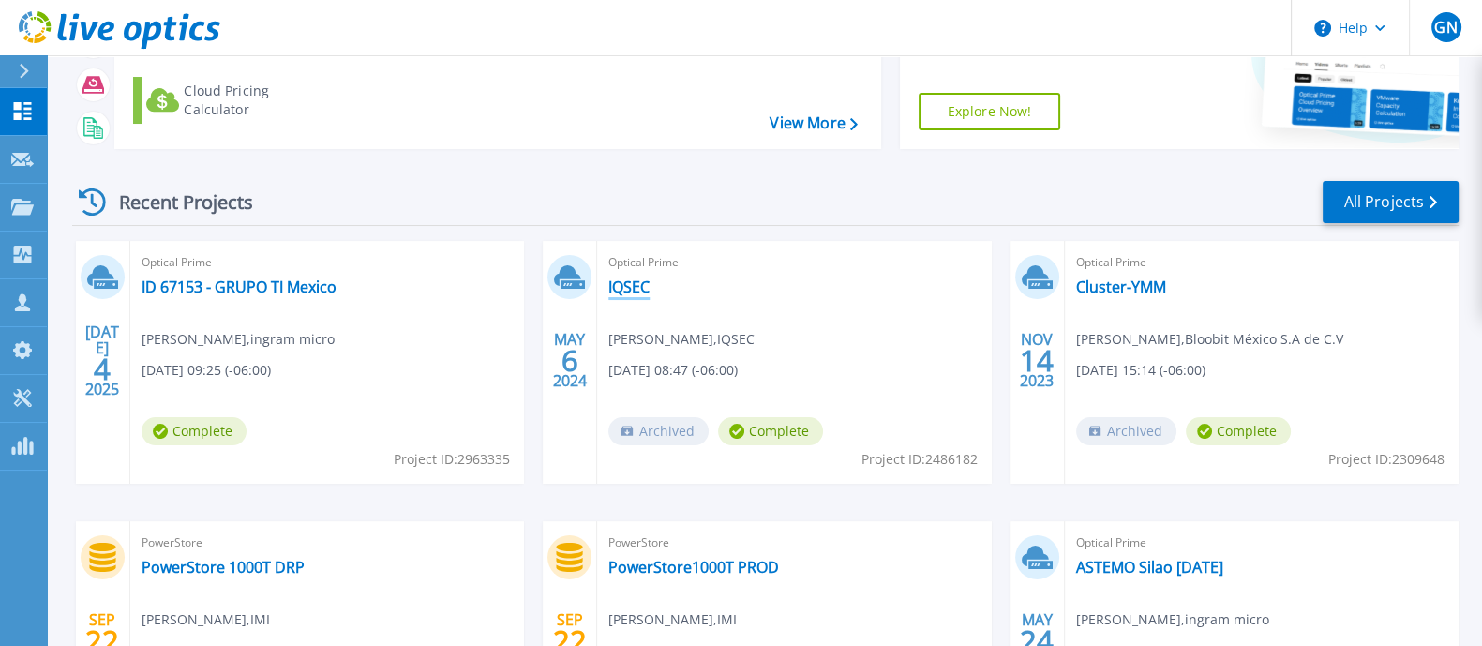
click at [636, 278] on link "IQSEC" at bounding box center [628, 286] width 41 height 19
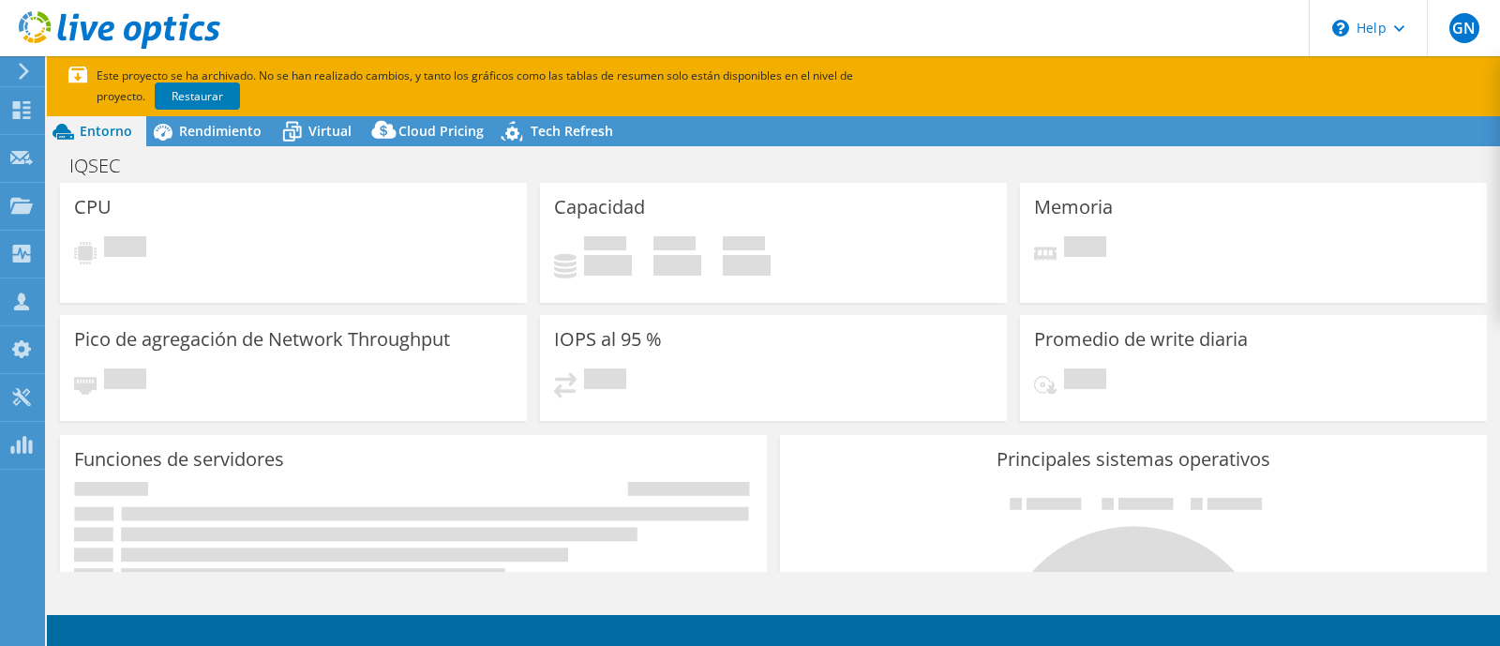
select select "USD"
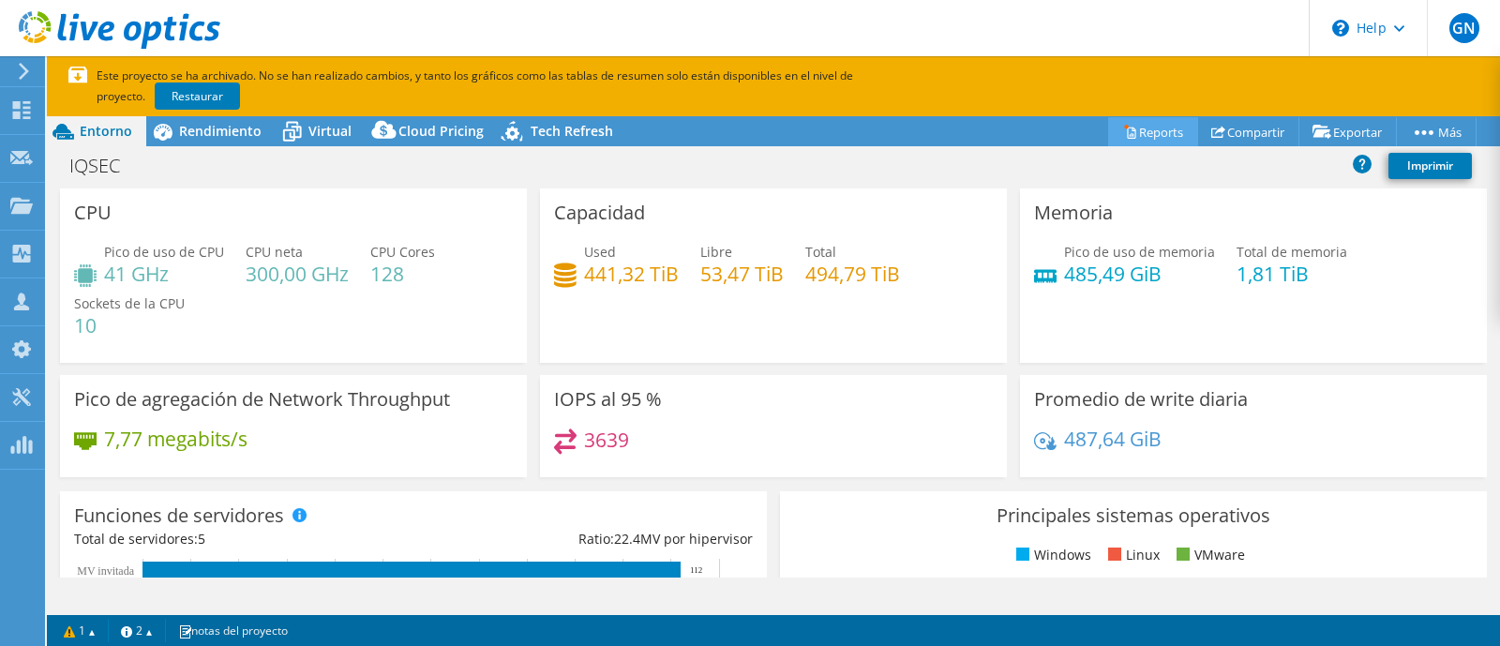
click at [1138, 137] on link "Reports" at bounding box center [1153, 131] width 90 height 29
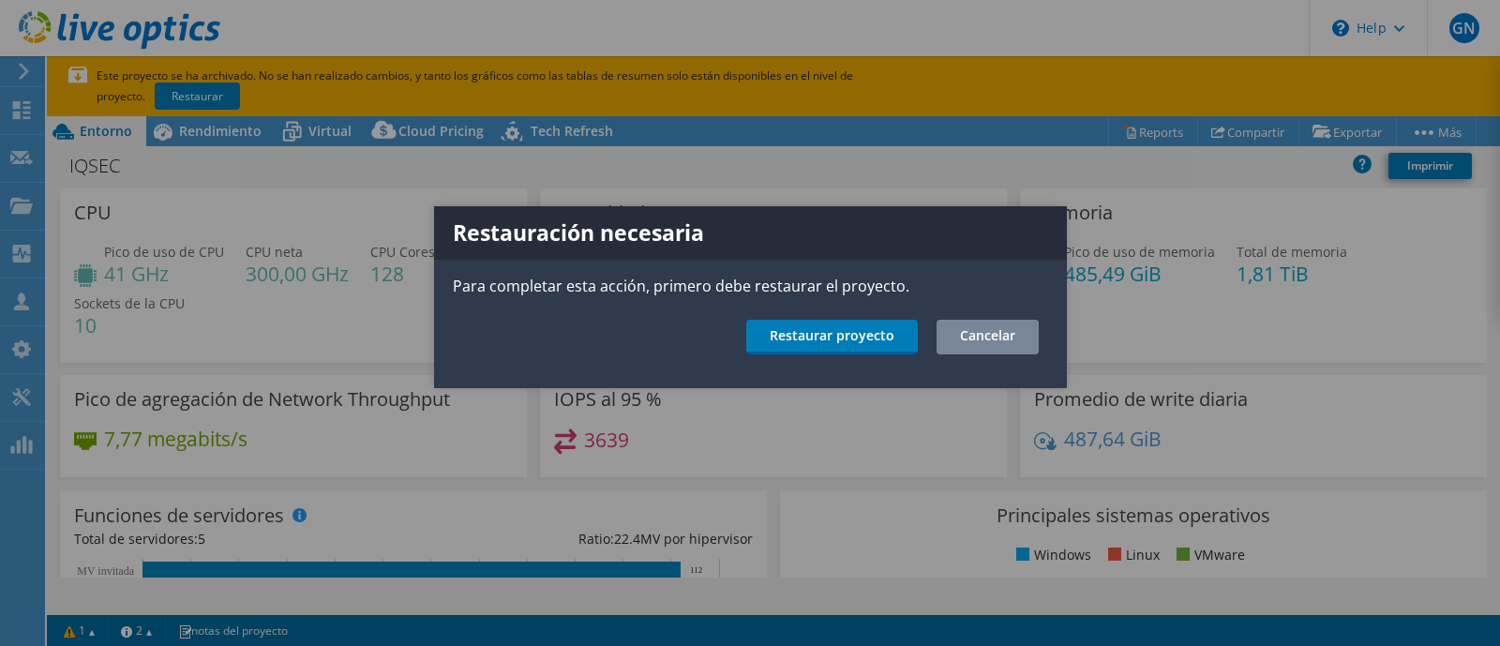
click at [984, 330] on link "Cancelar" at bounding box center [987, 337] width 102 height 35
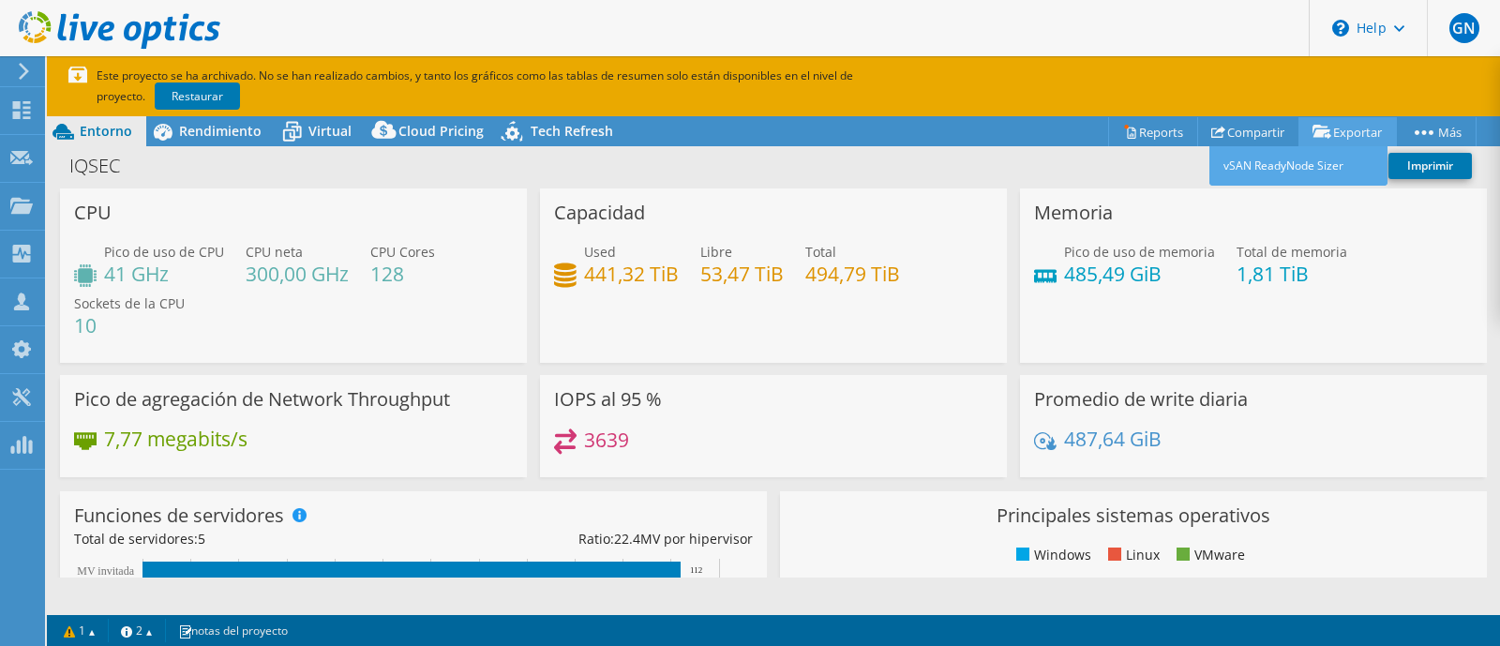
click at [1344, 129] on link "Exportar" at bounding box center [1347, 131] width 98 height 29
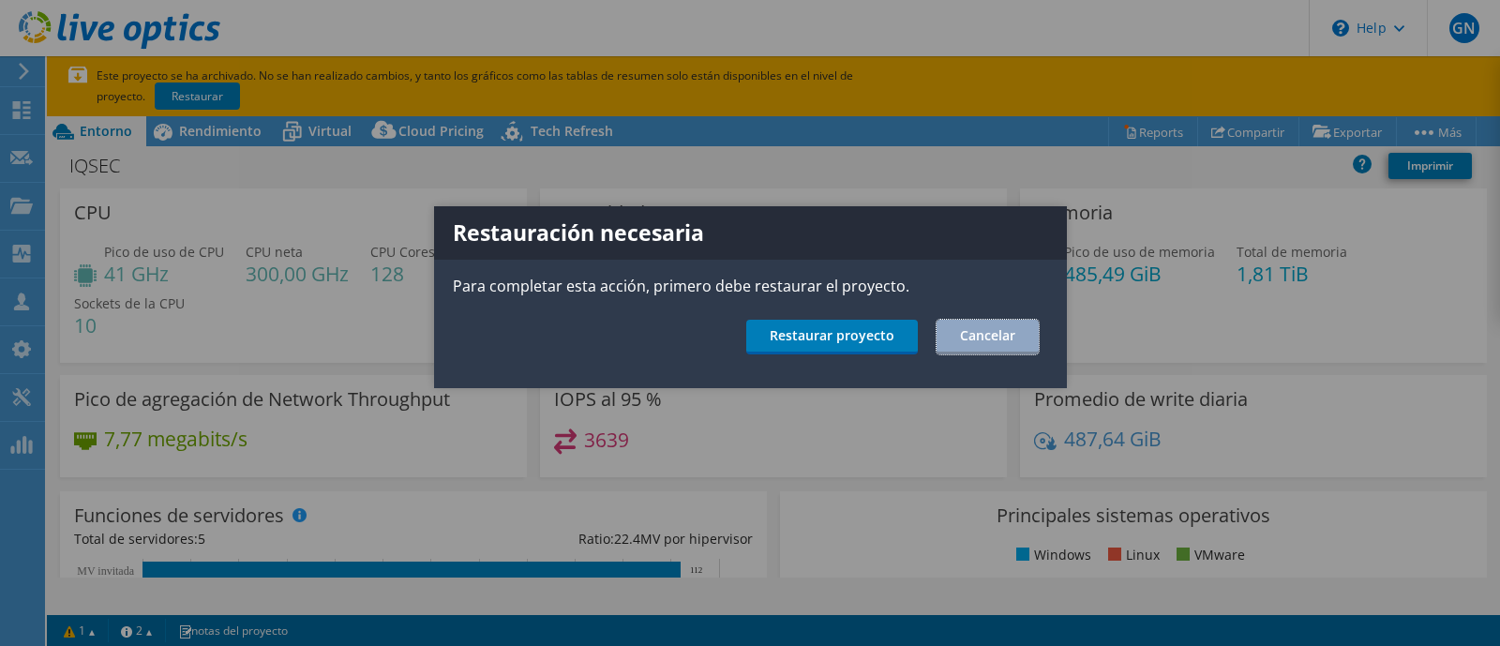
click at [979, 333] on link "Cancelar" at bounding box center [987, 337] width 102 height 35
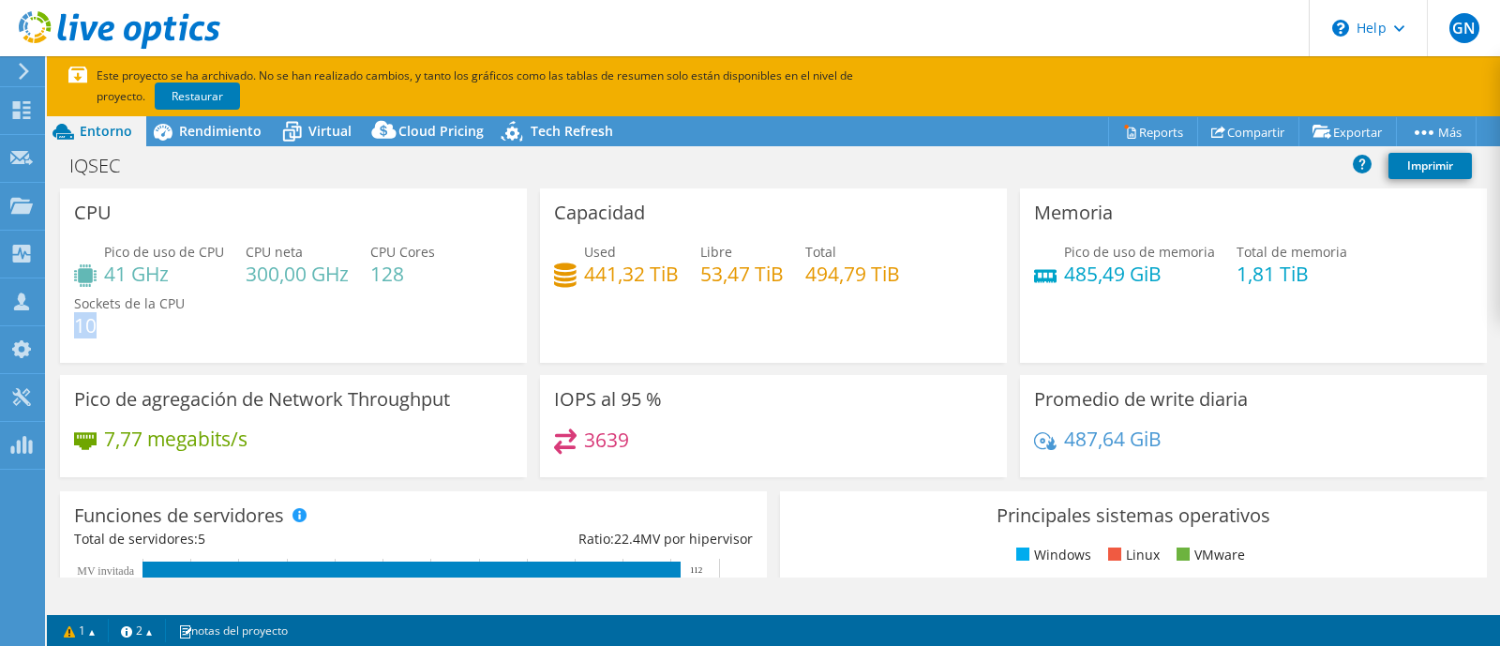
drag, startPoint x: 94, startPoint y: 327, endPoint x: 77, endPoint y: 337, distance: 19.8
click at [77, 336] on h4 "10" at bounding box center [129, 325] width 111 height 21
drag, startPoint x: 420, startPoint y: 271, endPoint x: 358, endPoint y: 269, distance: 61.9
click at [358, 269] on div "Pico de uso de CPU 41 GHz CPU [PERSON_NAME] 300,00 GHz CPU Cores 128 Sockets de…" at bounding box center [293, 298] width 439 height 112
click at [225, 124] on span "Rendimiento" at bounding box center [220, 131] width 82 height 18
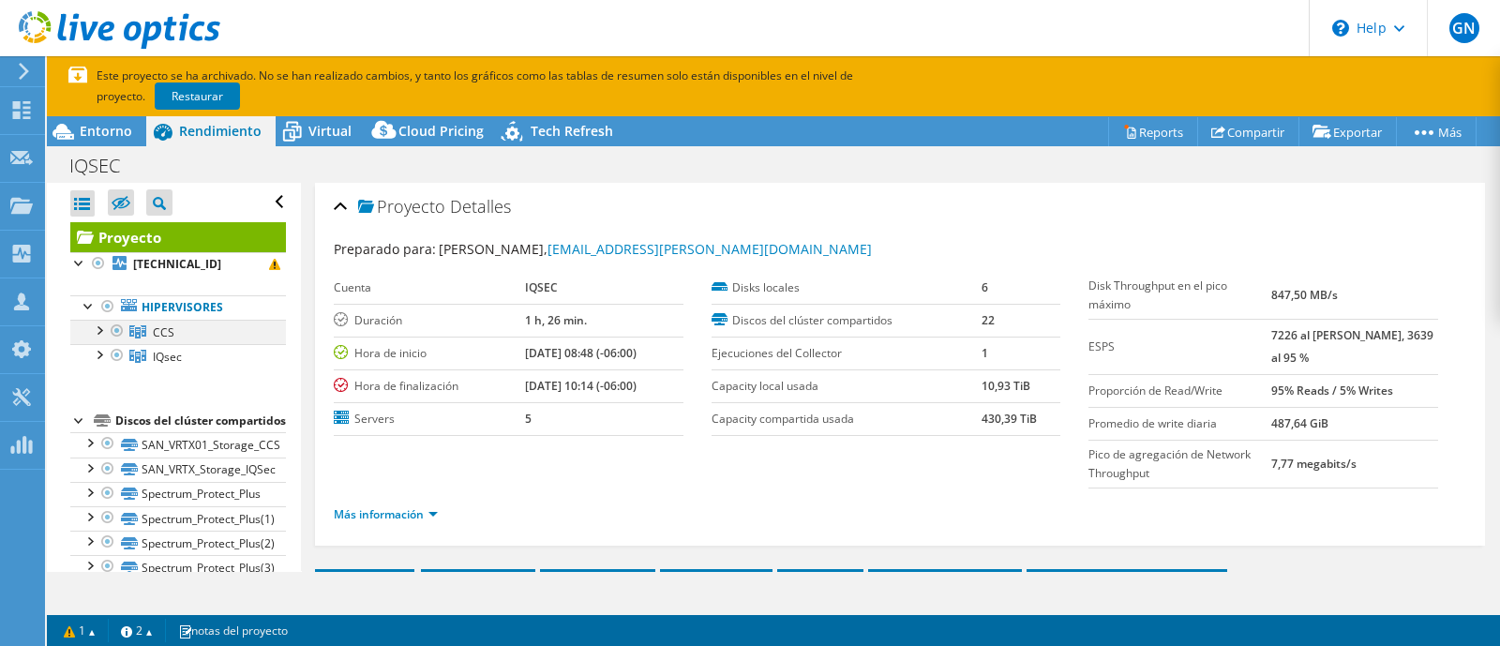
click at [103, 328] on div at bounding box center [98, 329] width 19 height 19
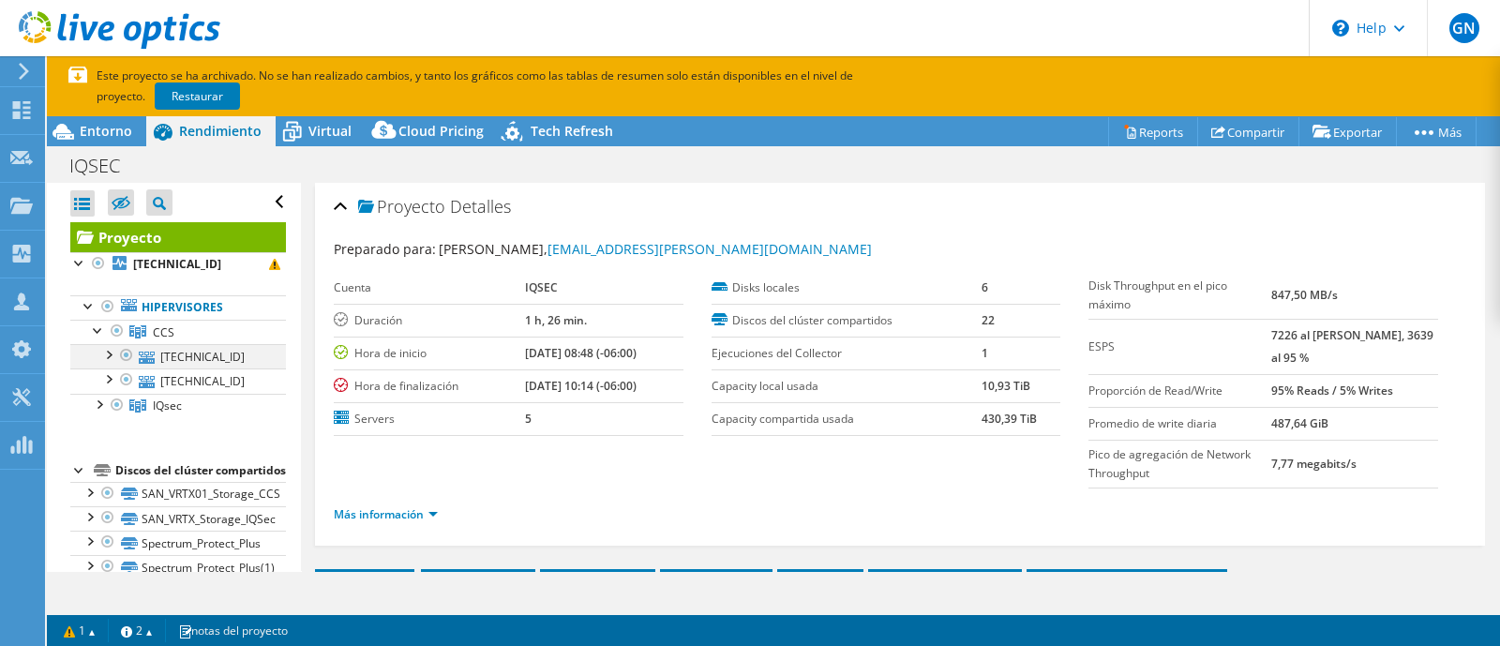
click at [111, 352] on div at bounding box center [107, 353] width 19 height 19
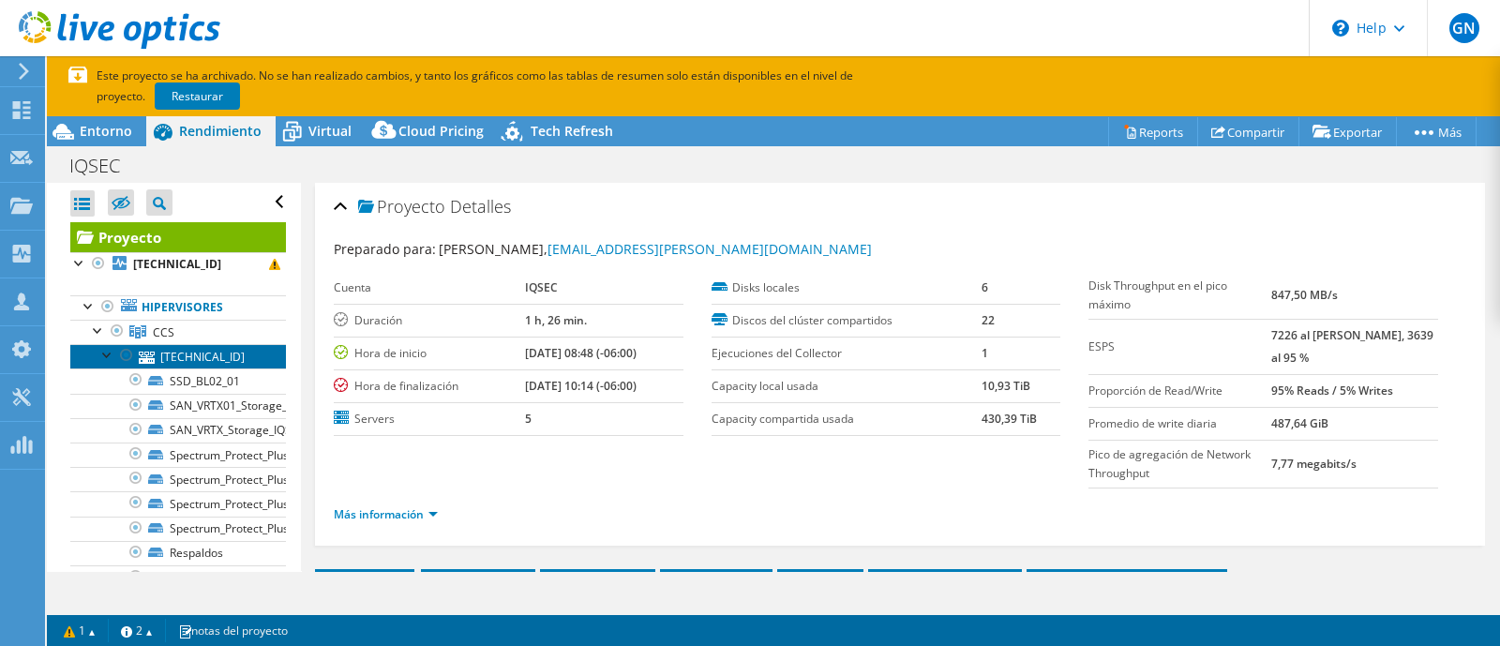
click at [216, 354] on link "[TECHNICAL_ID]" at bounding box center [178, 356] width 216 height 24
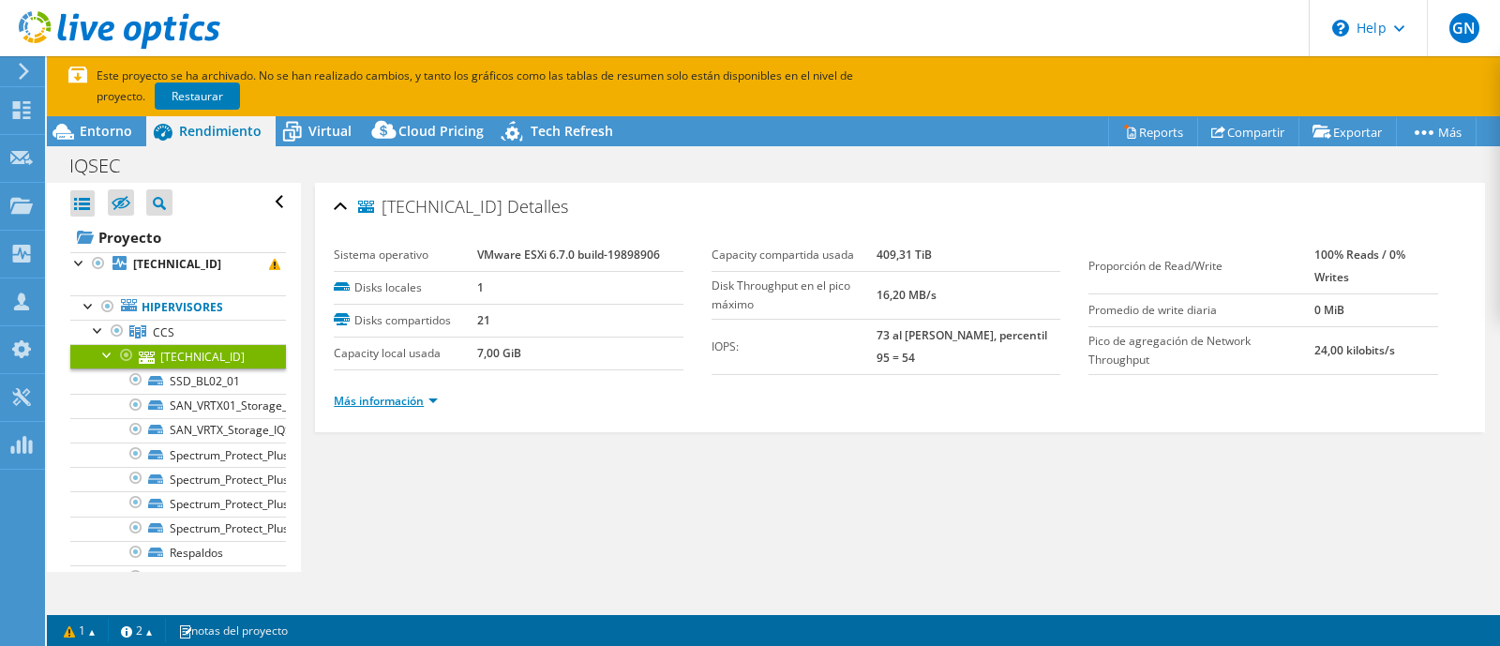
click at [403, 397] on link "Más información" at bounding box center [386, 401] width 104 height 16
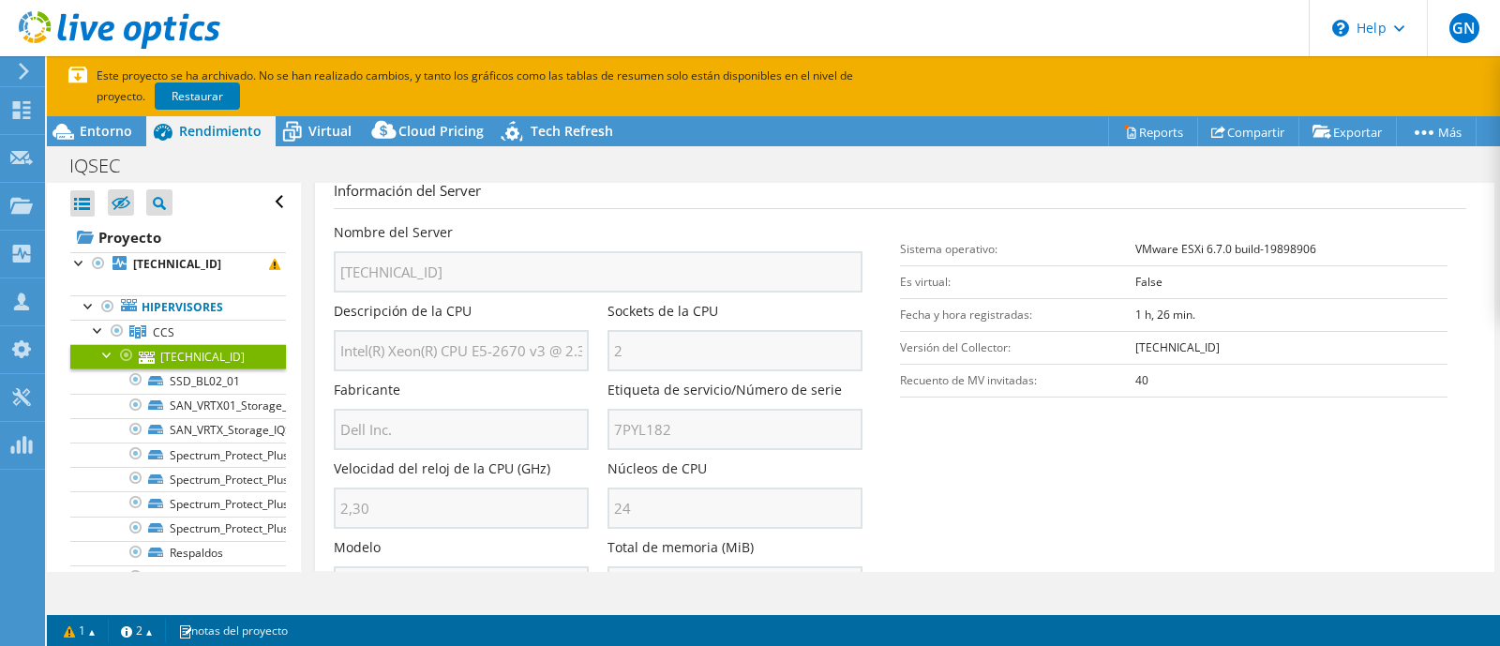
scroll to position [267, 0]
click at [601, 217] on div "Nombre del Server [TECHNICAL_ID] Descripción de la CPU Intel(R) Xeon(R) CPU E5-…" at bounding box center [607, 217] width 547 height 0
click at [107, 359] on div at bounding box center [107, 353] width 19 height 19
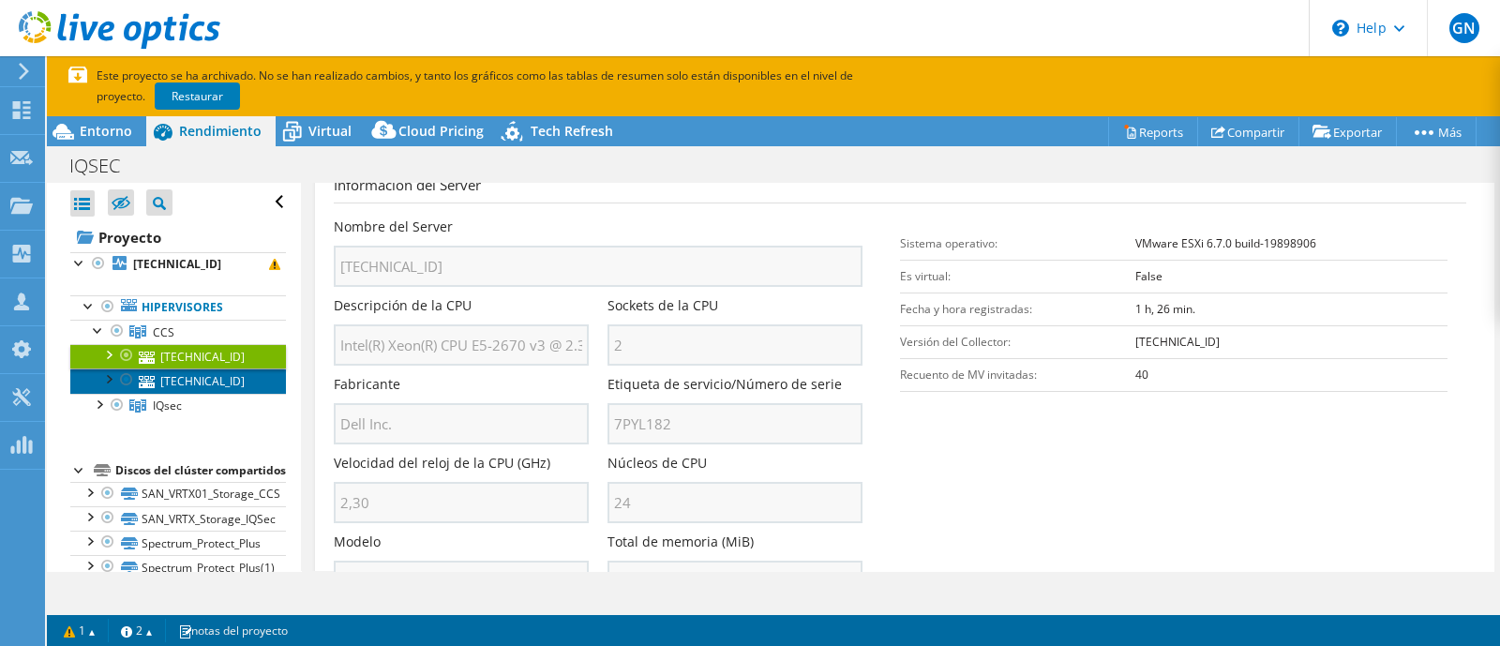
click at [187, 377] on link "[TECHNICAL_ID]" at bounding box center [178, 380] width 216 height 24
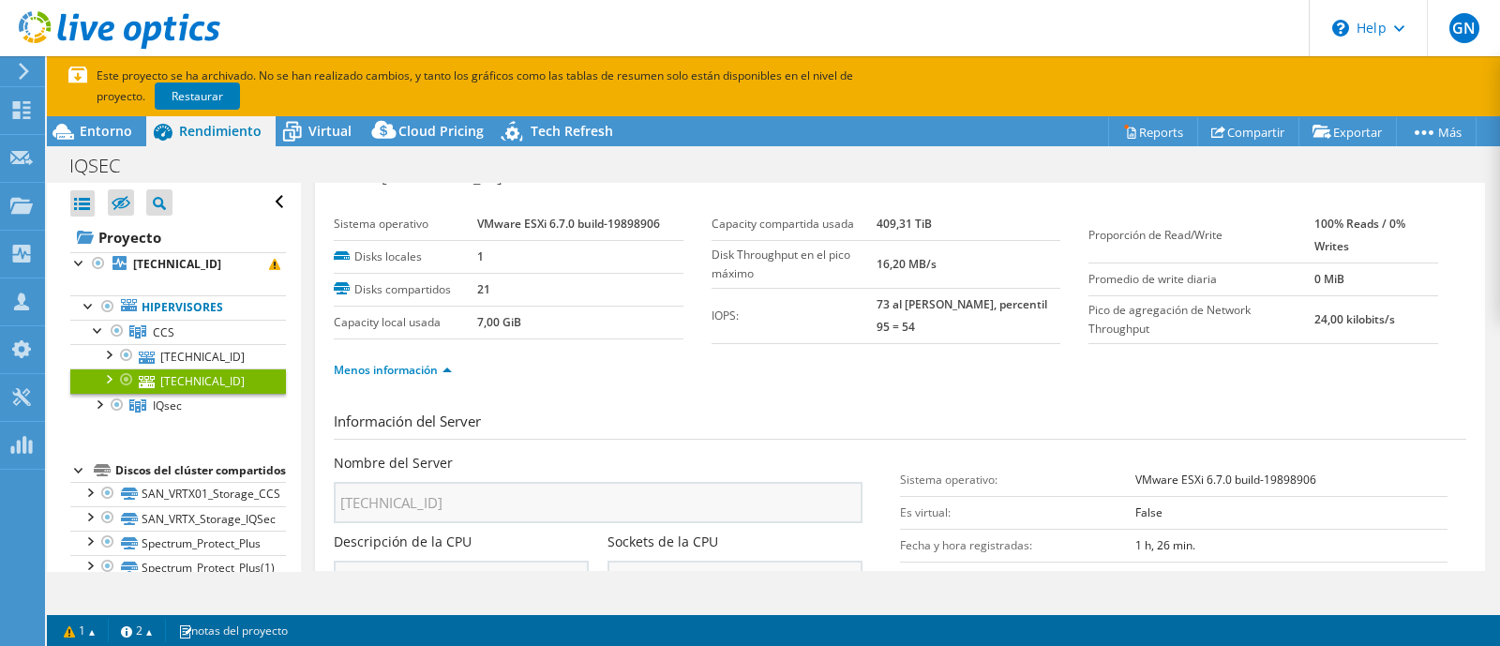
scroll to position [0, 0]
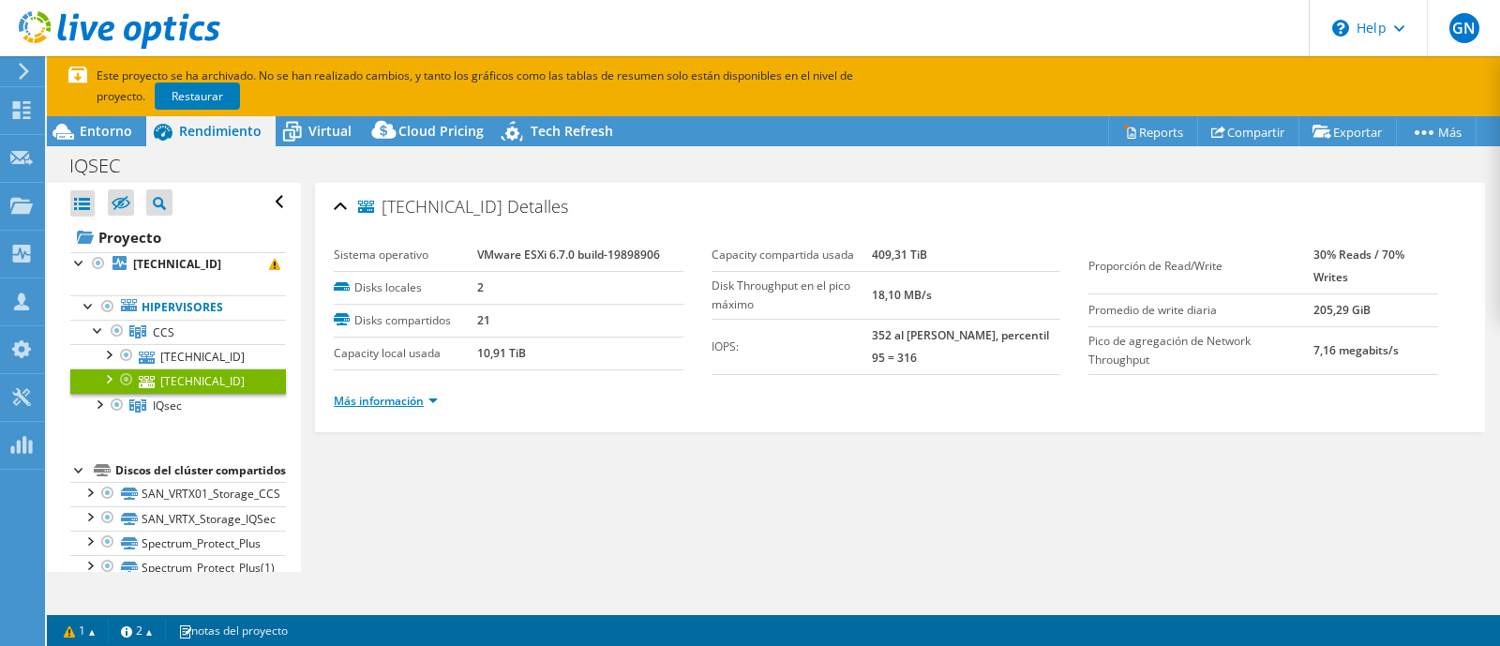
click at [382, 397] on link "Más información" at bounding box center [386, 401] width 104 height 16
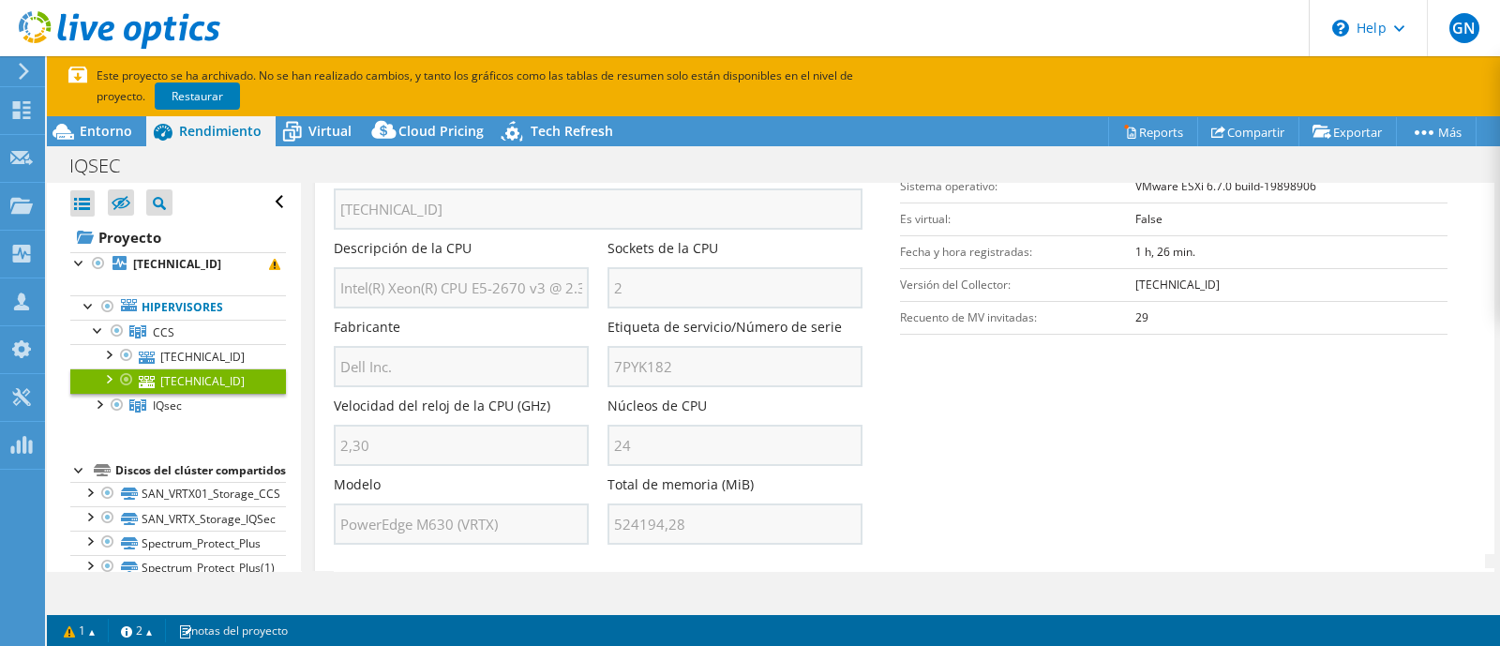
scroll to position [325, 0]
click at [189, 402] on link "IQsec" at bounding box center [178, 406] width 216 height 24
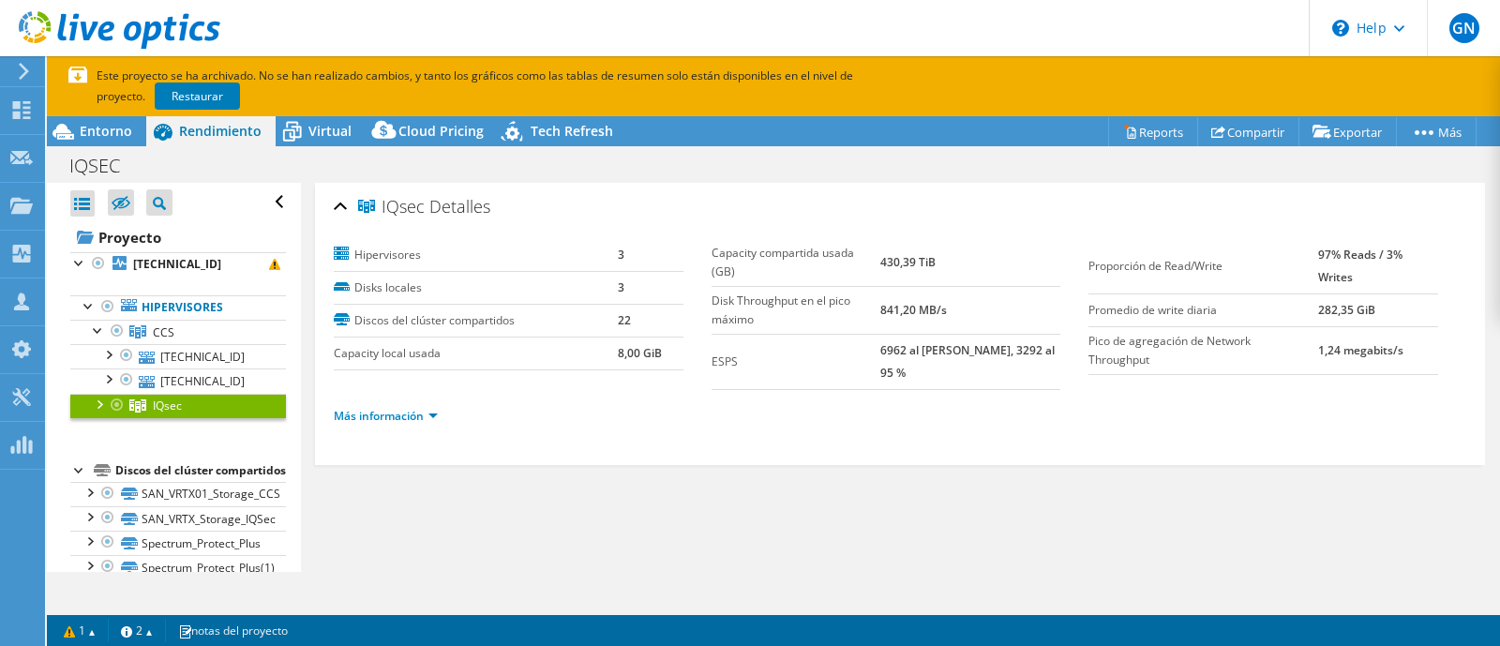
scroll to position [0, 0]
click at [97, 402] on div at bounding box center [98, 403] width 19 height 19
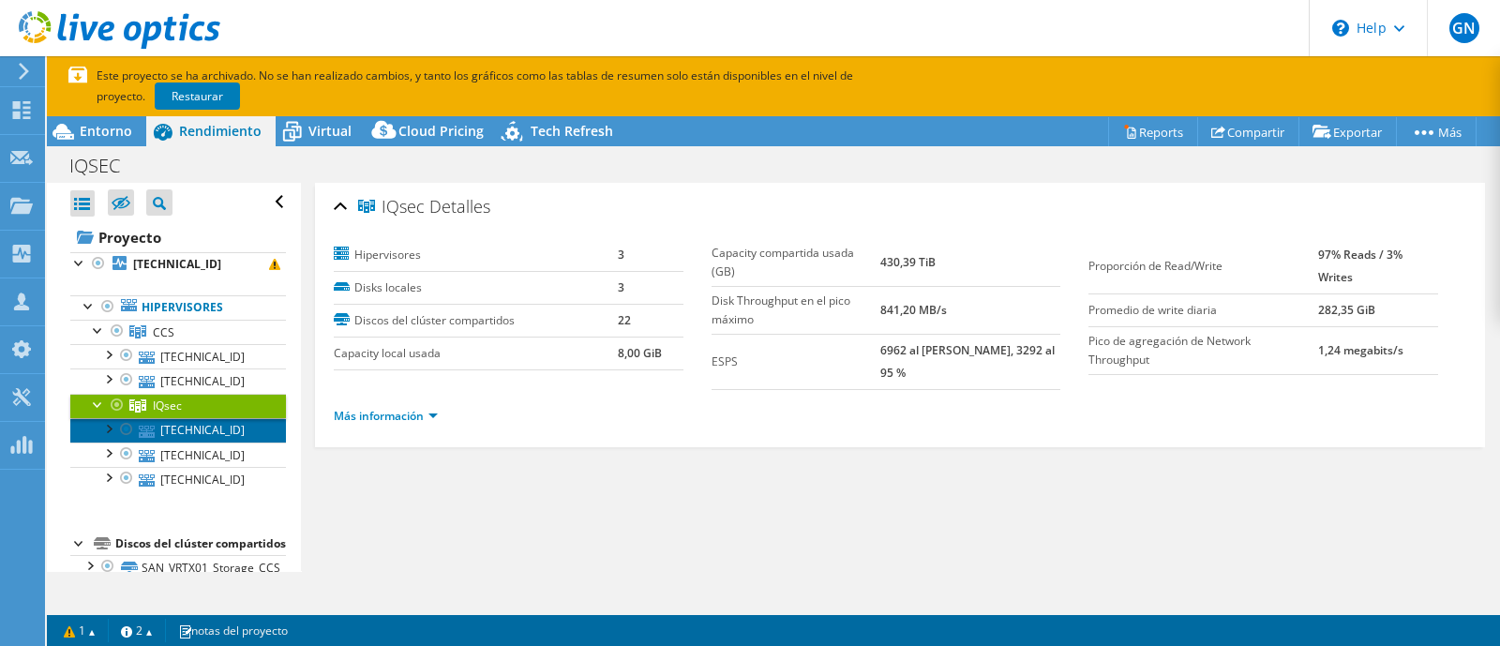
click at [169, 428] on link "[TECHNICAL_ID]" at bounding box center [178, 430] width 216 height 24
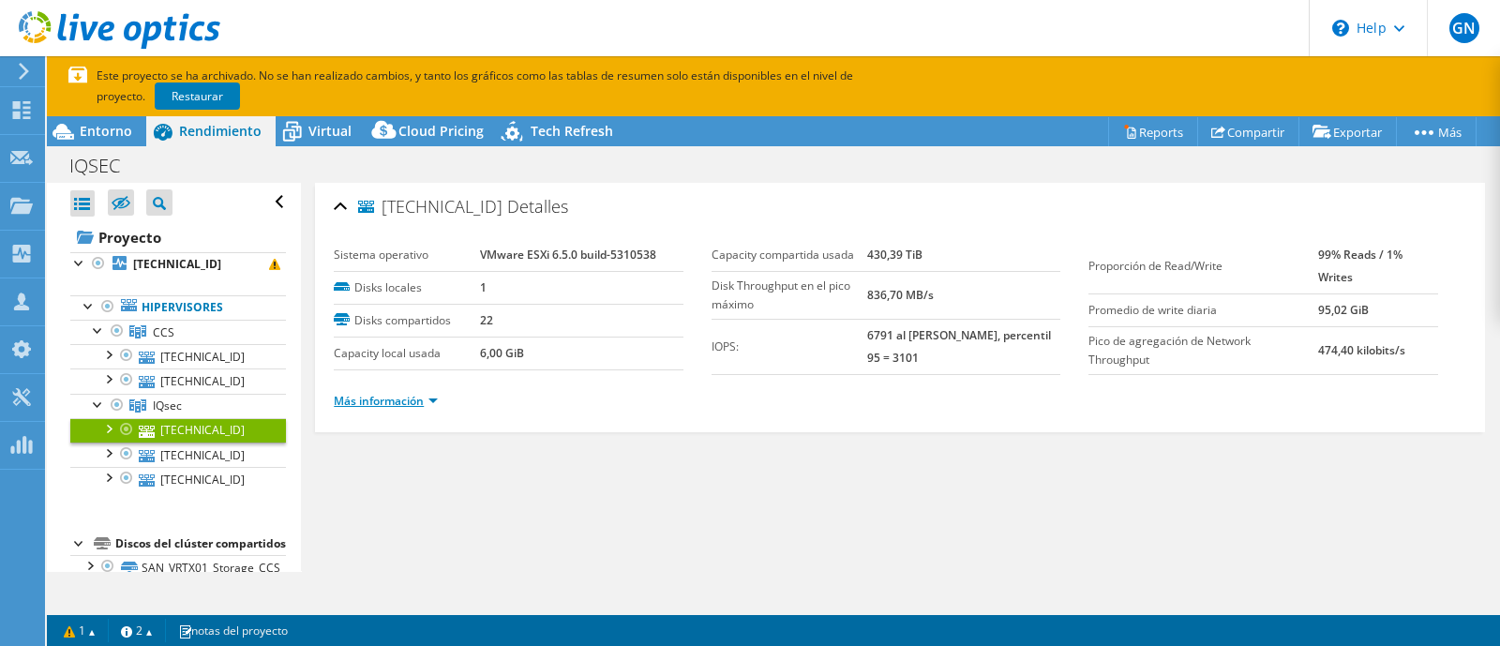
click at [388, 394] on link "Más información" at bounding box center [386, 401] width 104 height 16
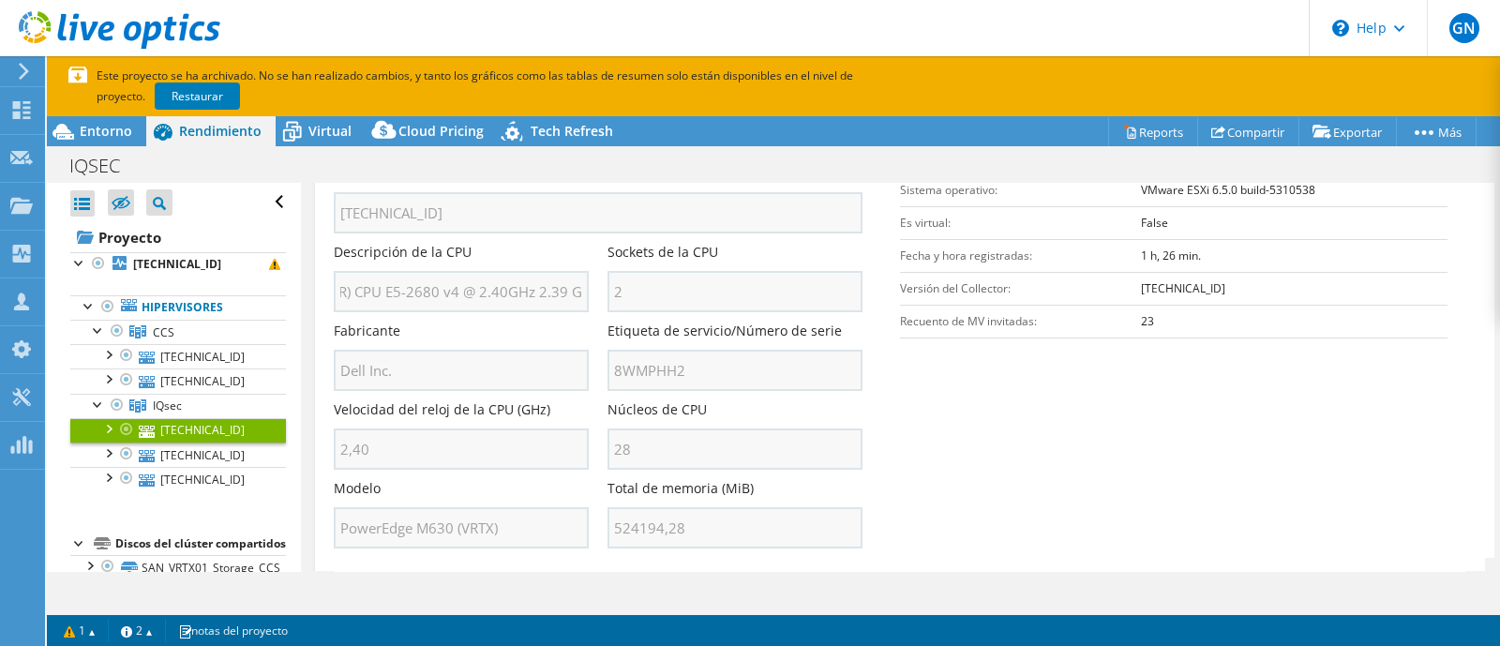
scroll to position [0, 105]
click at [206, 451] on link "[TECHNICAL_ID]" at bounding box center [178, 454] width 216 height 24
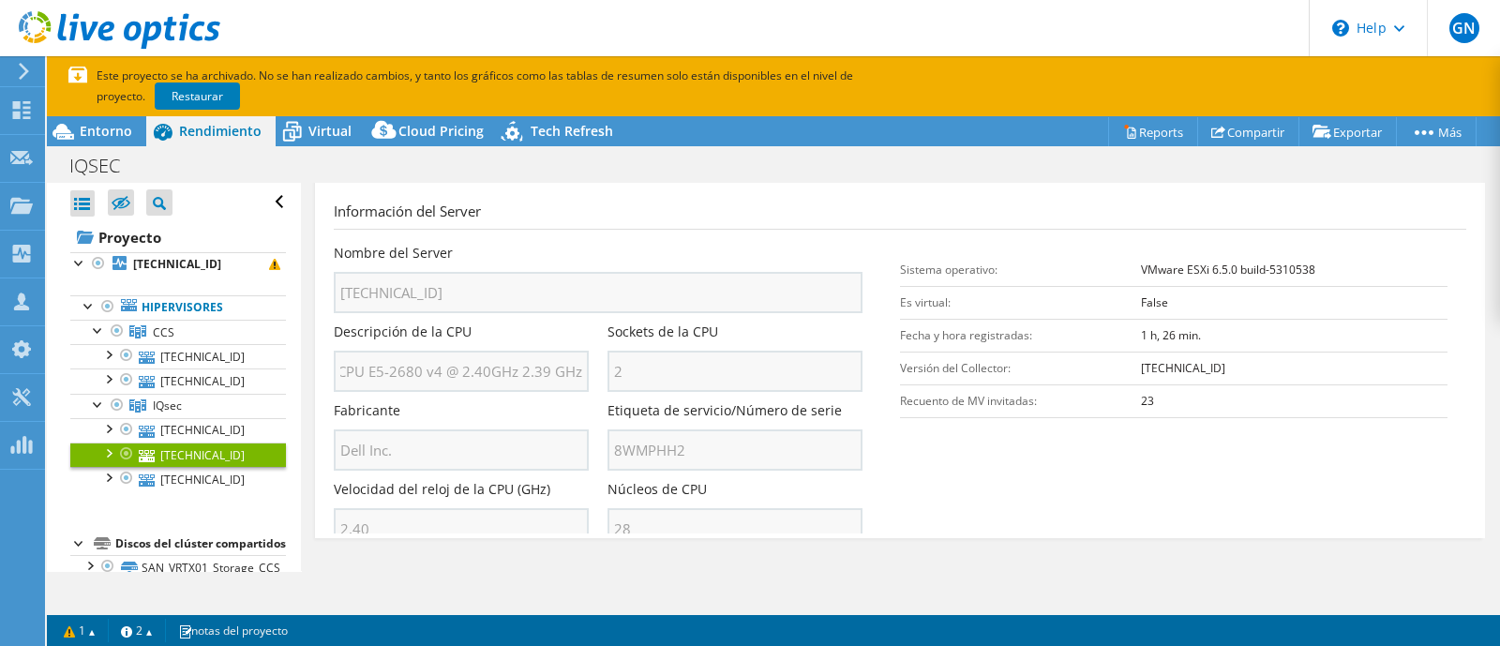
scroll to position [0, 0]
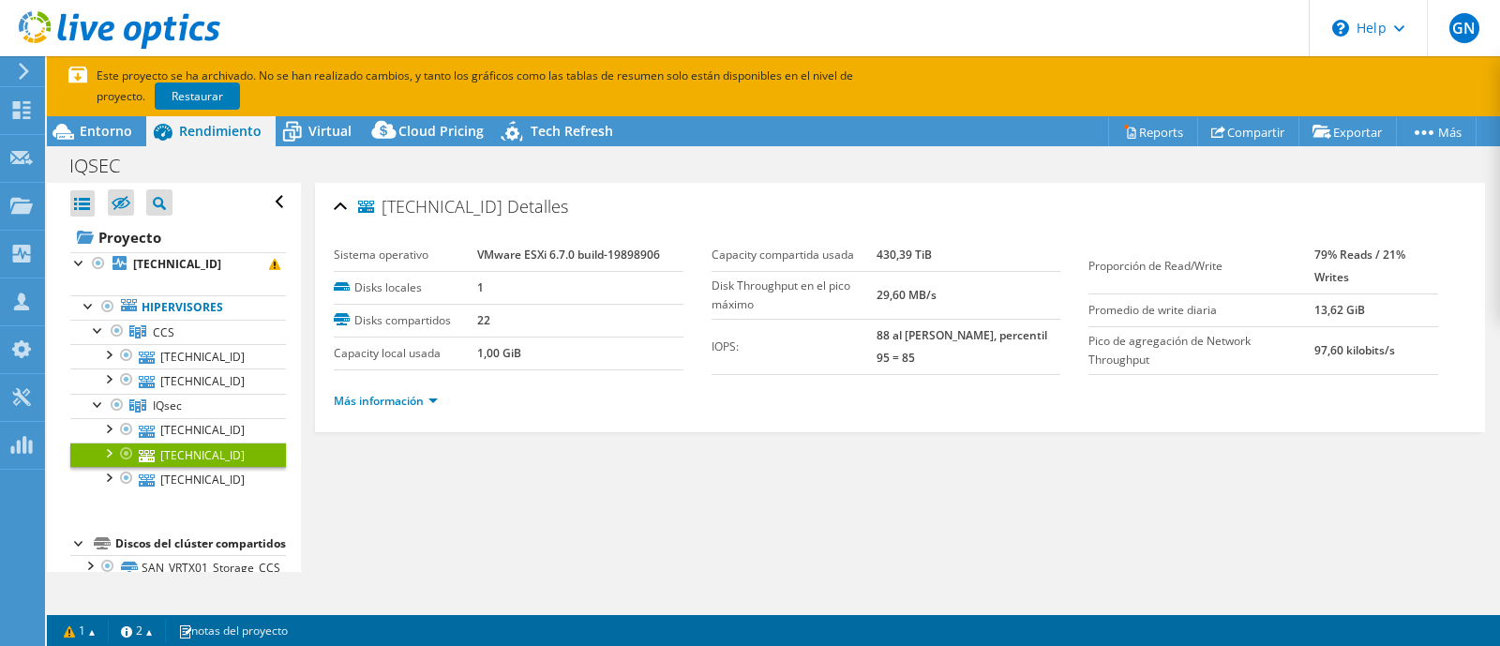
drag, startPoint x: 473, startPoint y: 431, endPoint x: 420, endPoint y: 418, distance: 55.0
click at [423, 419] on div "[TECHNICAL_ID] Detalles Sistema operativo VMware ESXi 6.7.0 build-19898906 Disk…" at bounding box center [900, 377] width 1198 height 388
click at [406, 396] on link "Más información" at bounding box center [386, 401] width 104 height 16
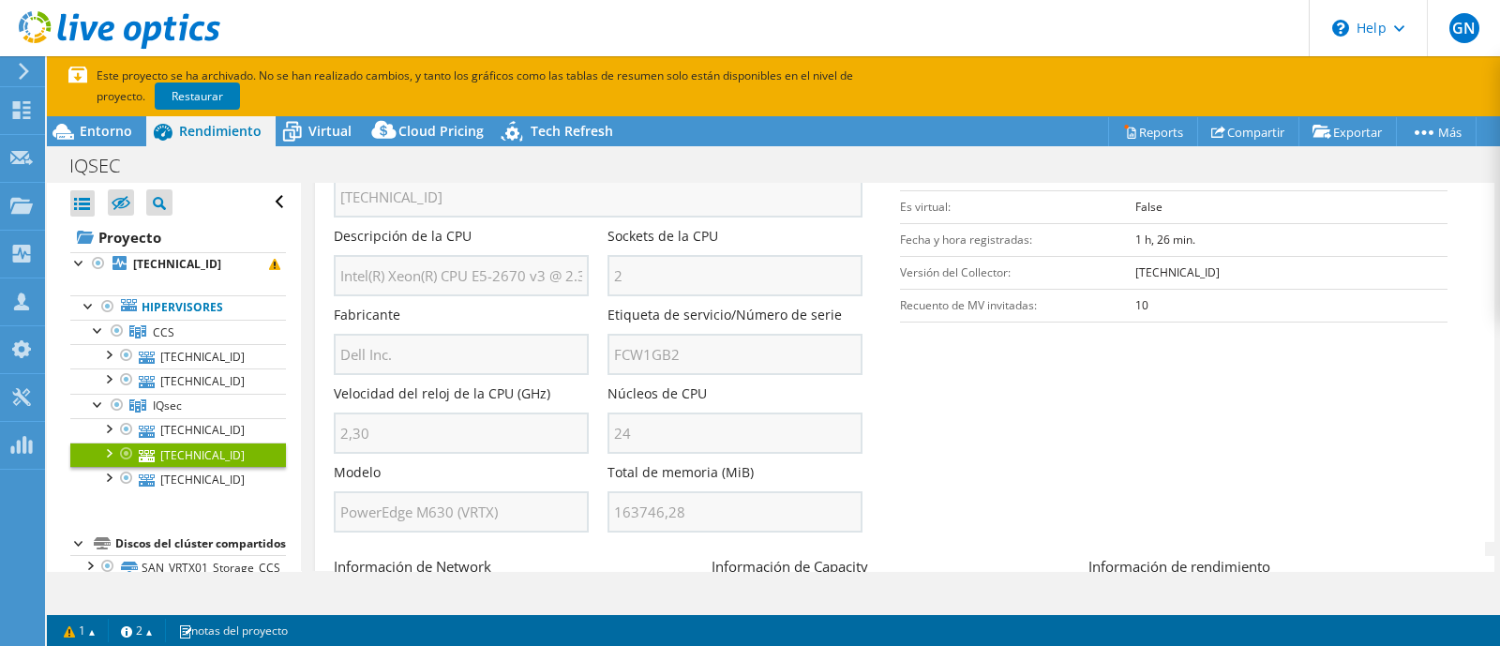
scroll to position [337, 0]
click at [104, 130] on span "Entorno" at bounding box center [106, 131] width 52 height 18
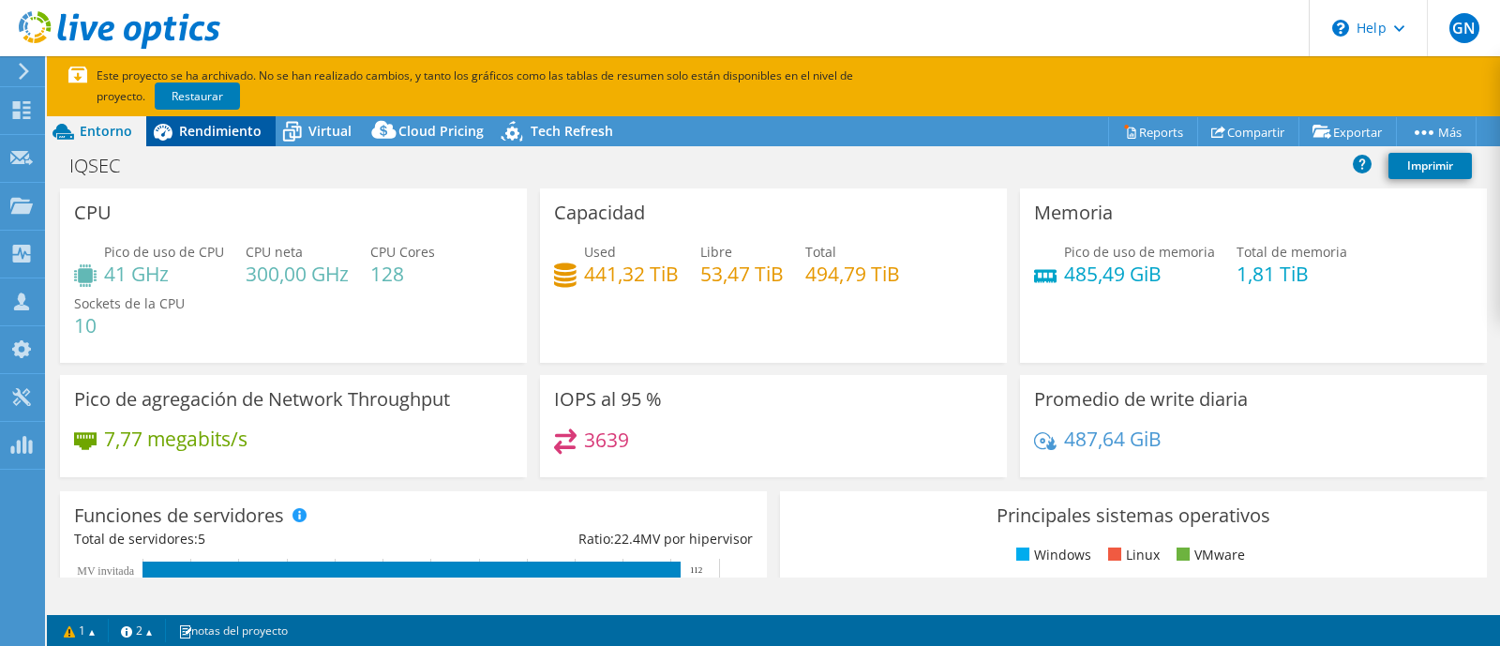
click at [241, 128] on span "Rendimiento" at bounding box center [220, 131] width 82 height 18
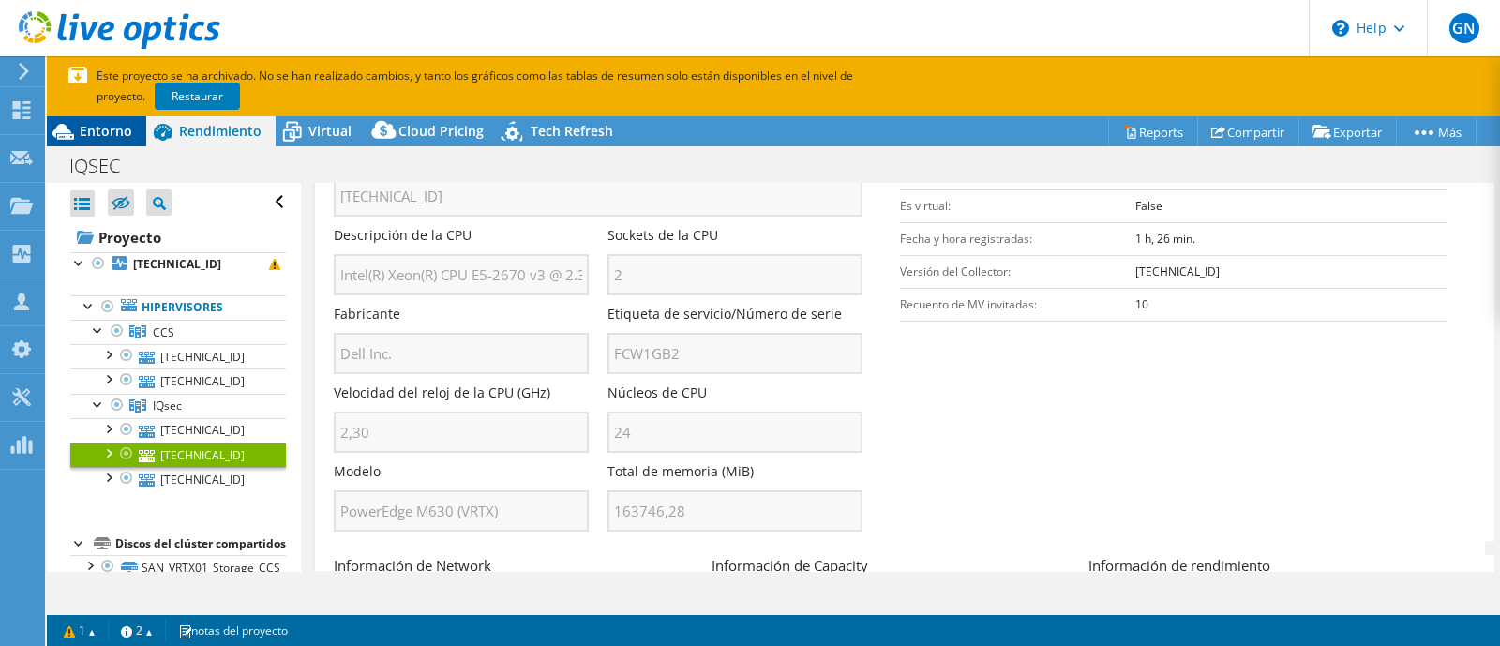
click at [112, 128] on span "Entorno" at bounding box center [106, 131] width 52 height 18
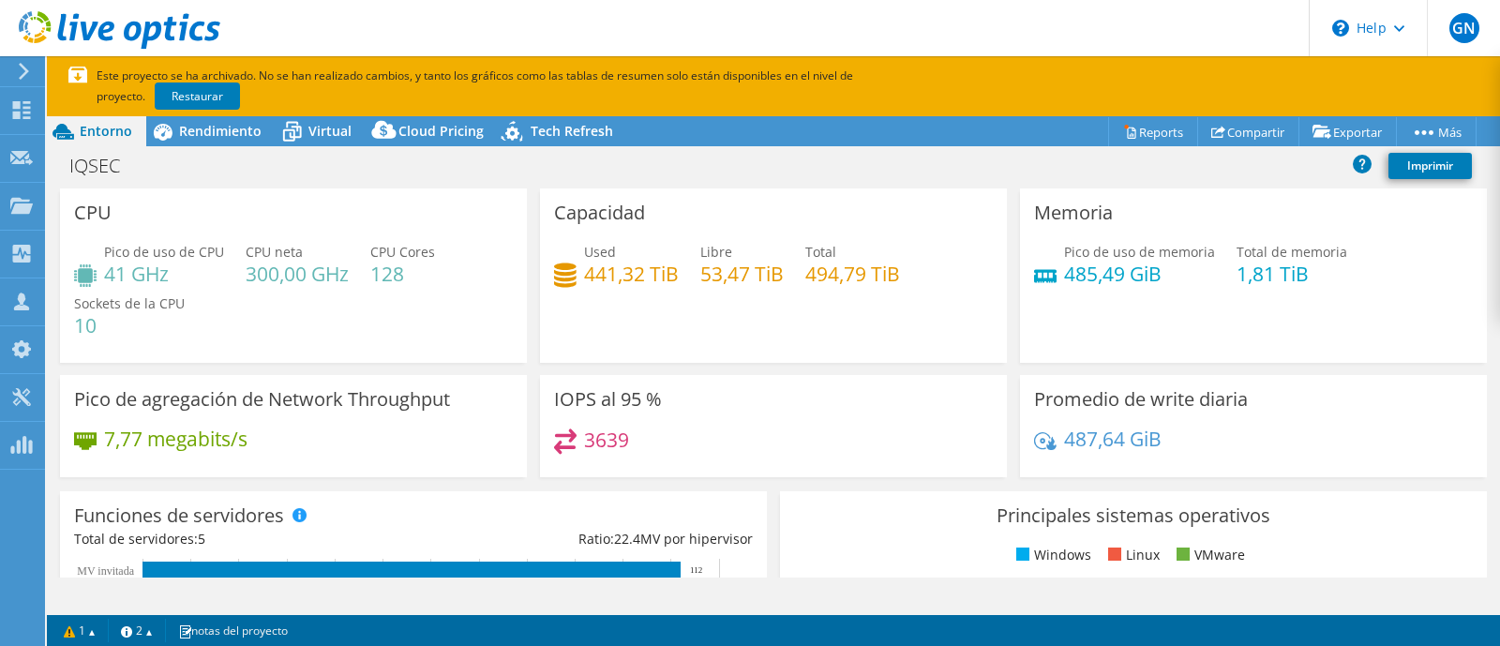
click at [246, 277] on h4 "300,00 GHz" at bounding box center [297, 273] width 103 height 21
click at [281, 281] on h4 "300,00 GHz" at bounding box center [297, 273] width 103 height 21
click at [398, 281] on h4 "128" at bounding box center [402, 273] width 65 height 21
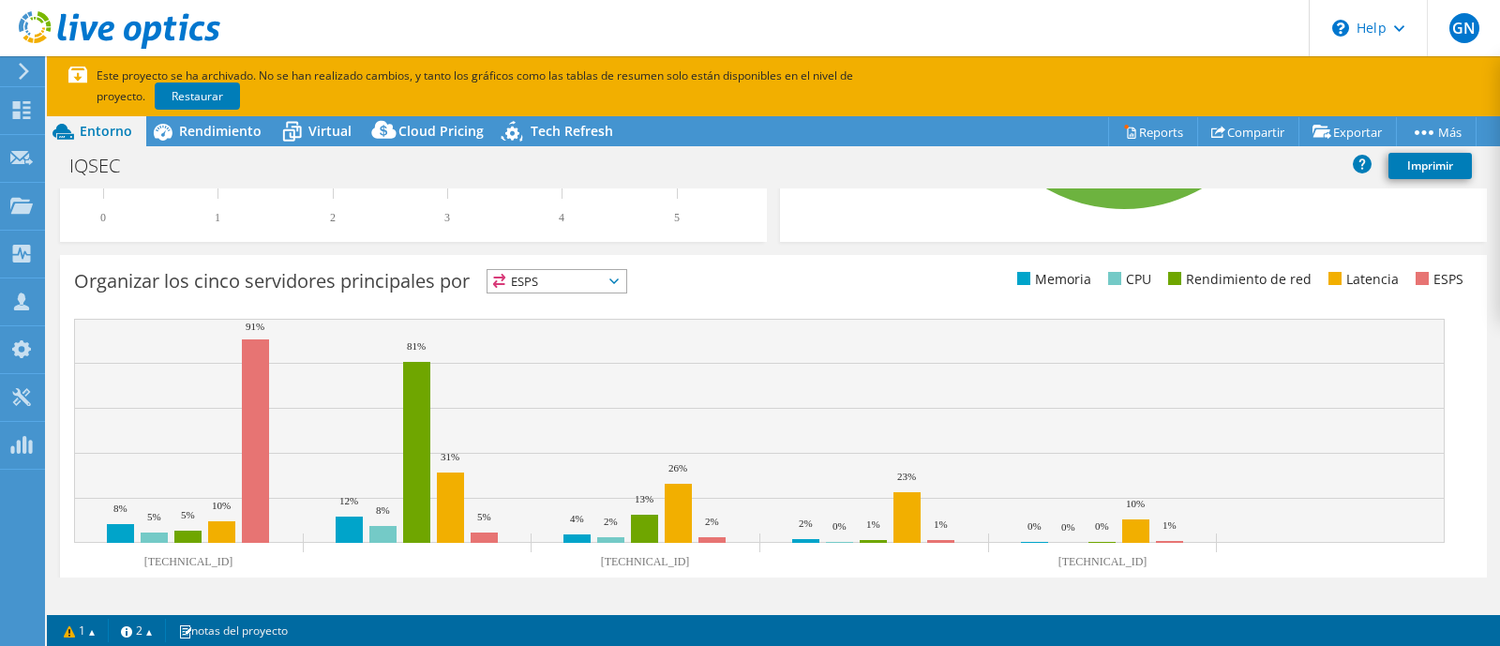
scroll to position [722, 0]
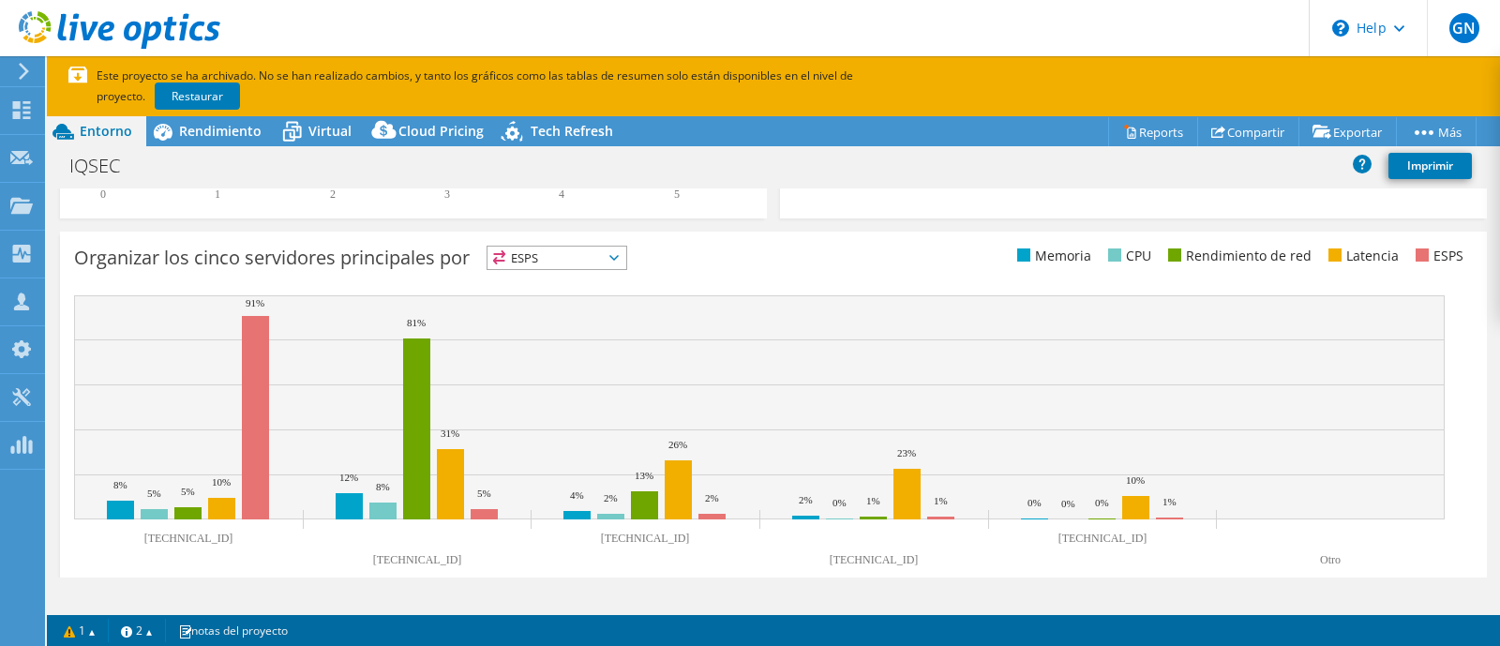
click at [606, 260] on span "ESPS" at bounding box center [556, 258] width 139 height 22
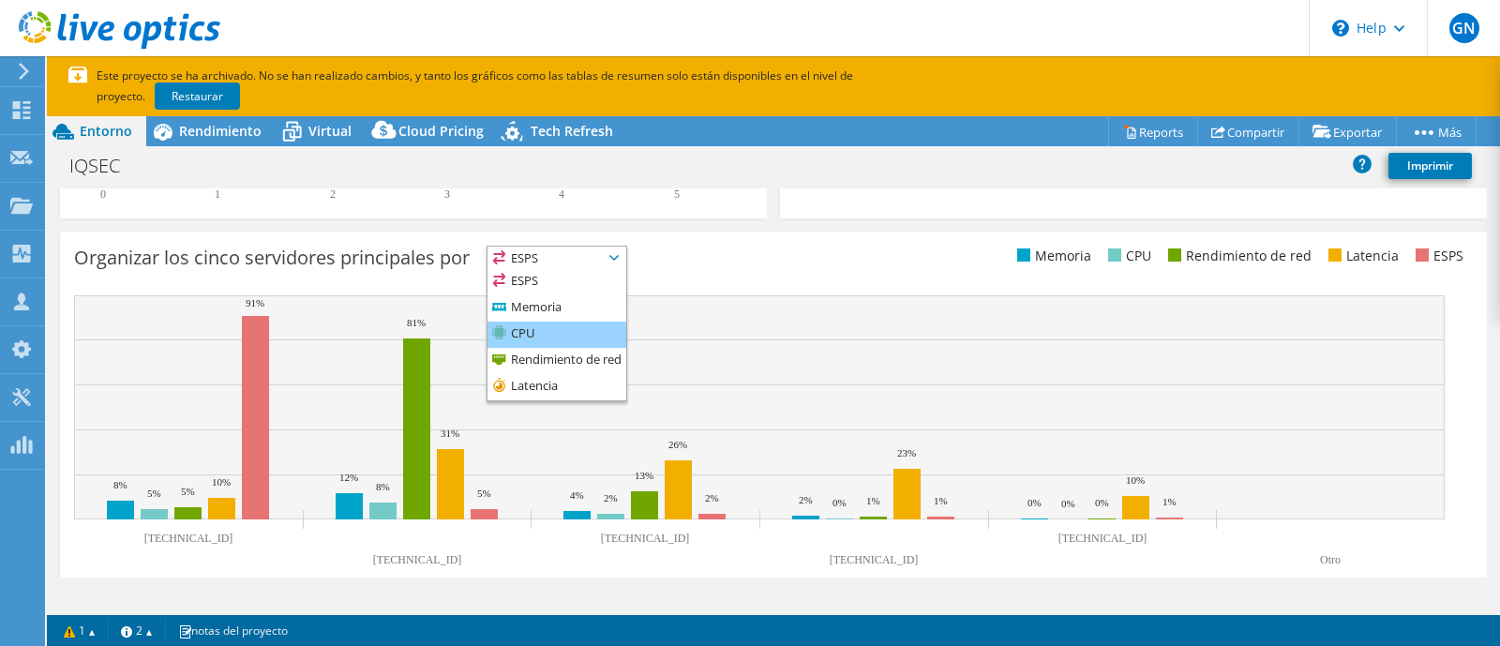
click at [562, 327] on li "CPU" at bounding box center [556, 335] width 139 height 26
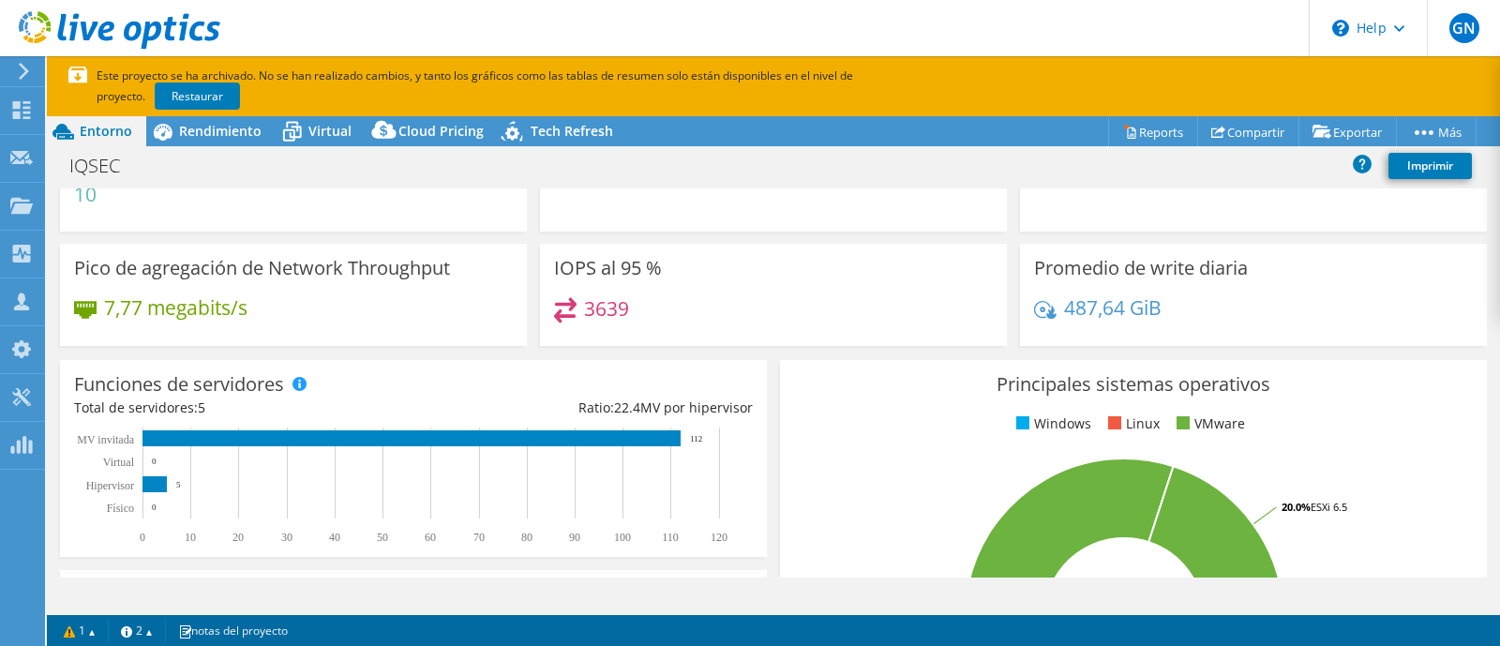
scroll to position [0, 0]
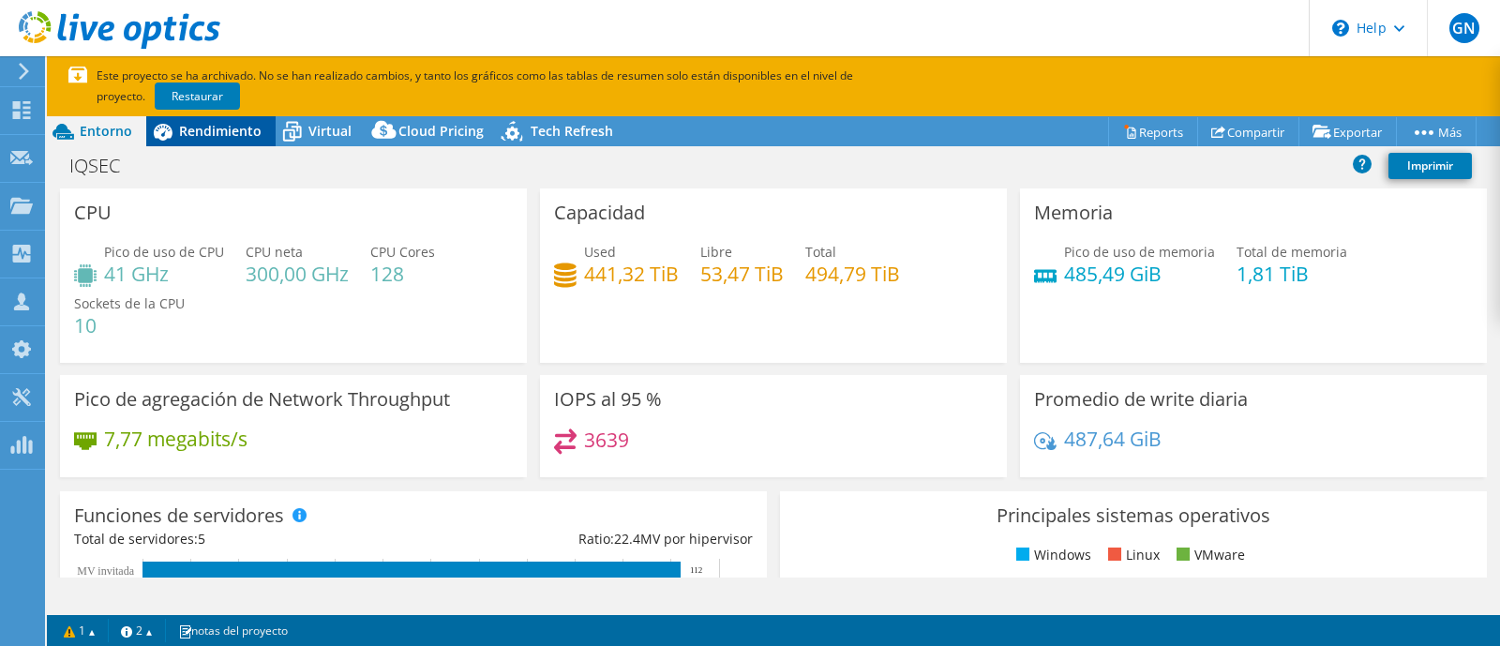
click at [202, 133] on span "Rendimiento" at bounding box center [220, 131] width 82 height 18
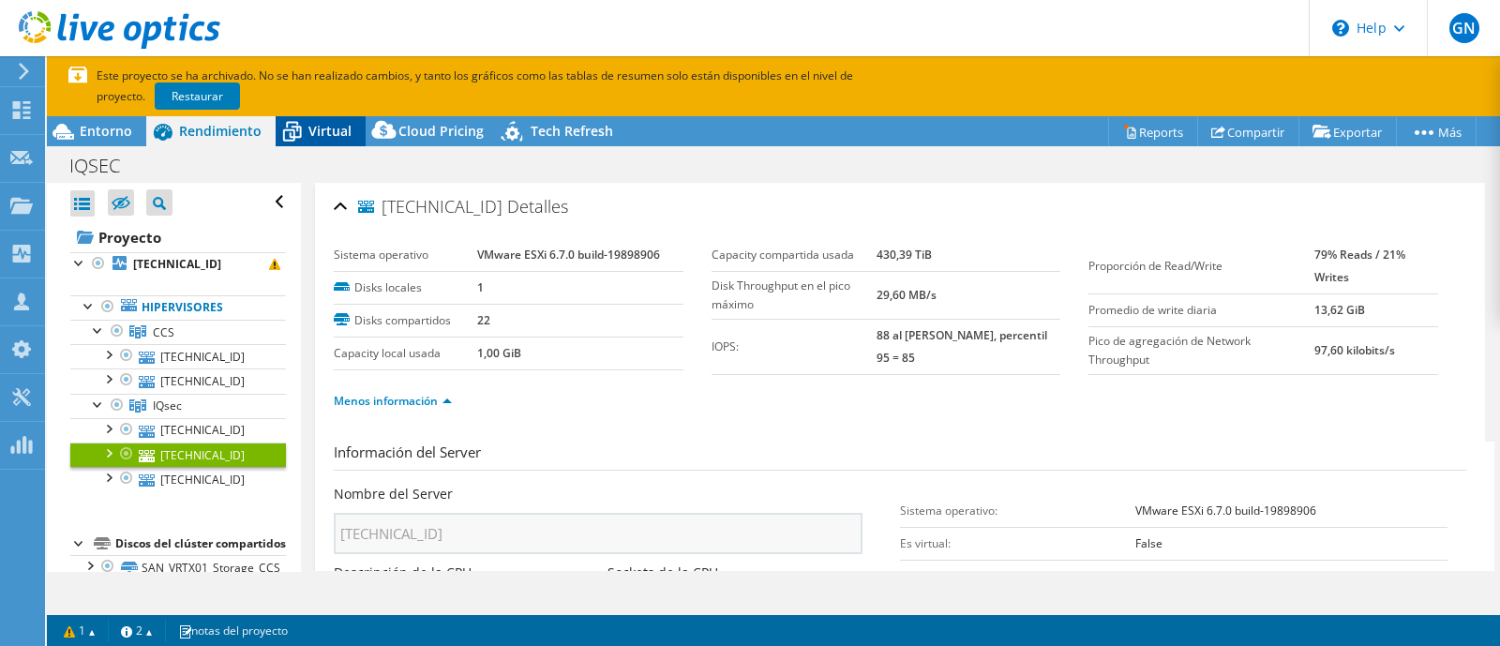
click at [315, 132] on span "Virtual" at bounding box center [329, 131] width 43 height 18
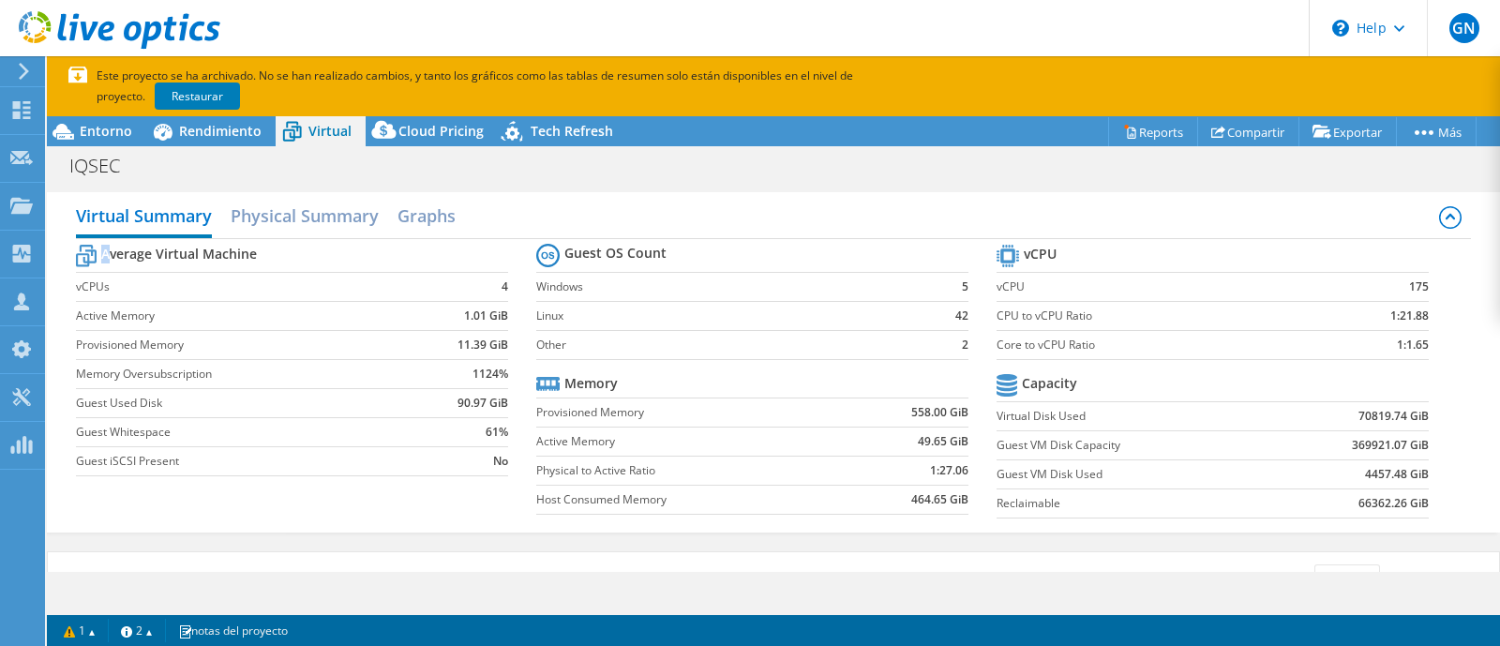
drag, startPoint x: 112, startPoint y: 249, endPoint x: 267, endPoint y: 254, distance: 154.7
click at [267, 254] on tr "Average Virtual Machine" at bounding box center [292, 256] width 432 height 33
click at [503, 288] on section "Average Virtual Machine vCPUs 4 Active Memory 1.01 GiB Provisioned Memory 11.39…" at bounding box center [306, 363] width 460 height 246
click at [429, 316] on td "1.01 GiB" at bounding box center [460, 315] width 95 height 29
drag, startPoint x: 1401, startPoint y: 286, endPoint x: 1414, endPoint y: 286, distance: 12.2
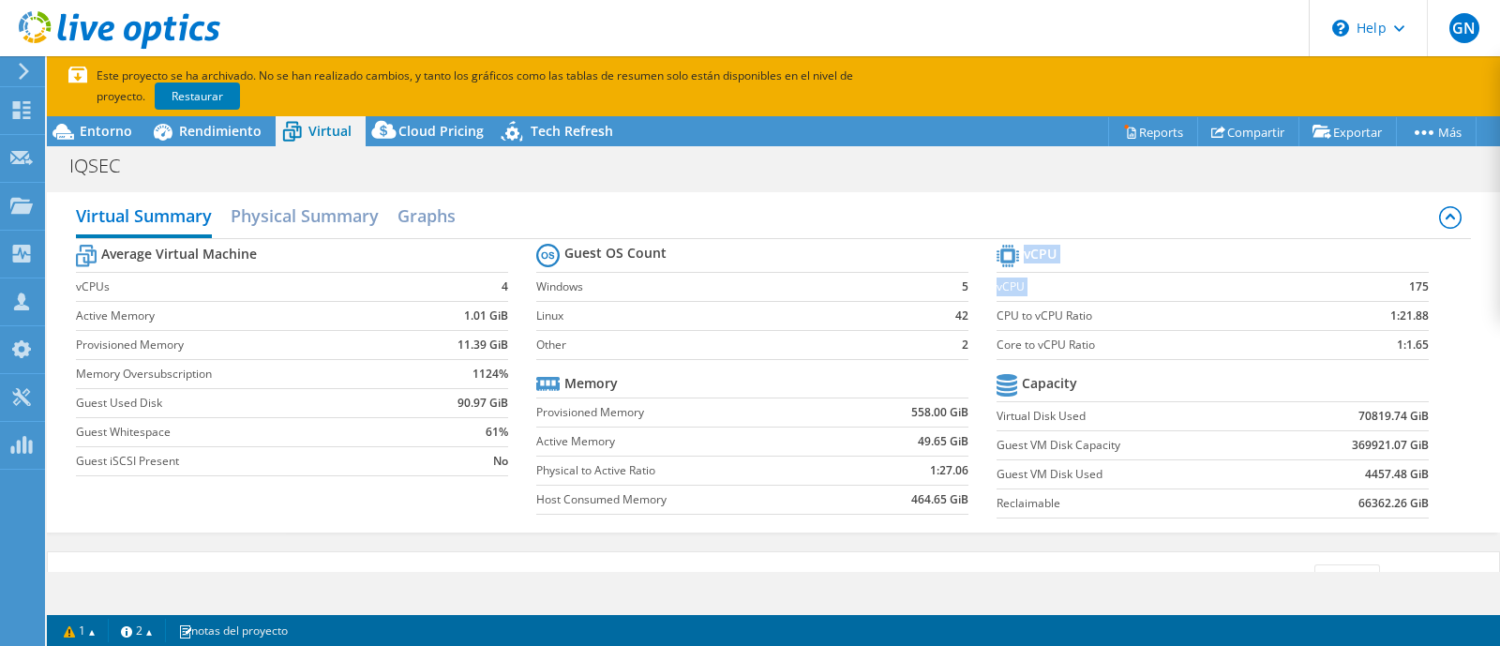
click at [1414, 286] on section "vCPU vCPU 175 CPU to vCPU Ratio 1:21.88 Core to vCPU Ratio 1:1.65 Capacity Virt…" at bounding box center [1226, 384] width 460 height 288
click at [1315, 317] on td "1:21.88" at bounding box center [1371, 315] width 113 height 29
click at [1186, 317] on label "CPU to vCPU Ratio" at bounding box center [1155, 316] width 319 height 19
drag, startPoint x: 1301, startPoint y: 311, endPoint x: 1331, endPoint y: 311, distance: 30.0
click at [1315, 311] on td "1:21.88" at bounding box center [1371, 315] width 113 height 29
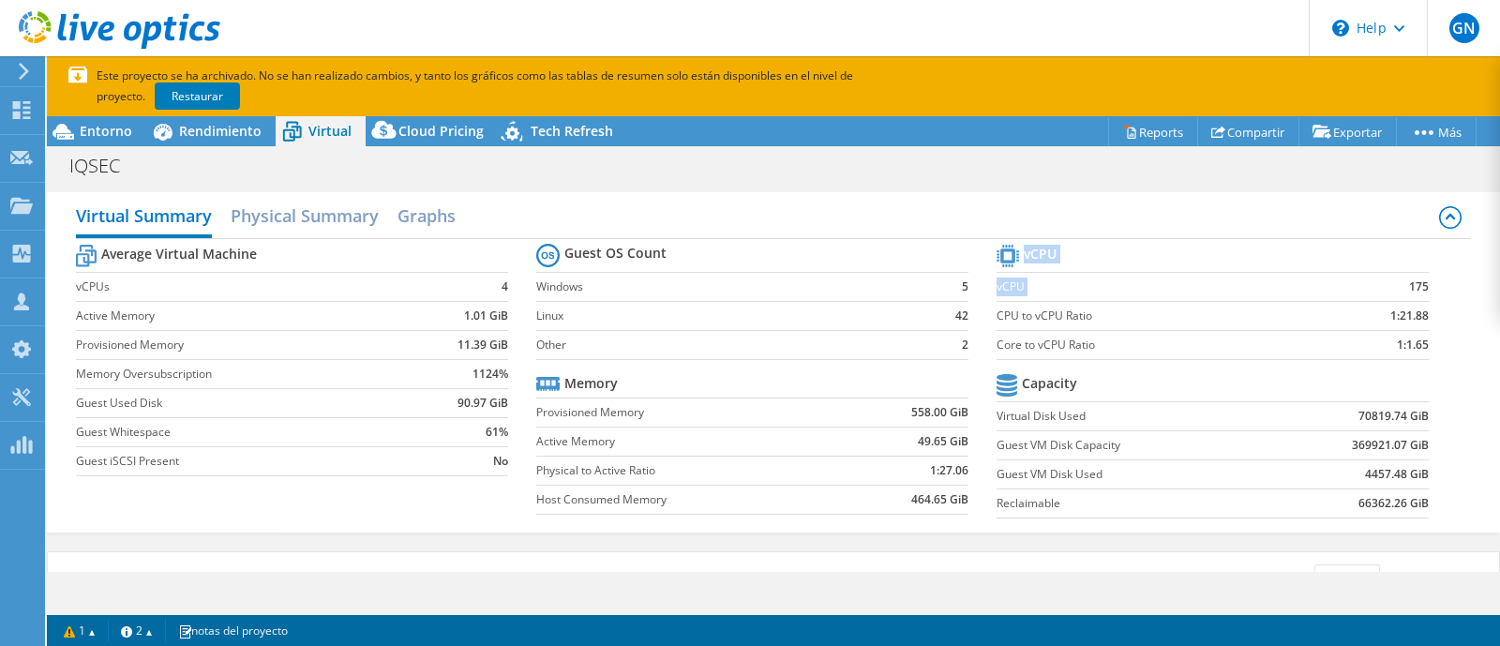
click at [1365, 318] on td "1:21.88" at bounding box center [1371, 315] width 113 height 29
click at [1404, 317] on b "1:21.88" at bounding box center [1409, 316] width 38 height 19
drag, startPoint x: 1378, startPoint y: 347, endPoint x: 1410, endPoint y: 344, distance: 32.0
click at [1410, 344] on b "1:1.65" at bounding box center [1413, 345] width 32 height 19
click at [349, 213] on h2 "Physical Summary" at bounding box center [305, 217] width 148 height 41
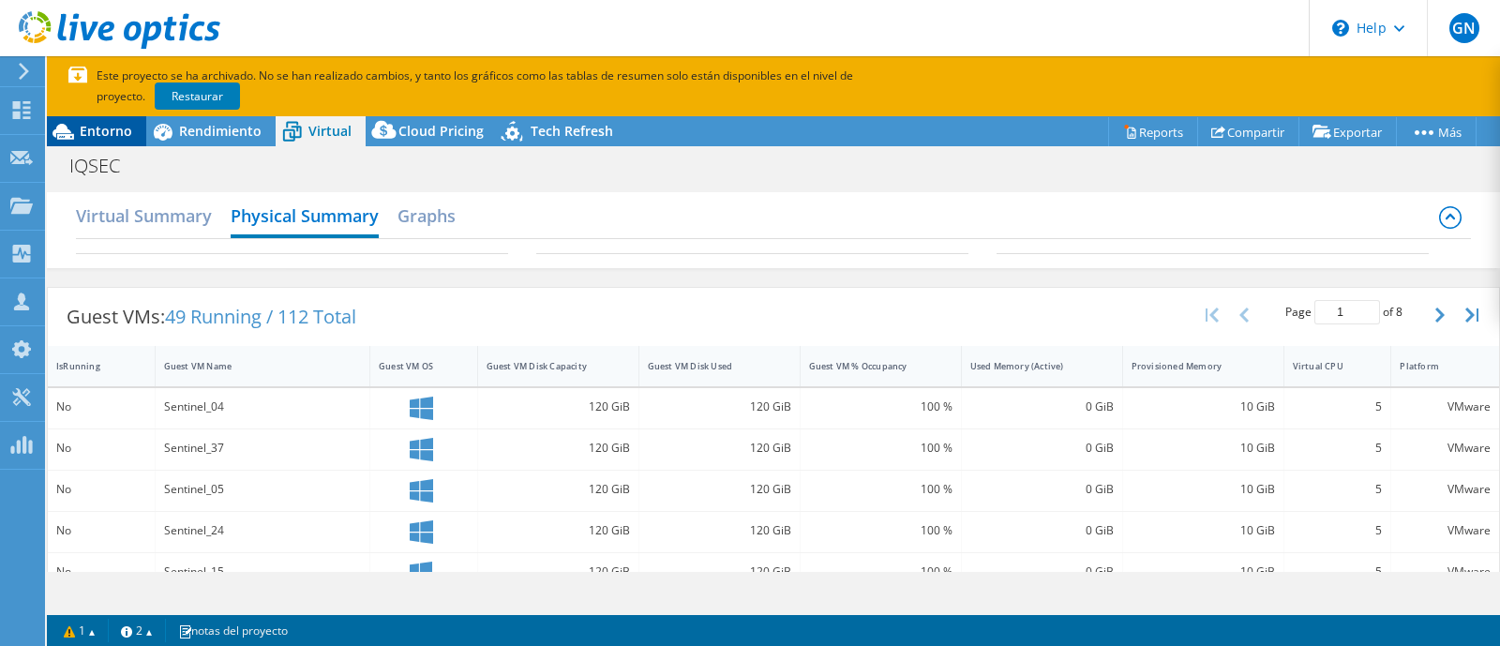
click at [103, 138] on span "Entorno" at bounding box center [106, 131] width 52 height 18
